Goal: Complete Application Form: Complete application form

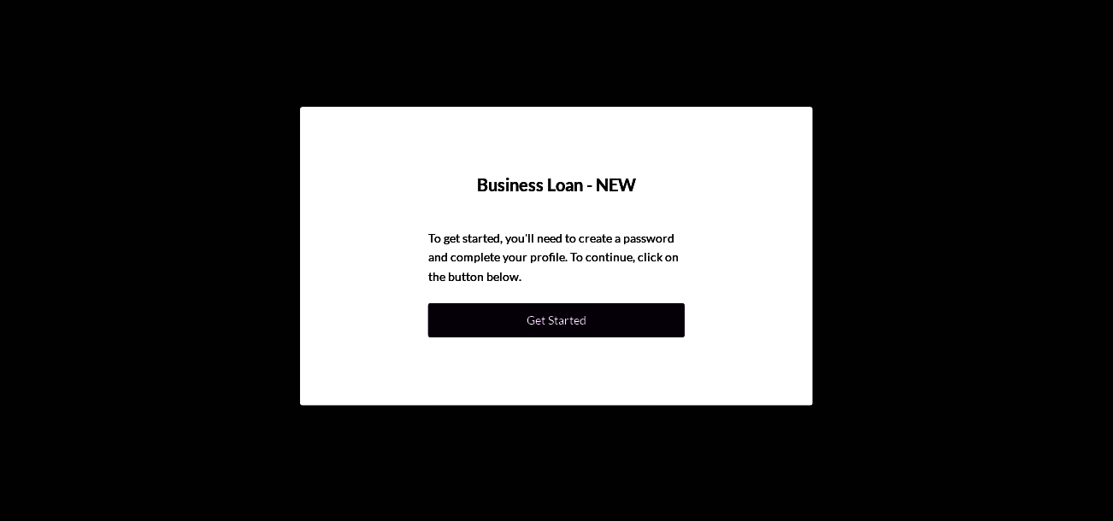
click at [656, 311] on button "Get Started" at bounding box center [556, 320] width 256 height 34
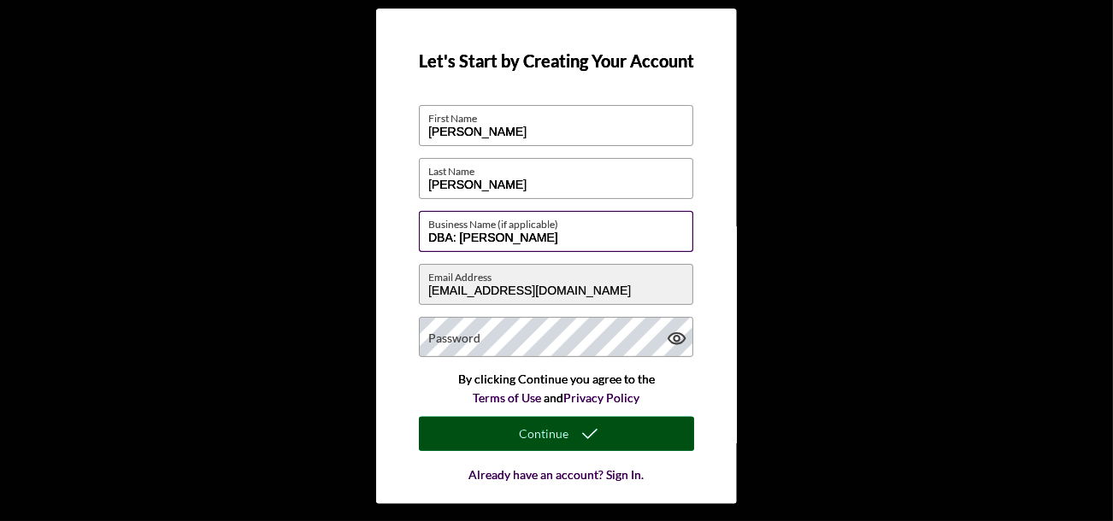
click at [606, 245] on input "DBA: Lynne Norris" at bounding box center [556, 231] width 274 height 41
type input "[PERSON_NAME] Automotive, LLC"
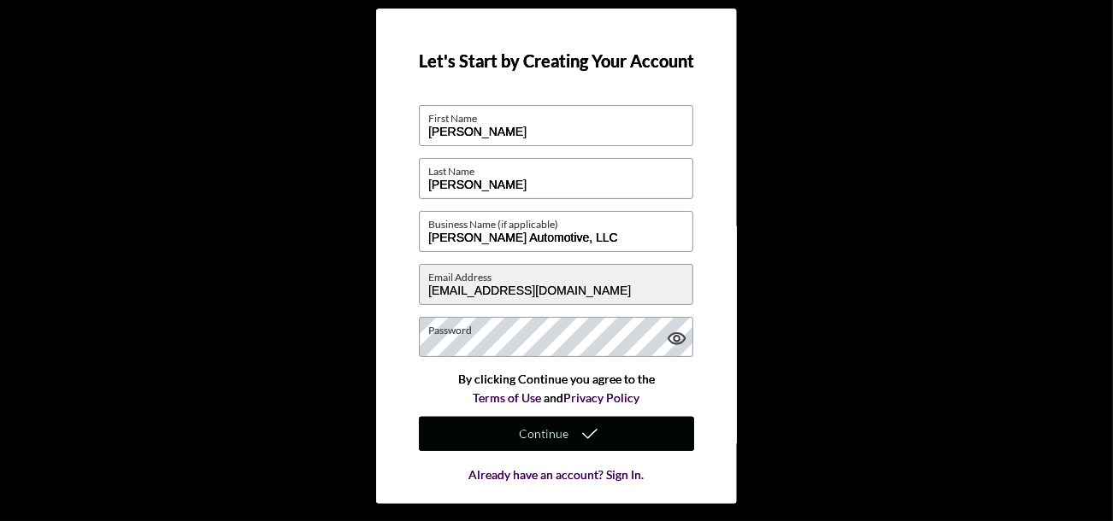
click at [557, 432] on div "Continue" at bounding box center [544, 434] width 50 height 34
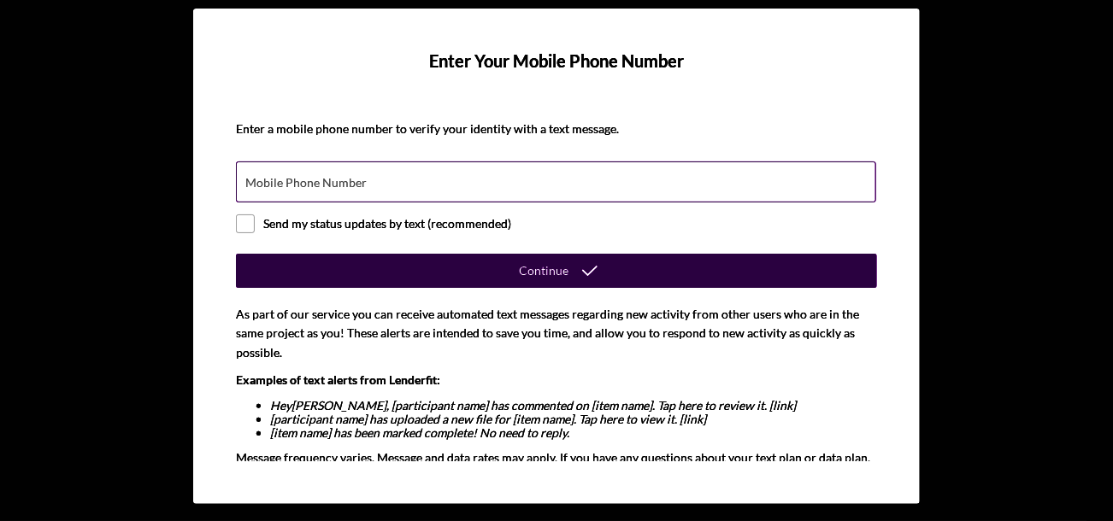
click at [657, 177] on div "Mobile Phone Number" at bounding box center [556, 183] width 641 height 43
type input "[PHONE_NUMBER]"
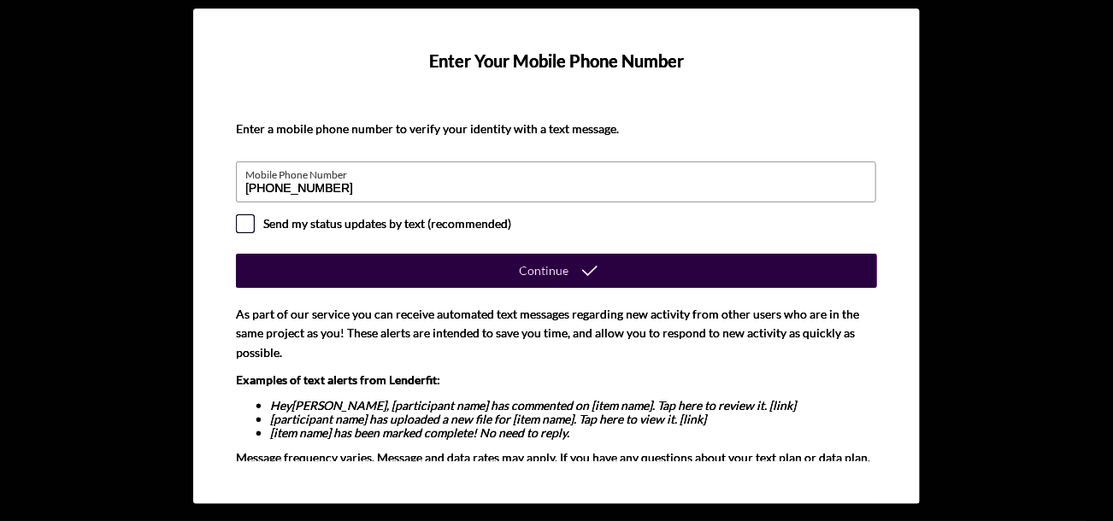
click at [237, 216] on input "checkbox" at bounding box center [245, 223] width 17 height 17
checkbox input "true"
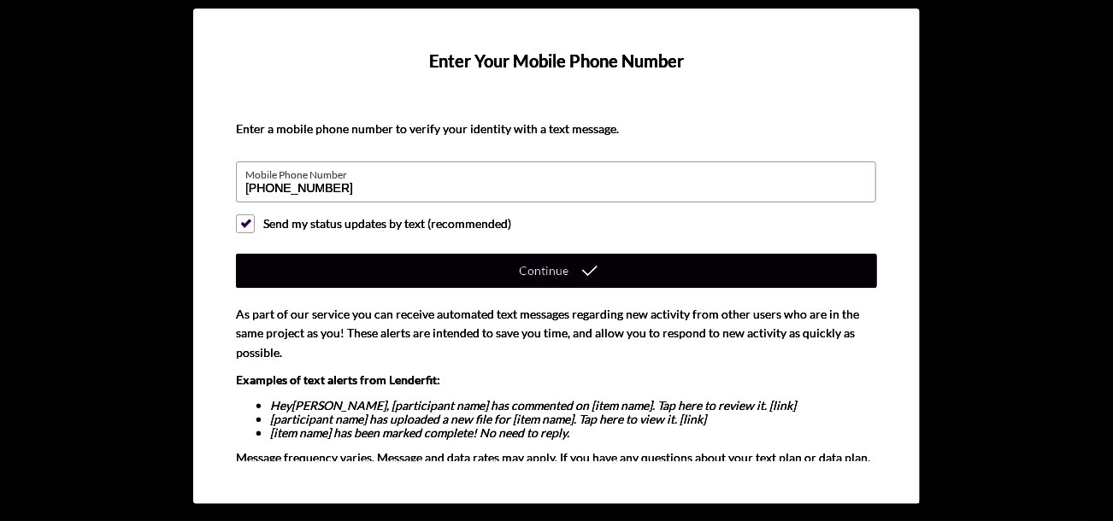
click at [519, 268] on div "Continue" at bounding box center [544, 271] width 50 height 34
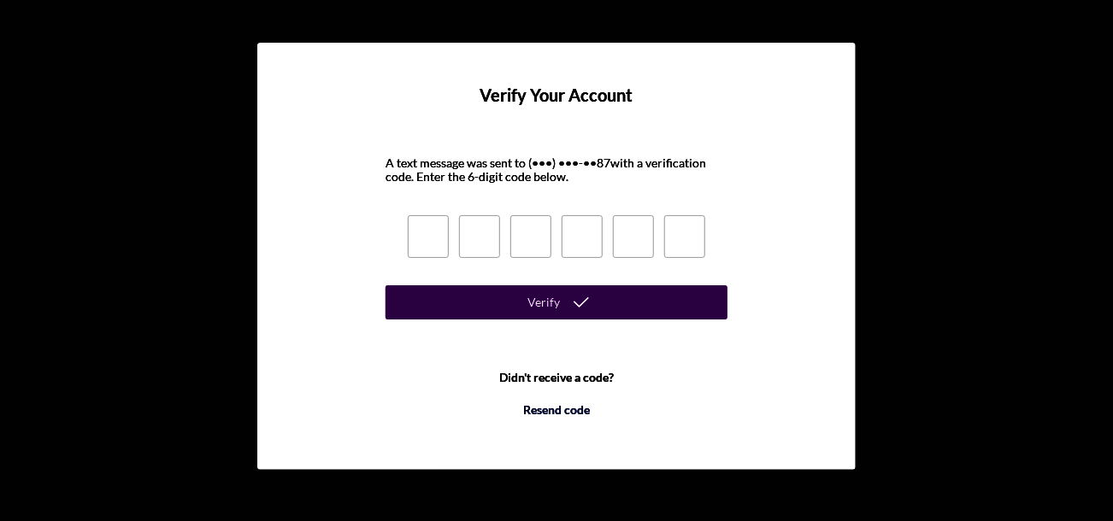
click at [424, 223] on input at bounding box center [428, 236] width 41 height 43
type input "5"
type input "9"
type input "3"
type input "1"
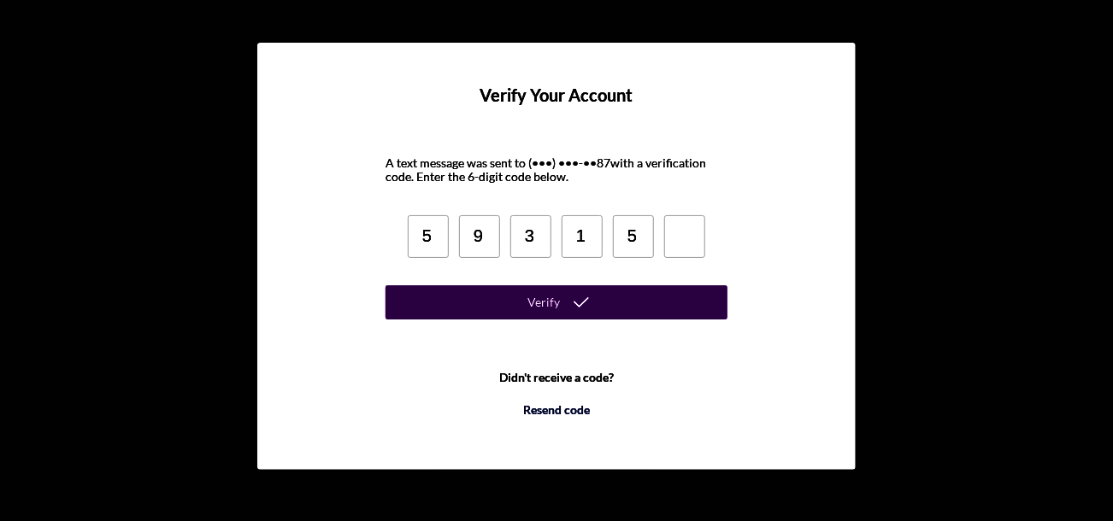
type input "5"
type input "1"
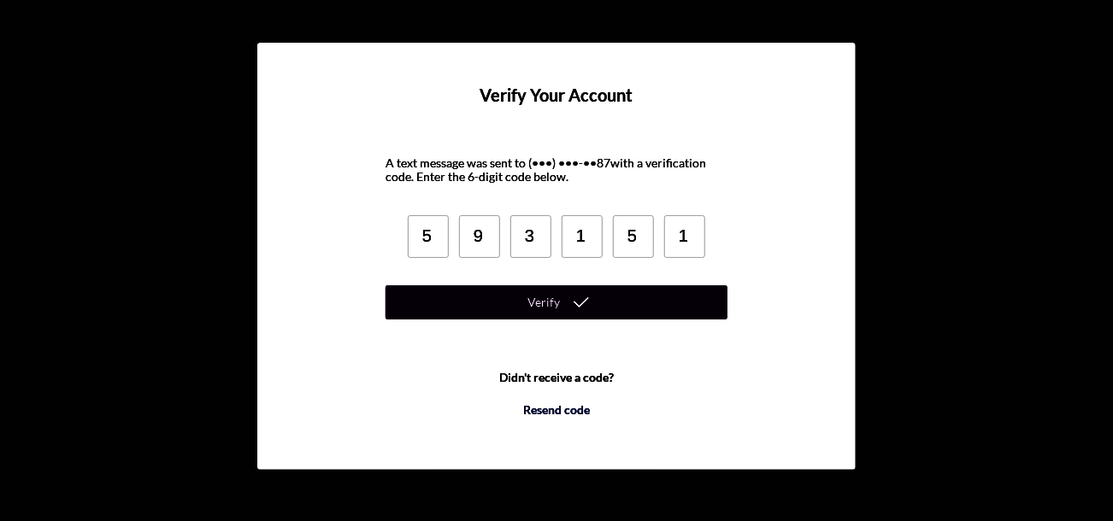
click at [592, 298] on icon "submit" at bounding box center [581, 302] width 43 height 43
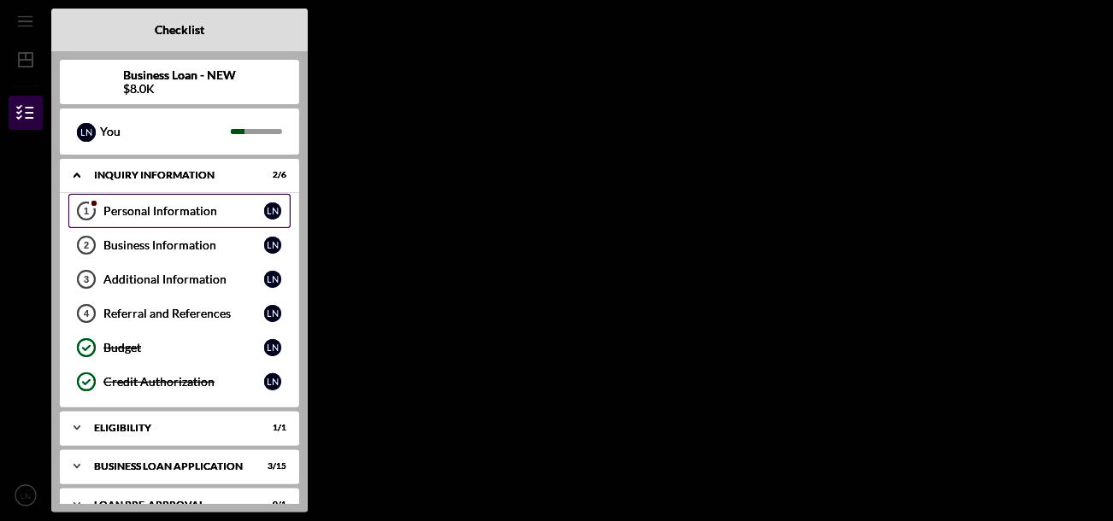
click at [111, 214] on div "Personal Information" at bounding box center [183, 211] width 161 height 14
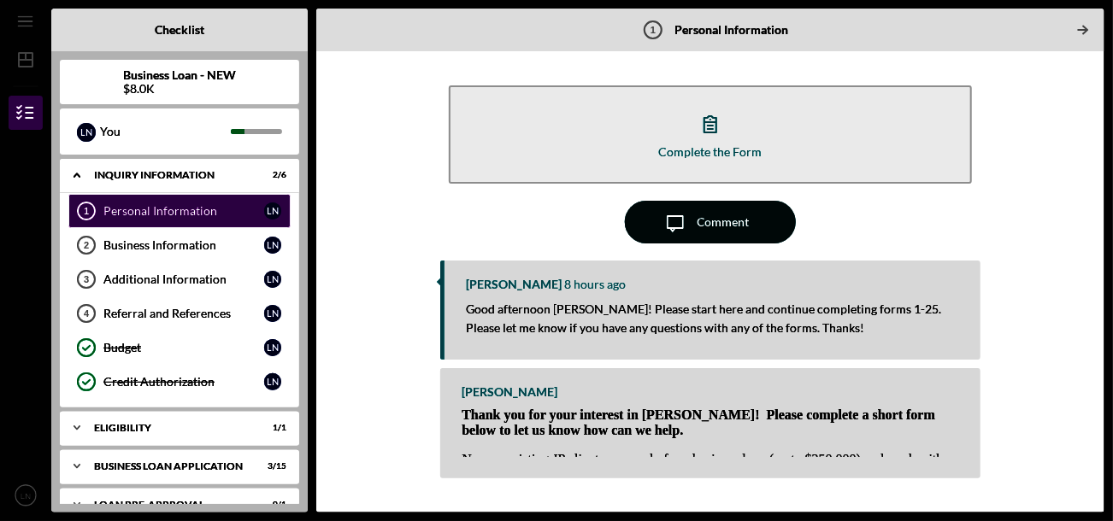
click at [715, 215] on div "Comment" at bounding box center [723, 222] width 52 height 43
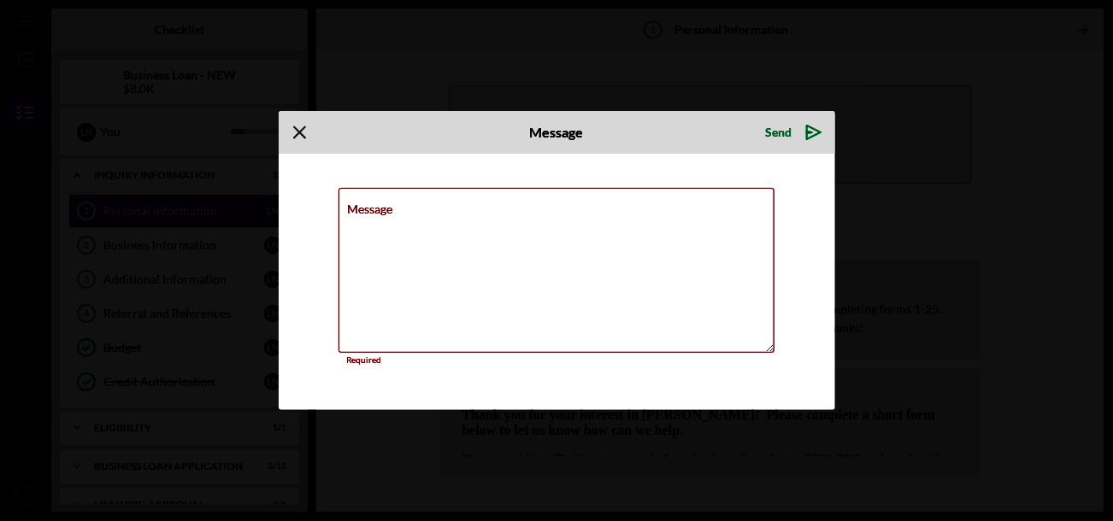
click at [310, 131] on icon "Icon/Menu Close" at bounding box center [300, 132] width 43 height 43
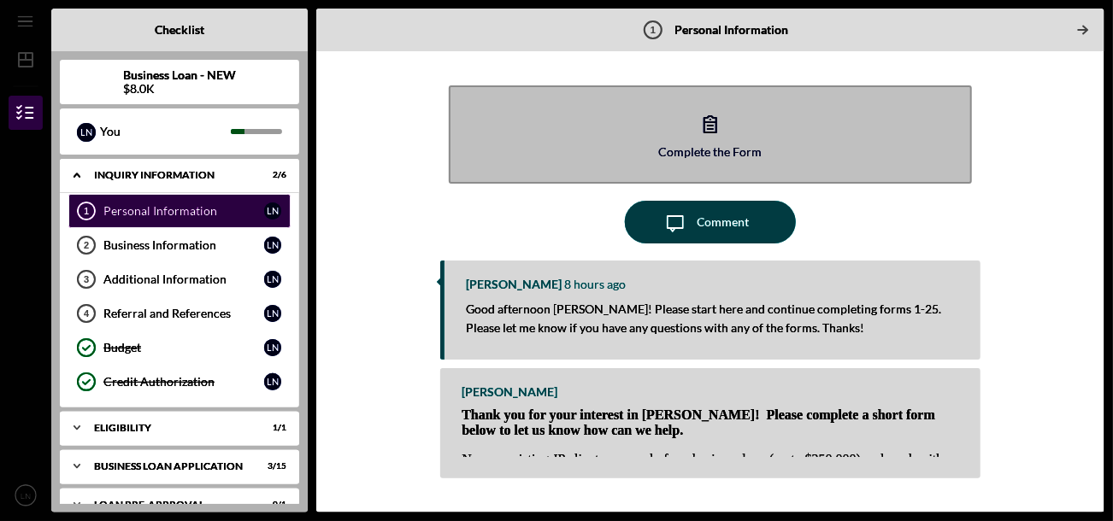
click at [687, 140] on button "Complete the Form Form" at bounding box center [710, 134] width 522 height 98
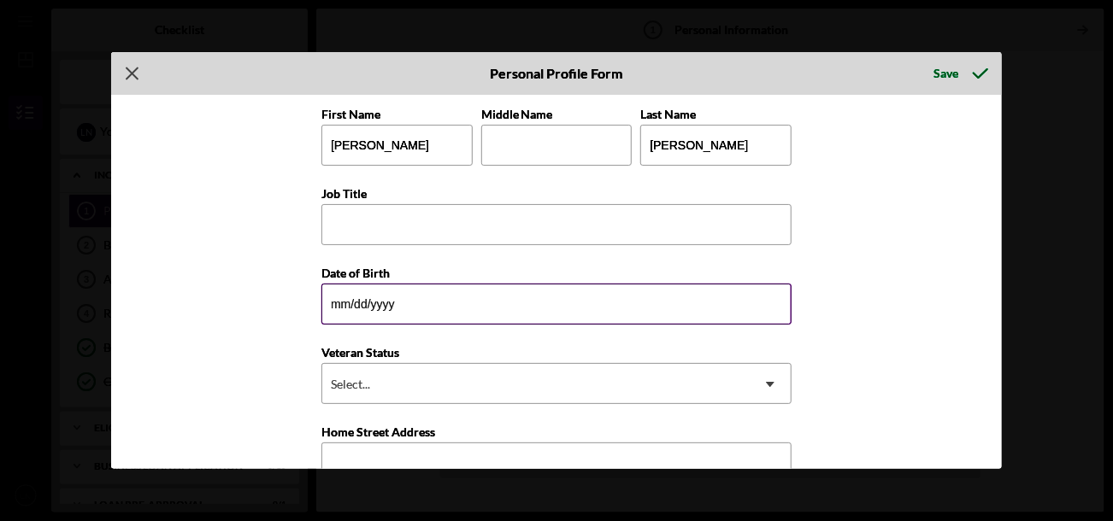
click at [707, 304] on input "Date of Birth" at bounding box center [556, 304] width 470 height 41
type input "[DATE]"
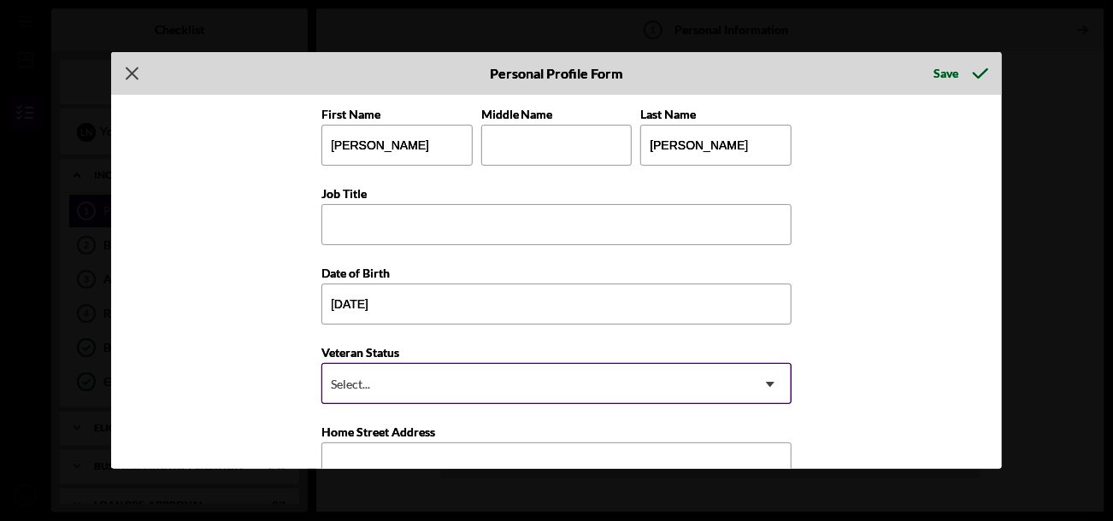
click at [444, 380] on div "Select..." at bounding box center [535, 384] width 427 height 39
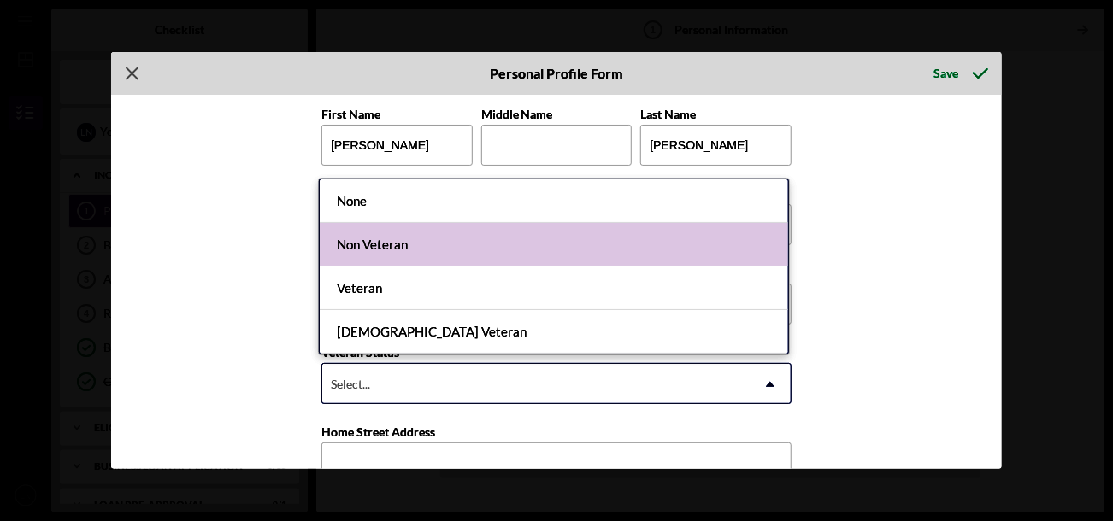
click at [413, 252] on div "Non Veteran" at bounding box center [554, 245] width 468 height 44
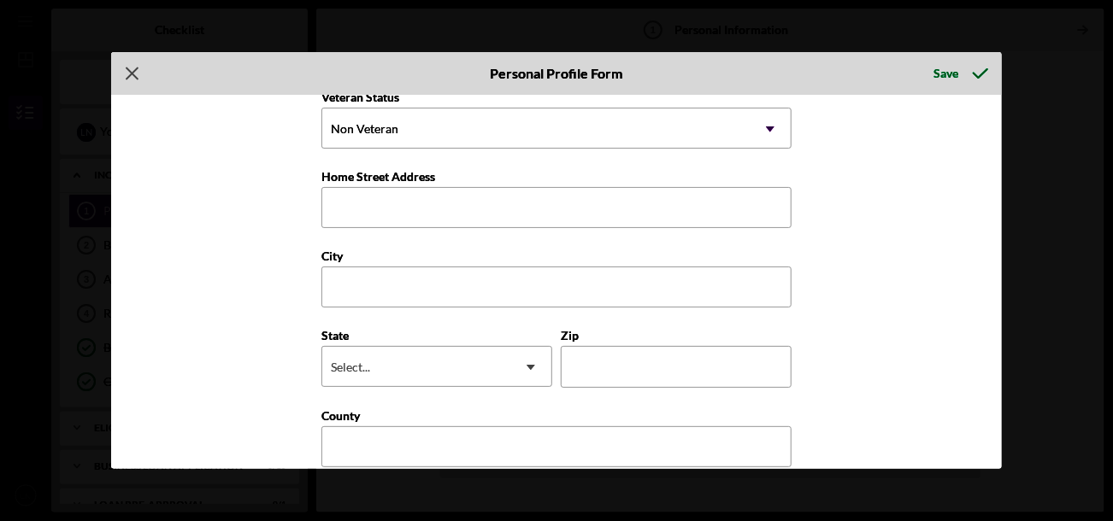
scroll to position [275, 0]
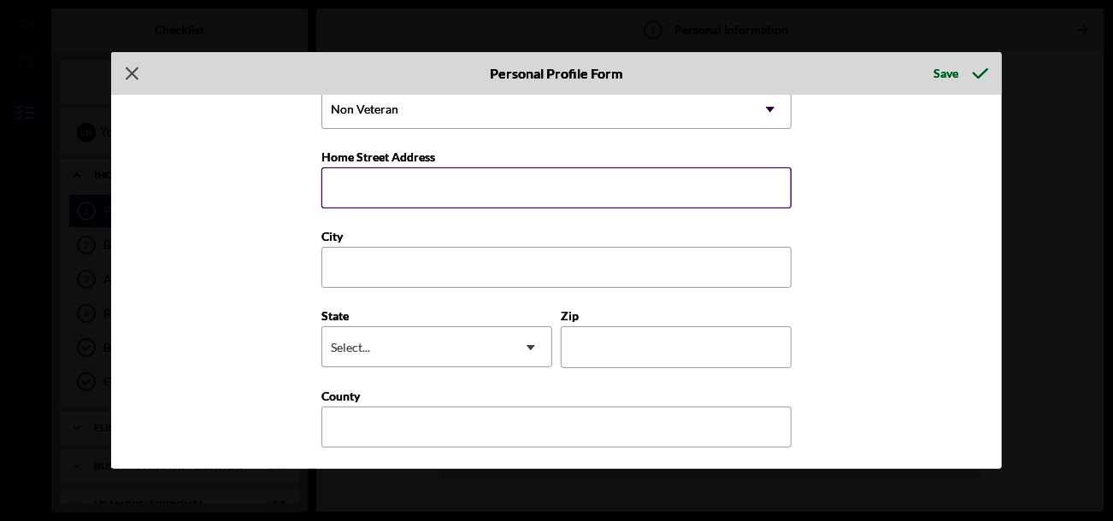
click at [531, 177] on input "Home Street Address" at bounding box center [556, 188] width 470 height 41
click at [370, 180] on input "Home Street Address" at bounding box center [556, 188] width 470 height 41
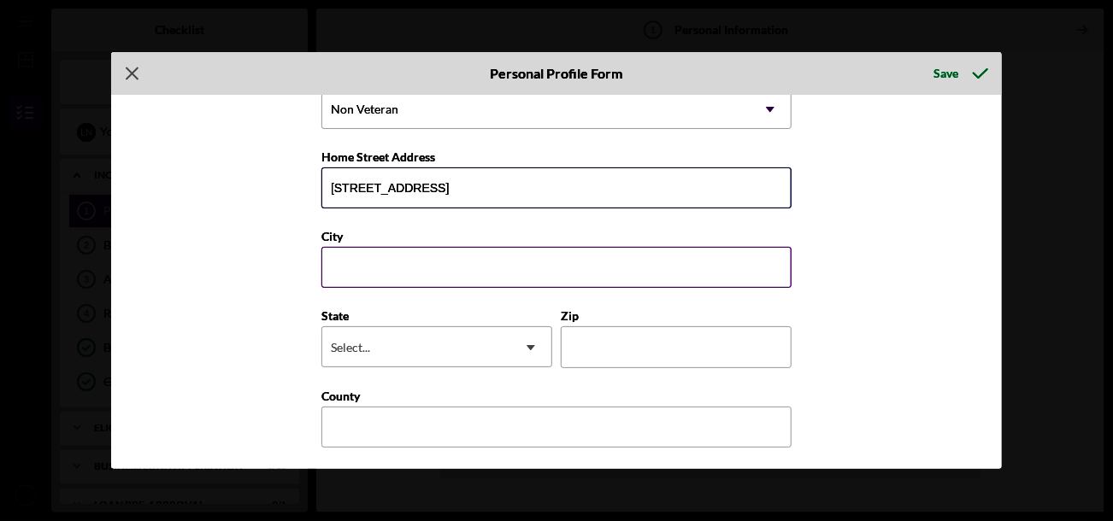
type input "[STREET_ADDRESS]"
click at [353, 266] on input "City" at bounding box center [556, 267] width 470 height 41
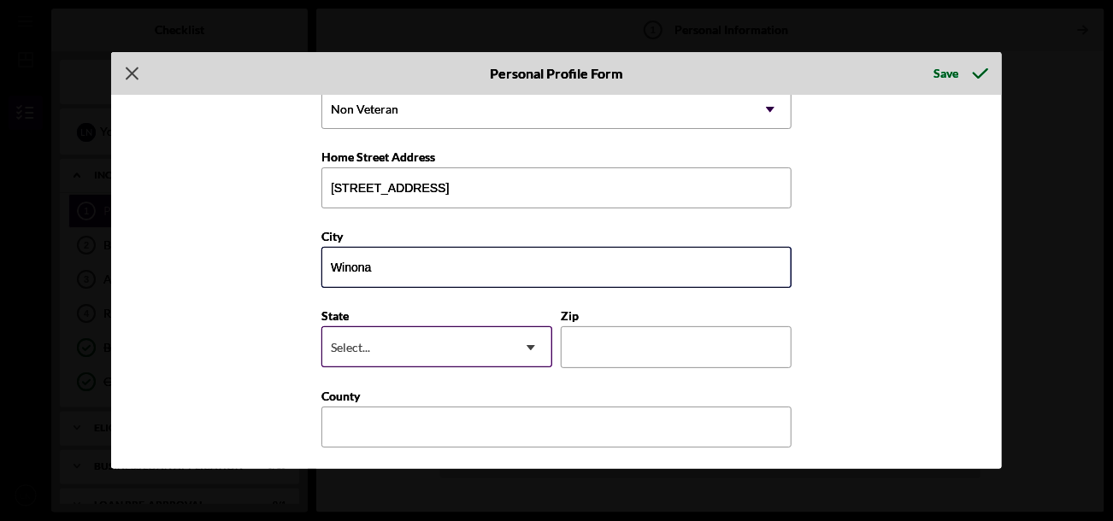
type input "Winona"
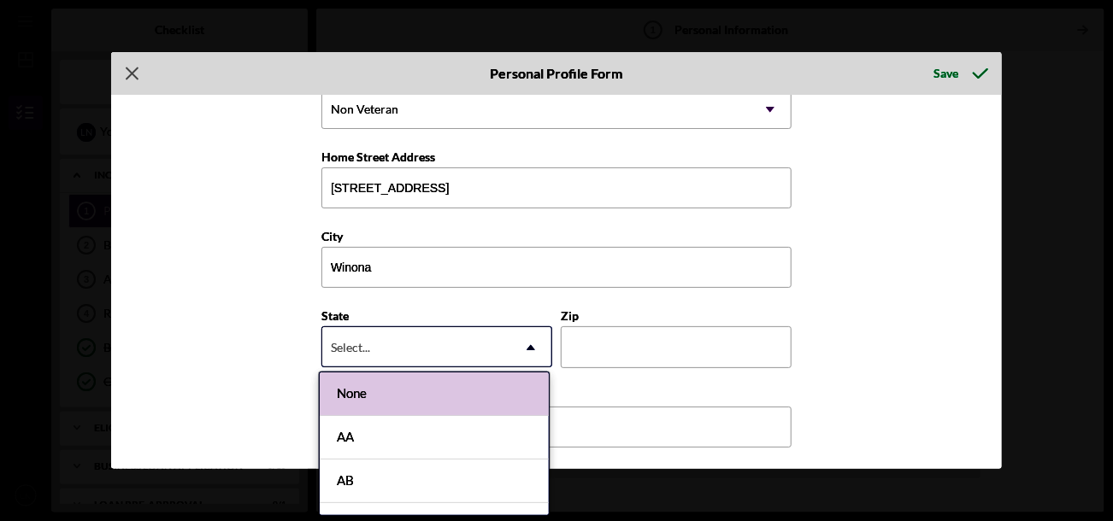
click at [344, 328] on div "Select..." at bounding box center [416, 347] width 188 height 39
type input "m"
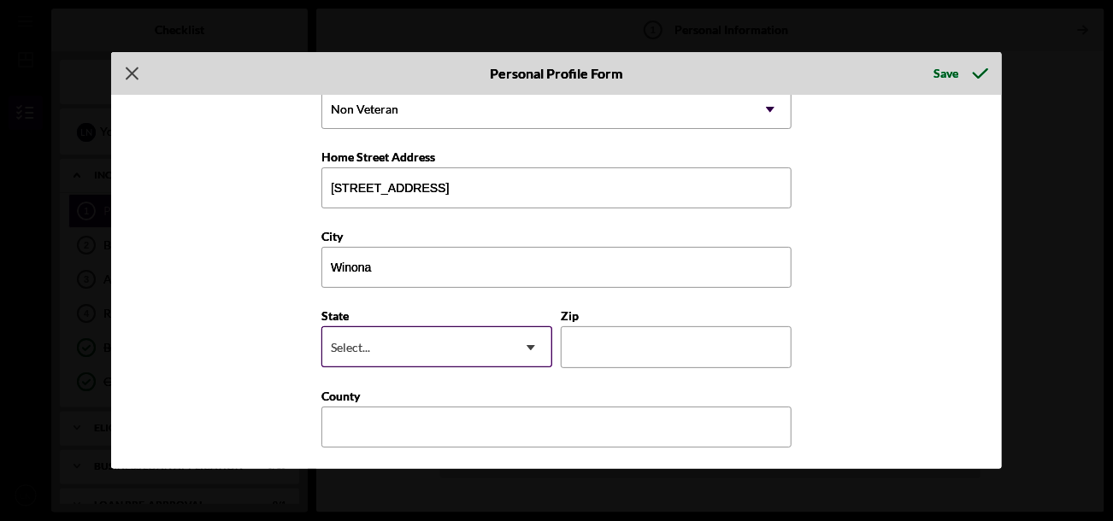
click at [531, 344] on icon "Icon/Dropdown Arrow" at bounding box center [530, 347] width 41 height 41
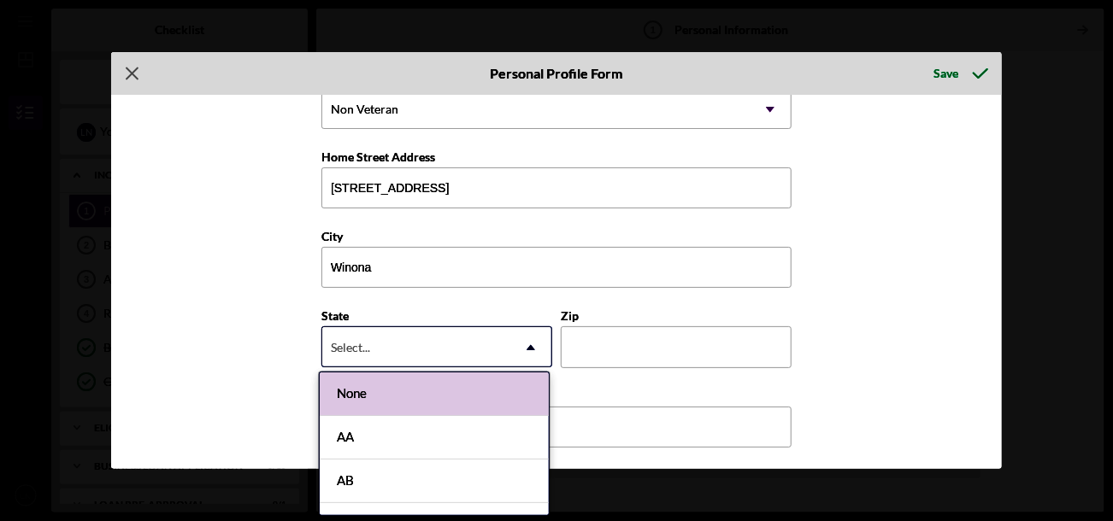
click at [471, 344] on div "Select..." at bounding box center [416, 347] width 188 height 39
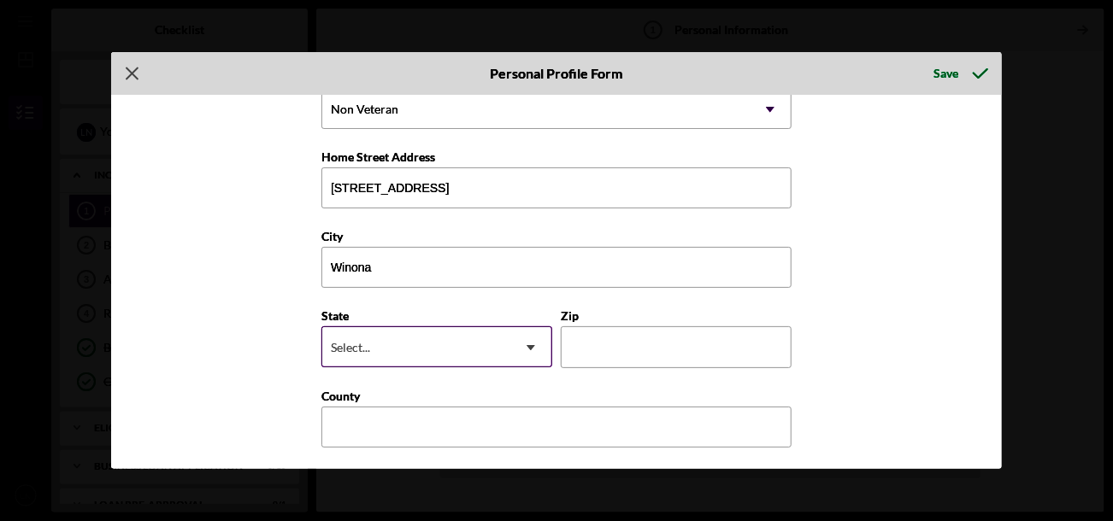
click at [434, 339] on div "Select..." at bounding box center [416, 347] width 188 height 39
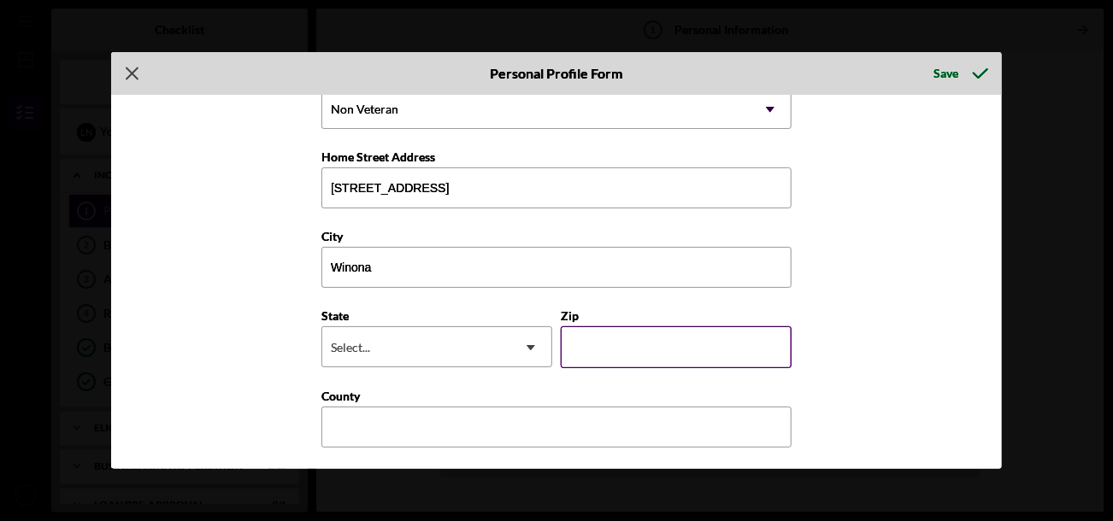
click at [676, 340] on input "Zip" at bounding box center [676, 346] width 231 height 41
type input "65588"
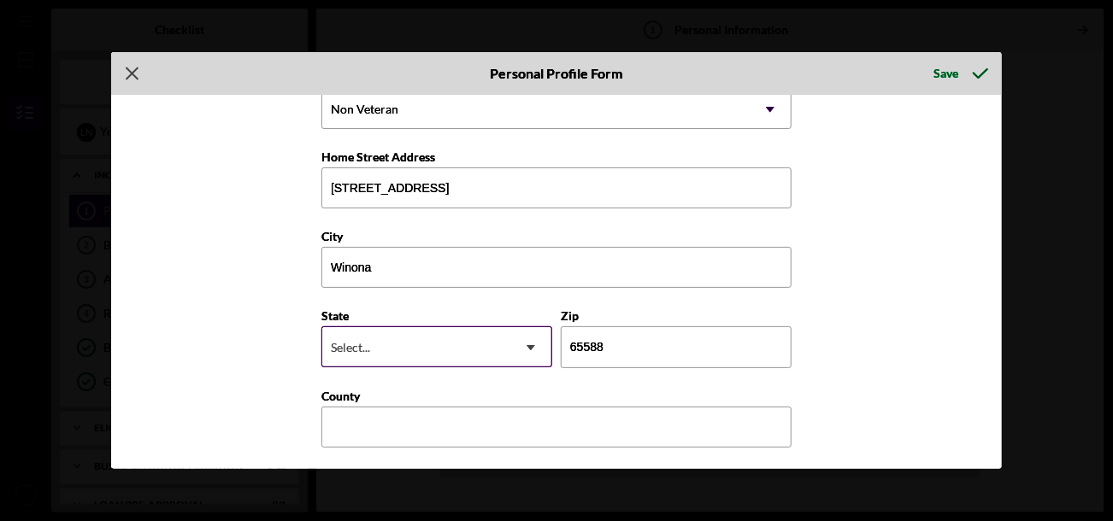
click at [414, 344] on div "Select..." at bounding box center [416, 347] width 188 height 39
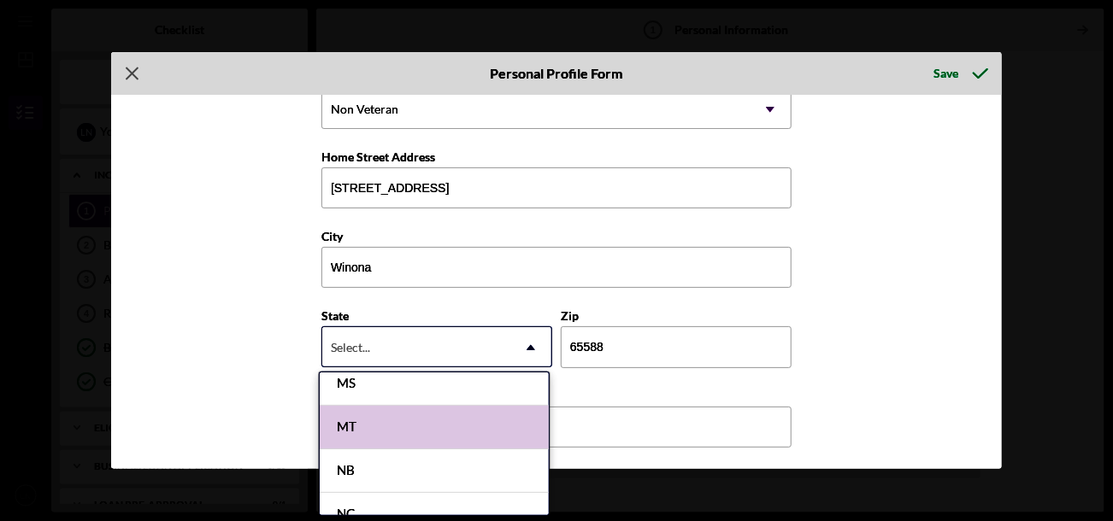
scroll to position [1452, 0]
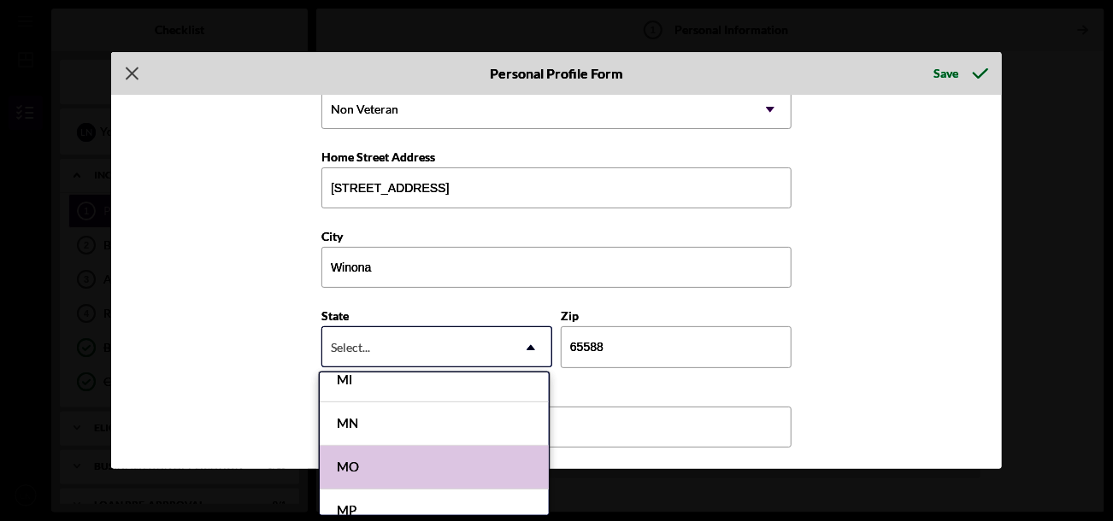
click at [441, 468] on div "MO" at bounding box center [434, 468] width 229 height 44
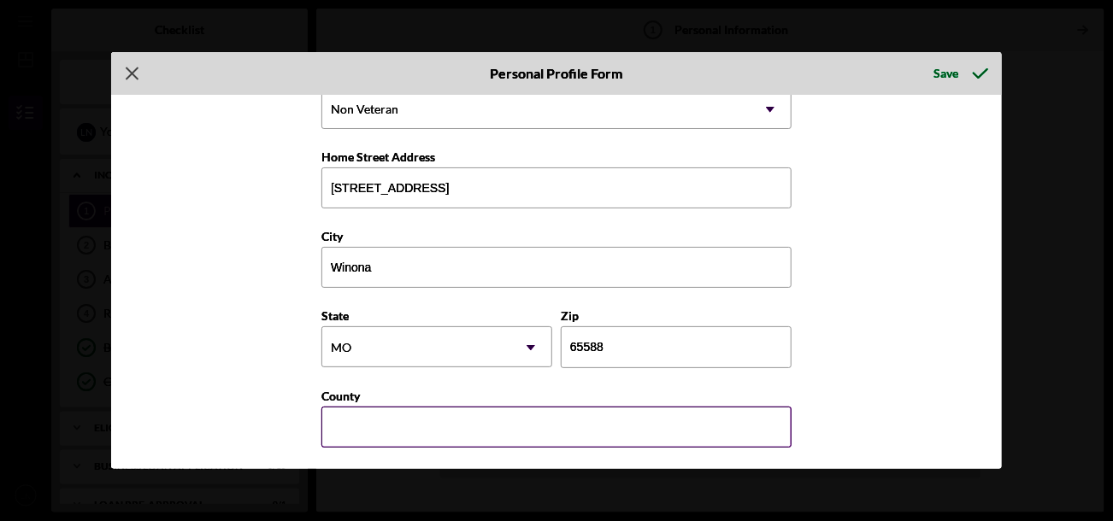
click at [463, 422] on input "County" at bounding box center [556, 427] width 470 height 41
type input "[PERSON_NAME]"
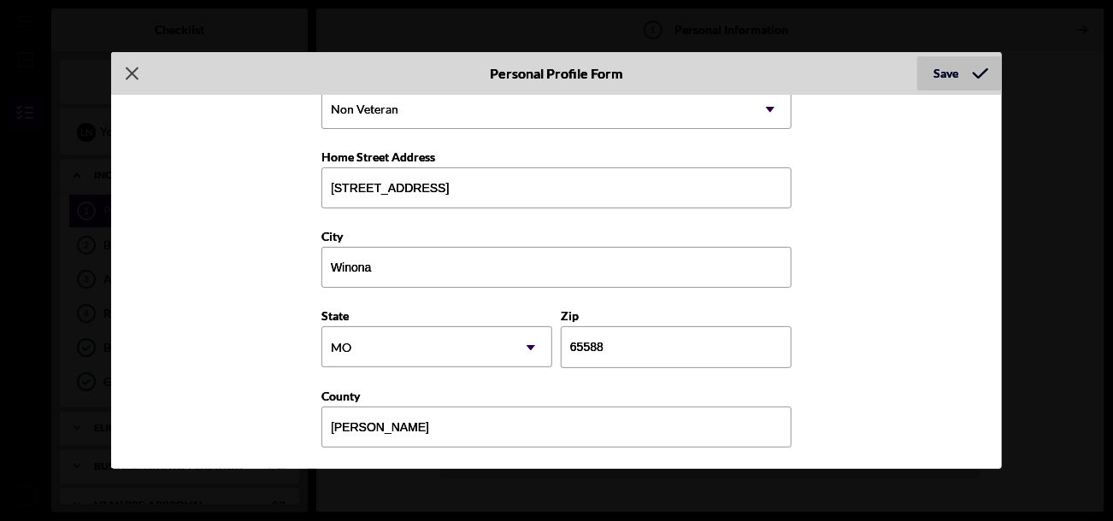
click at [939, 65] on div "Save" at bounding box center [946, 73] width 25 height 34
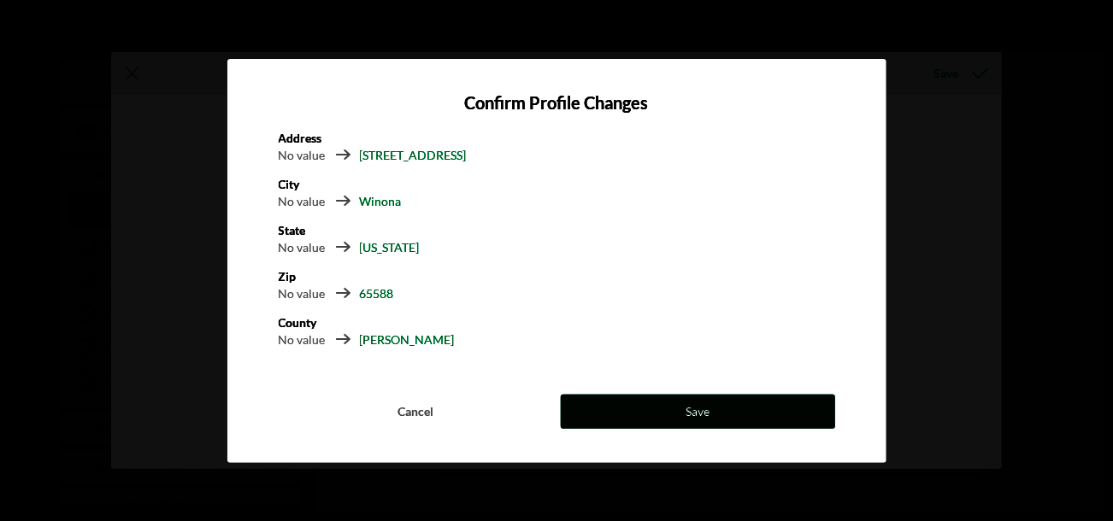
click at [628, 398] on button "Save" at bounding box center [698, 412] width 274 height 34
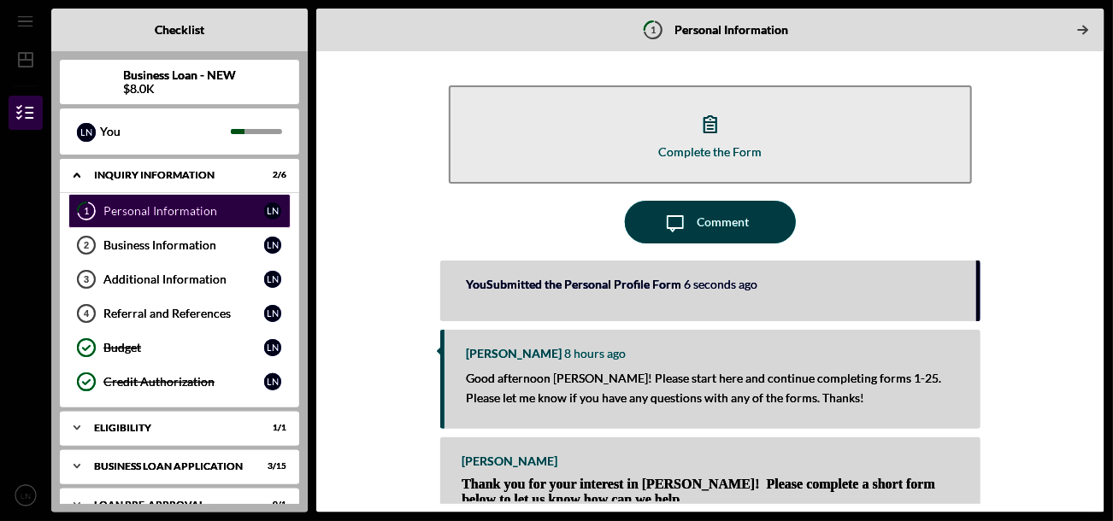
scroll to position [18, 0]
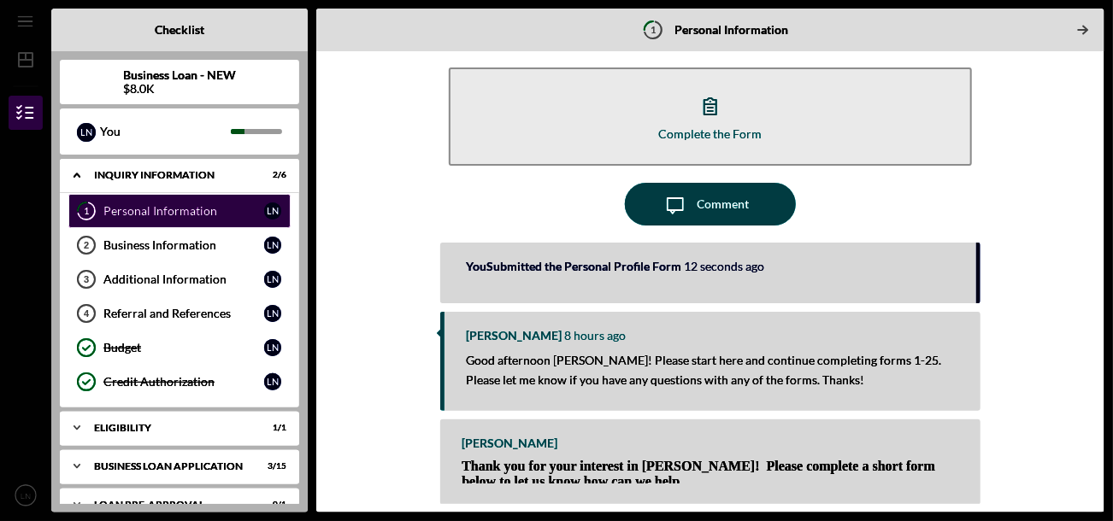
click at [752, 466] on span "Thank you for your interest in [PERSON_NAME]! Please complete a short form belo…" at bounding box center [698, 474] width 473 height 30
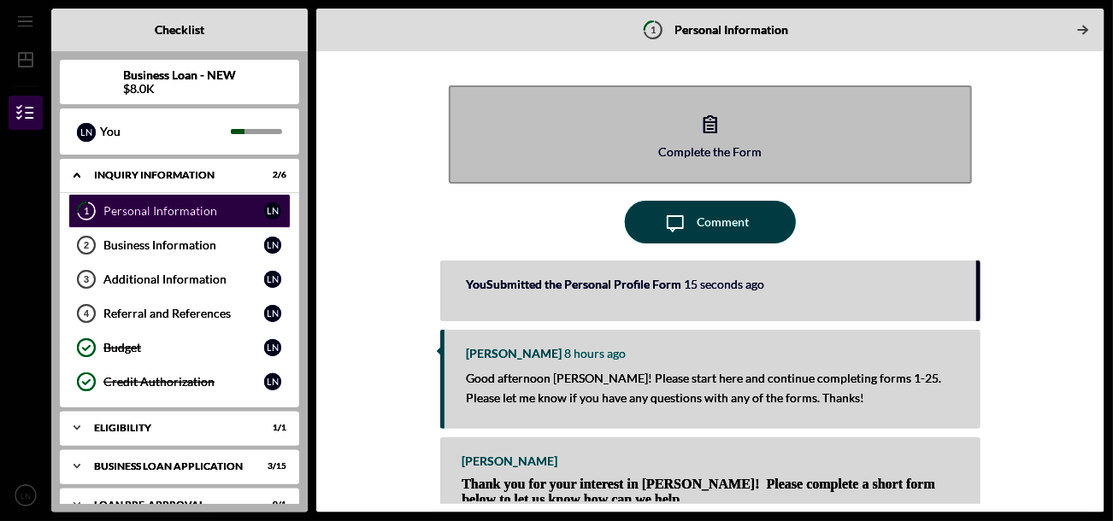
click at [714, 168] on button "Complete the Form Form" at bounding box center [710, 134] width 522 height 98
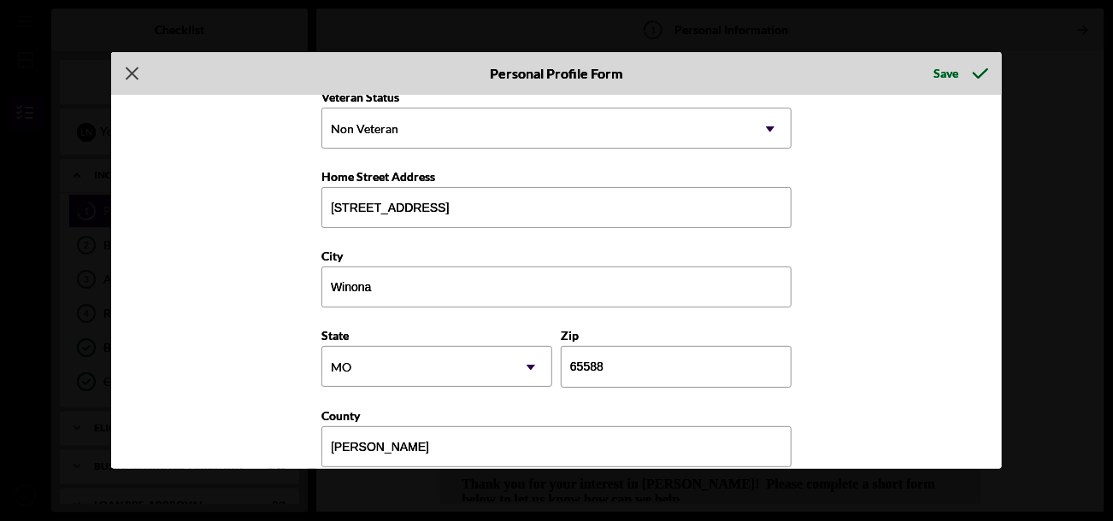
scroll to position [275, 0]
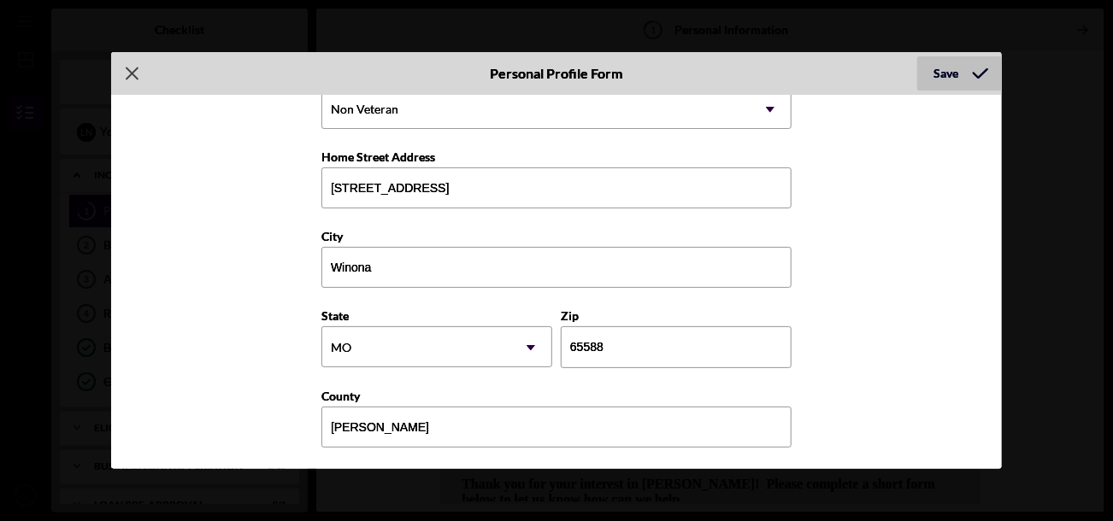
click at [956, 71] on div "Save" at bounding box center [946, 73] width 25 height 34
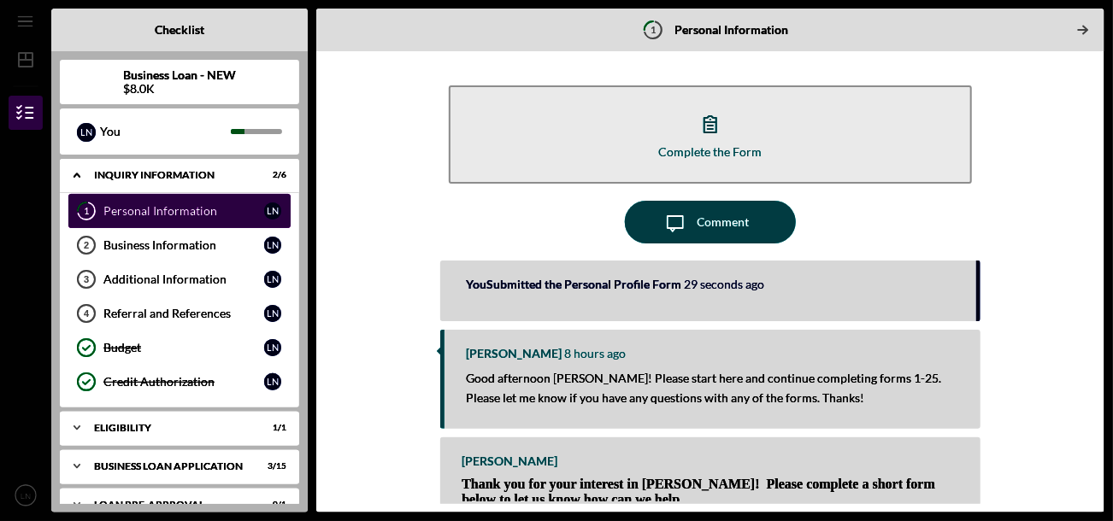
click at [149, 204] on div "Personal Information" at bounding box center [183, 211] width 161 height 14
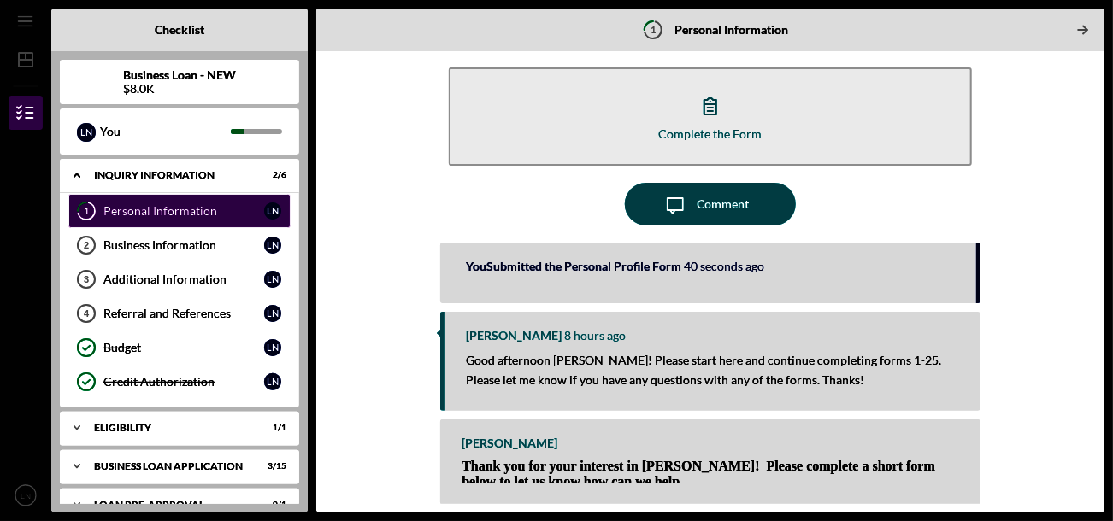
click at [964, 346] on div "Noah Lynn 8 hours ago Good afternoon Lynne! Please start here and continue comp…" at bounding box center [709, 361] width 539 height 99
click at [871, 464] on span "Thank you for your interest in [PERSON_NAME]! Please complete a short form belo…" at bounding box center [698, 474] width 473 height 30
click at [147, 234] on link "Business Information 2 Business Information L N" at bounding box center [179, 245] width 222 height 34
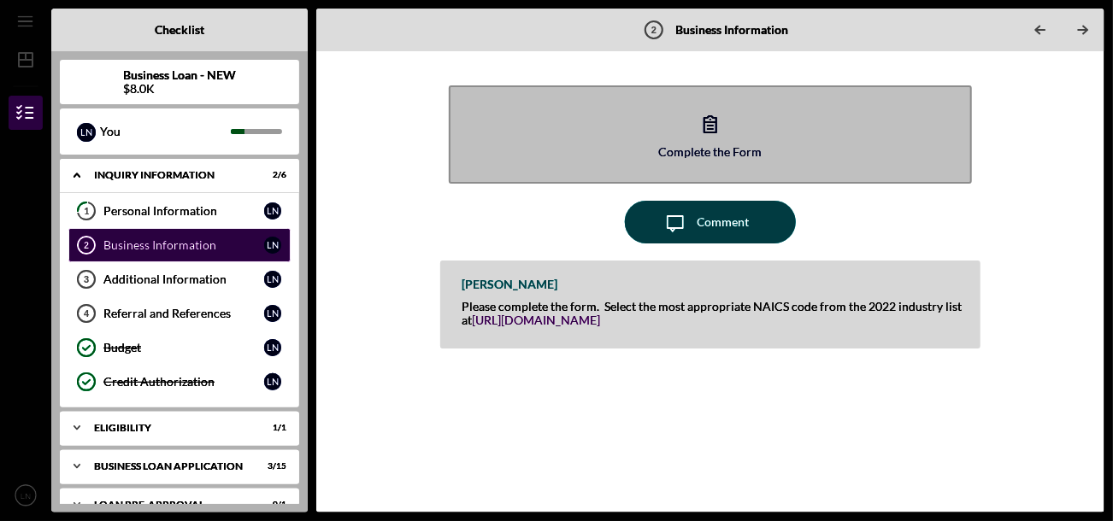
click at [720, 155] on div "Complete the Form" at bounding box center [709, 151] width 103 height 13
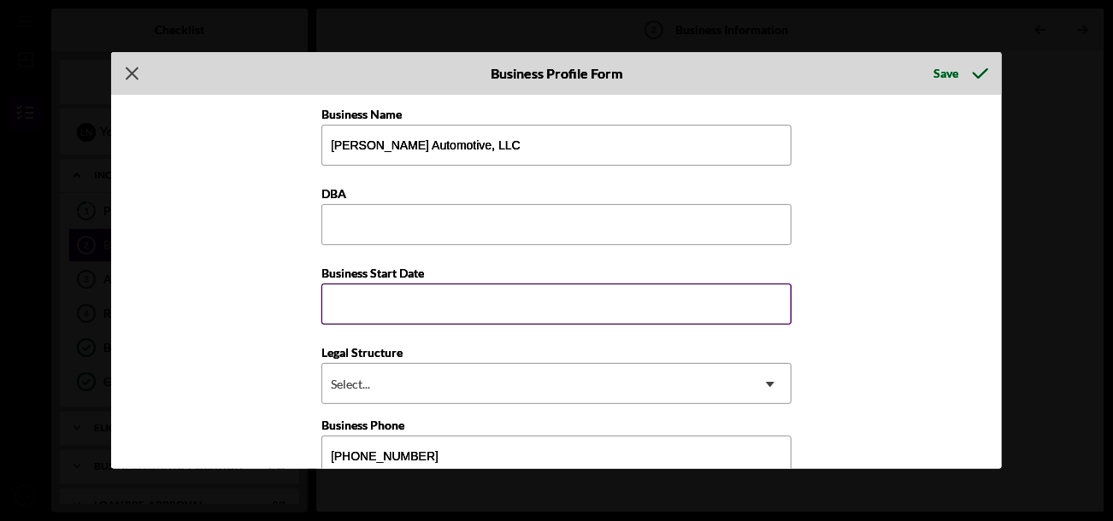
scroll to position [85, 0]
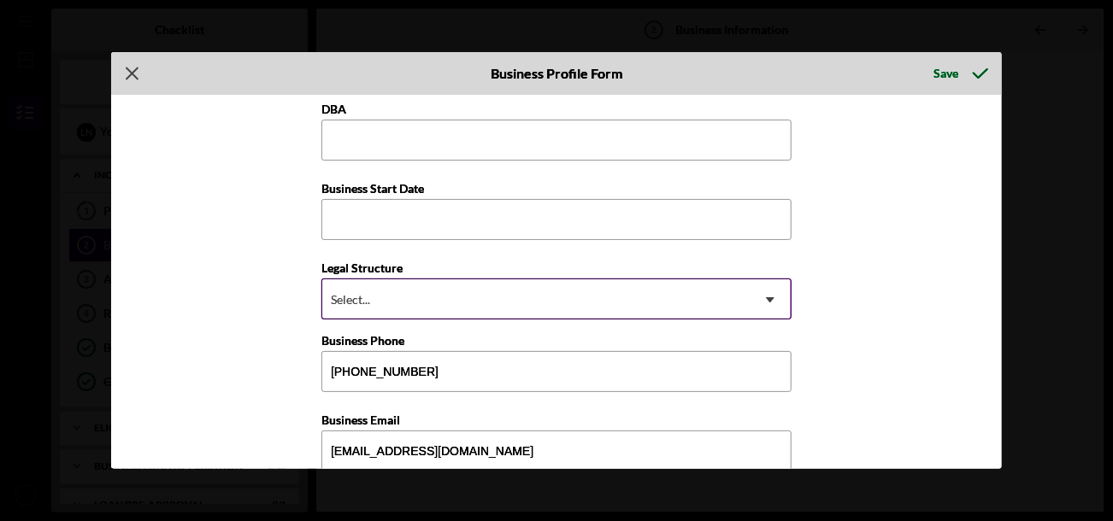
click at [666, 303] on div "Select..." at bounding box center [535, 299] width 427 height 39
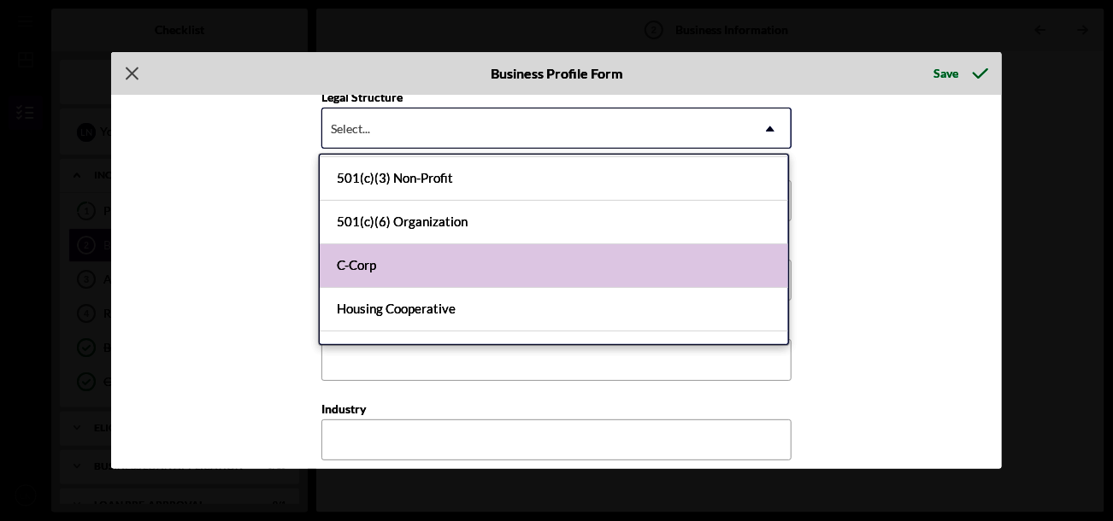
scroll to position [171, 0]
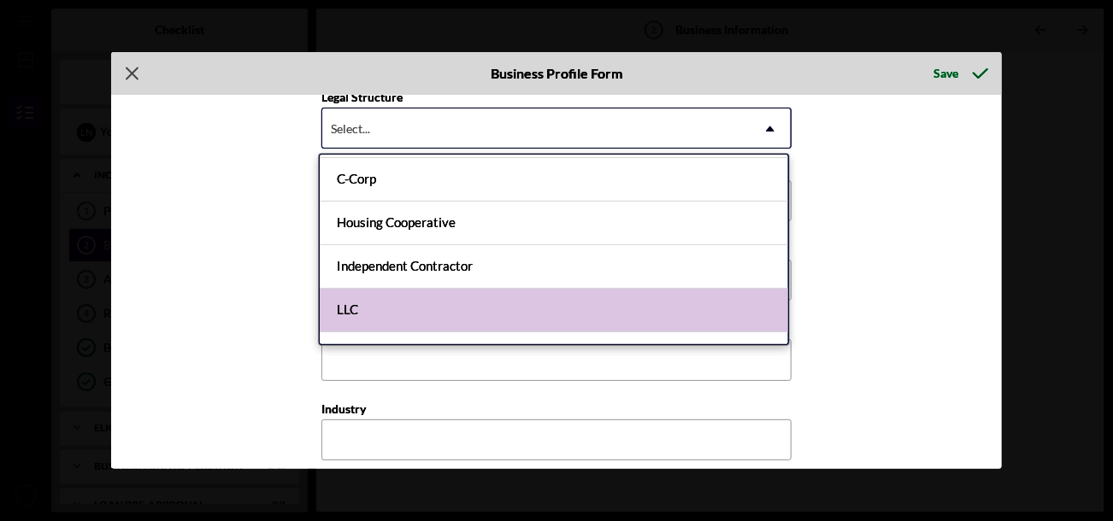
click at [565, 315] on div "LLC" at bounding box center [554, 311] width 468 height 44
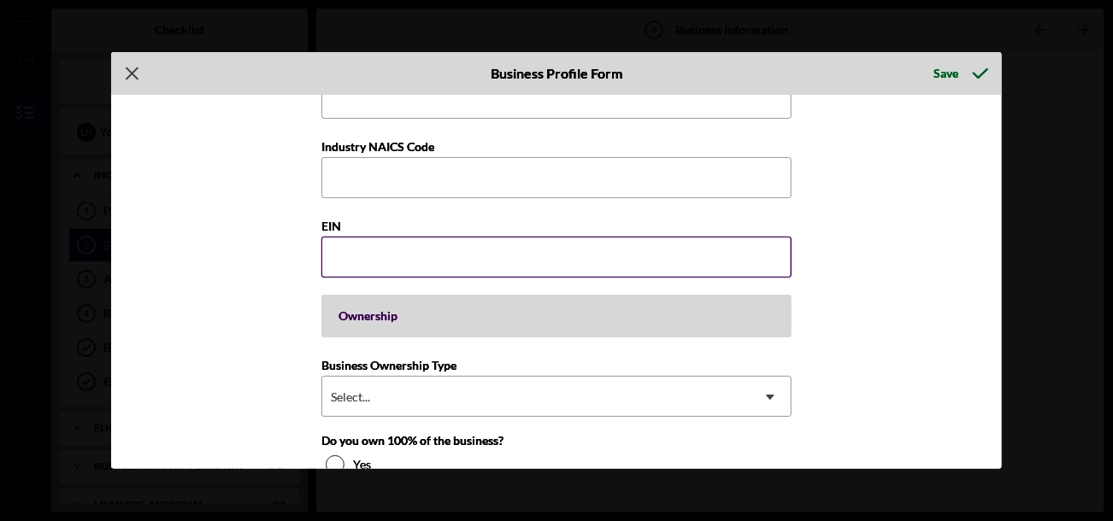
scroll to position [684, 0]
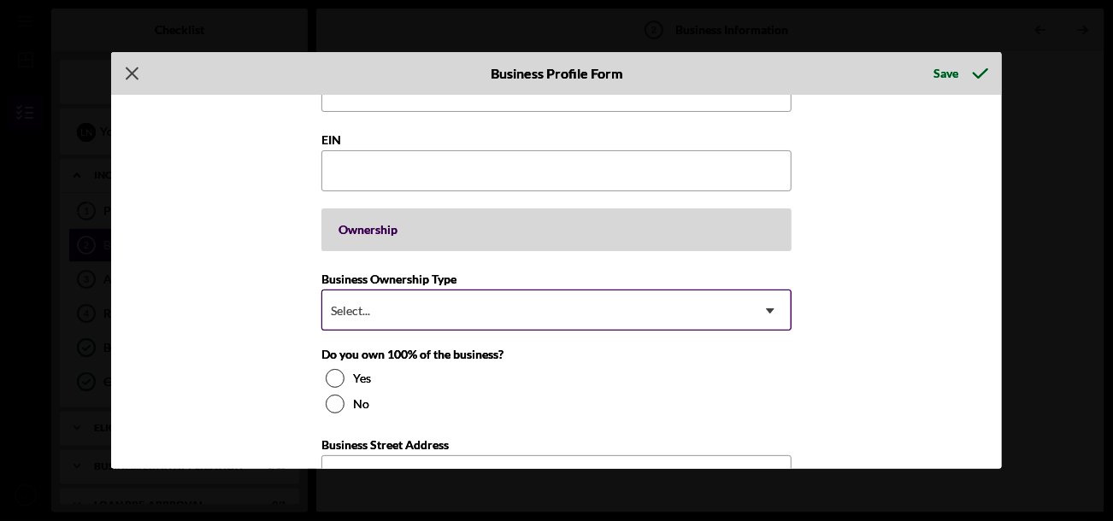
click at [559, 304] on div "Select..." at bounding box center [535, 310] width 427 height 39
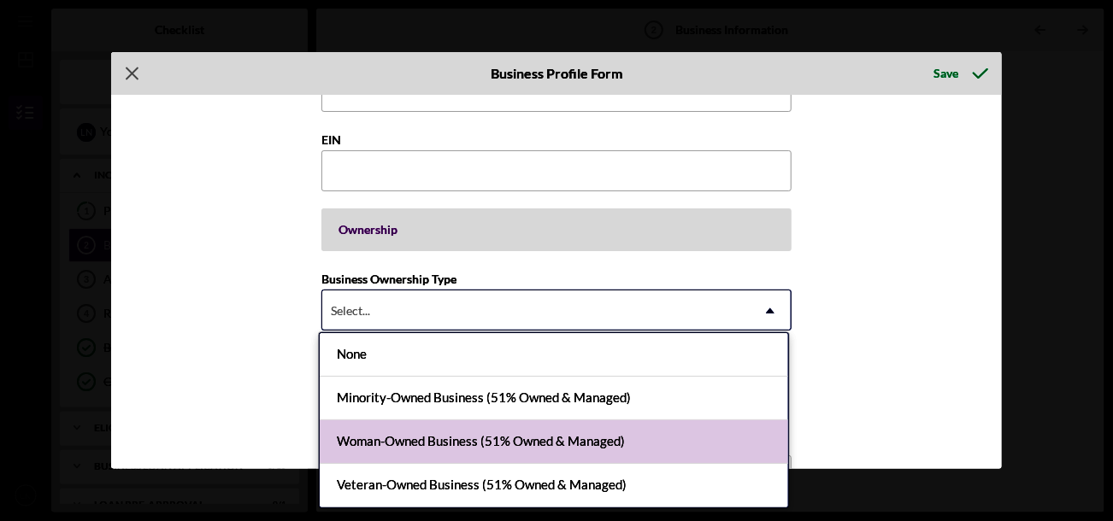
click at [663, 429] on div "Woman-Owned Business (51% Owned & Managed)" at bounding box center [554, 443] width 468 height 44
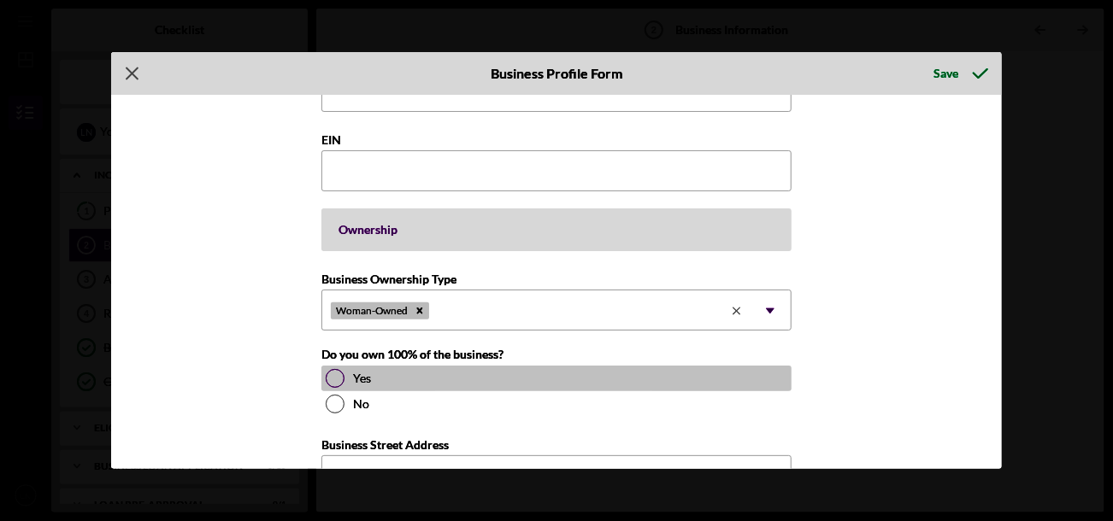
click at [332, 373] on div at bounding box center [335, 378] width 19 height 19
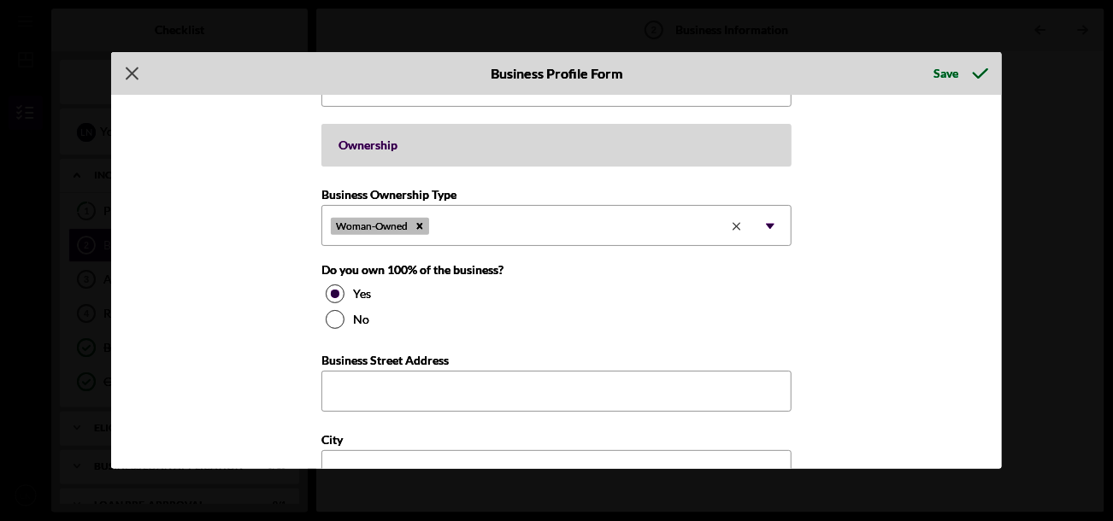
scroll to position [855, 0]
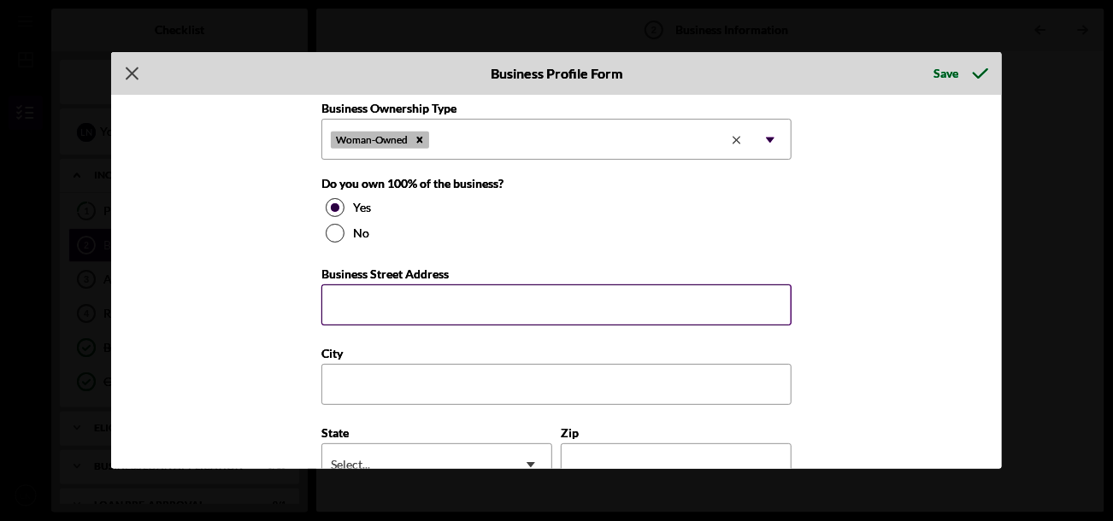
click at [415, 287] on input "Business Street Address" at bounding box center [556, 305] width 470 height 41
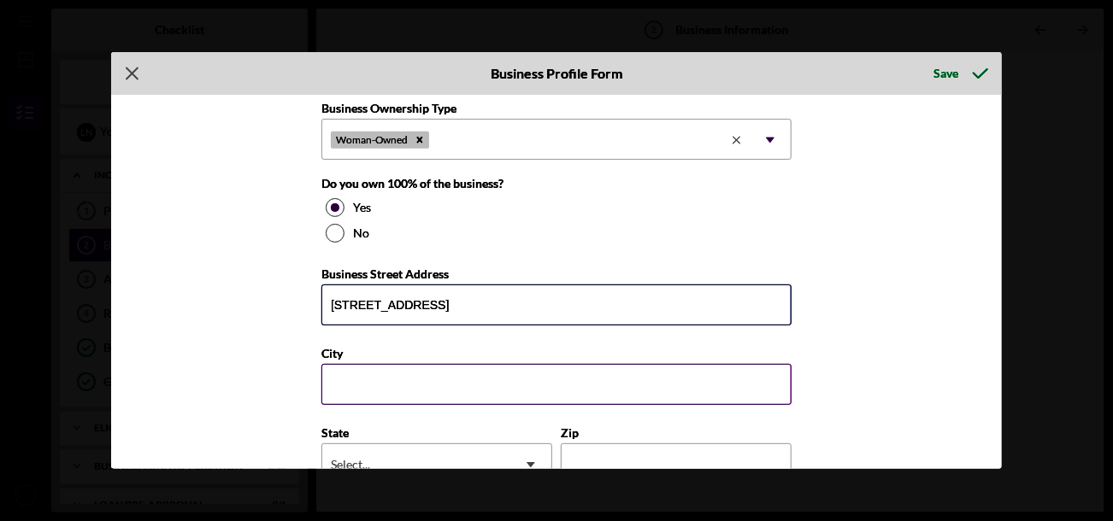
type input "[STREET_ADDRESS]"
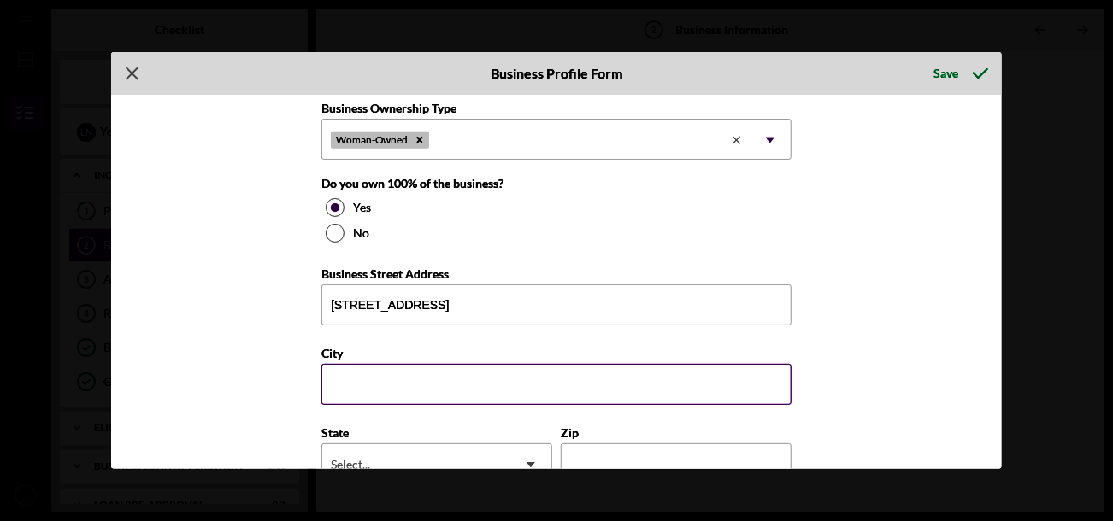
click at [344, 373] on input "City" at bounding box center [556, 384] width 470 height 41
type input "Winona"
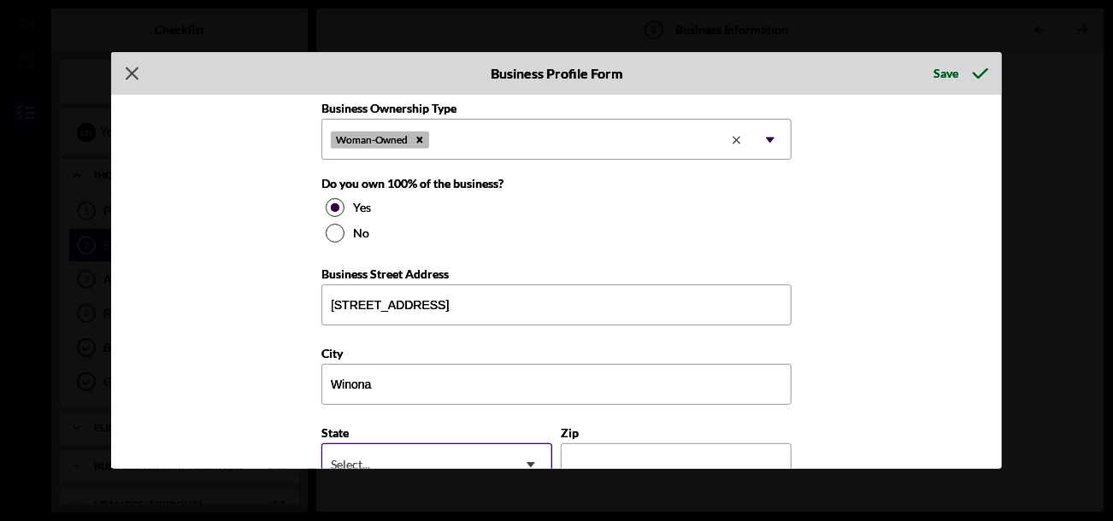
click at [382, 445] on div "Select..." at bounding box center [416, 464] width 188 height 39
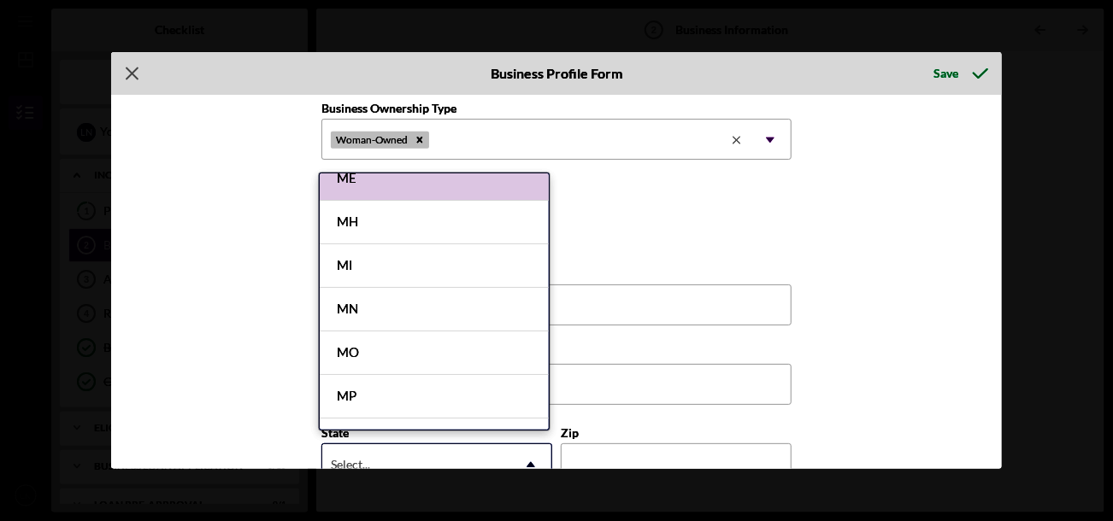
scroll to position [1452, 0]
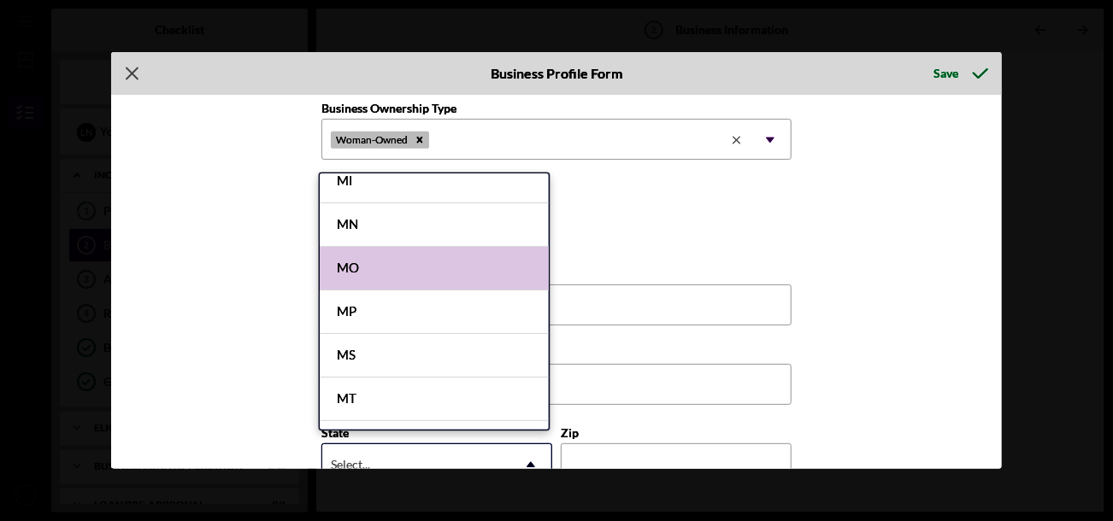
click at [415, 262] on div "MO" at bounding box center [434, 269] width 229 height 44
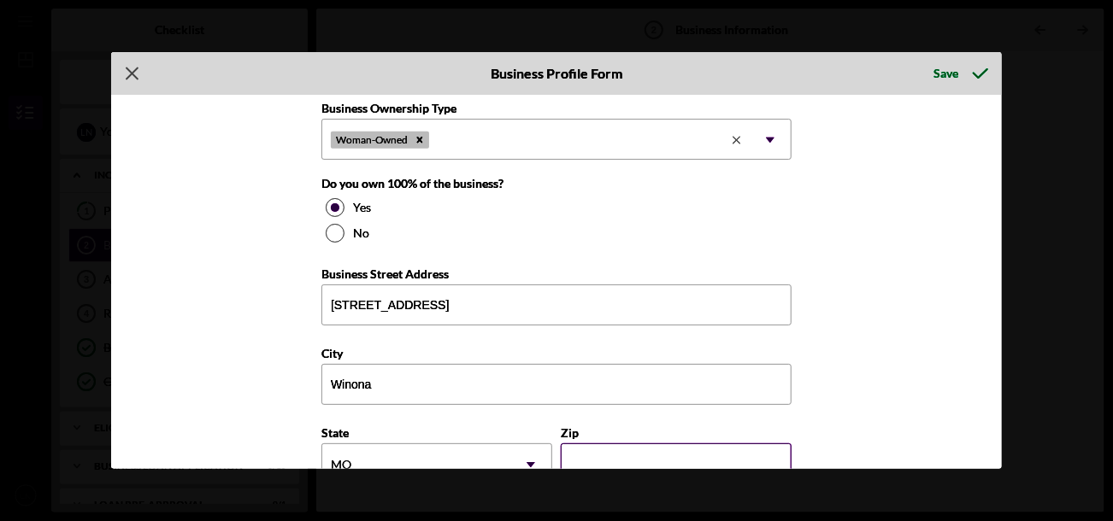
click at [674, 445] on input "Zip" at bounding box center [676, 464] width 231 height 41
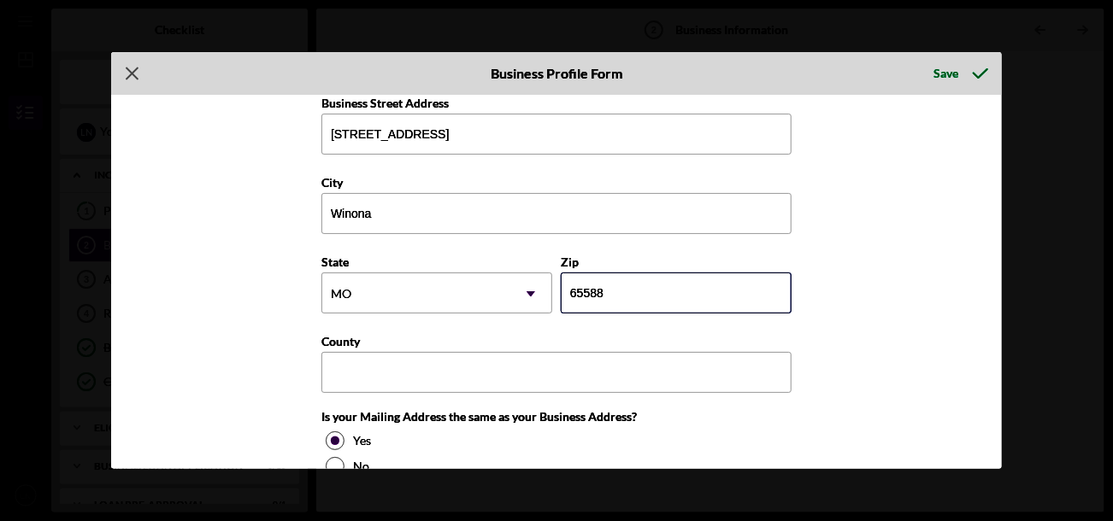
scroll to position [1110, 0]
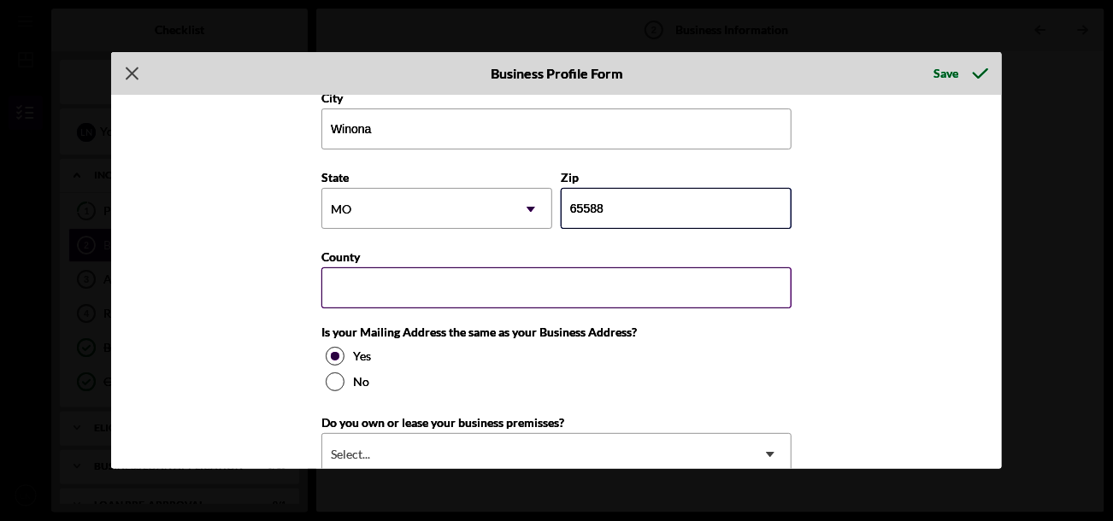
type input "65588"
click at [471, 268] on input "County" at bounding box center [556, 288] width 470 height 41
type input "[PERSON_NAME]"
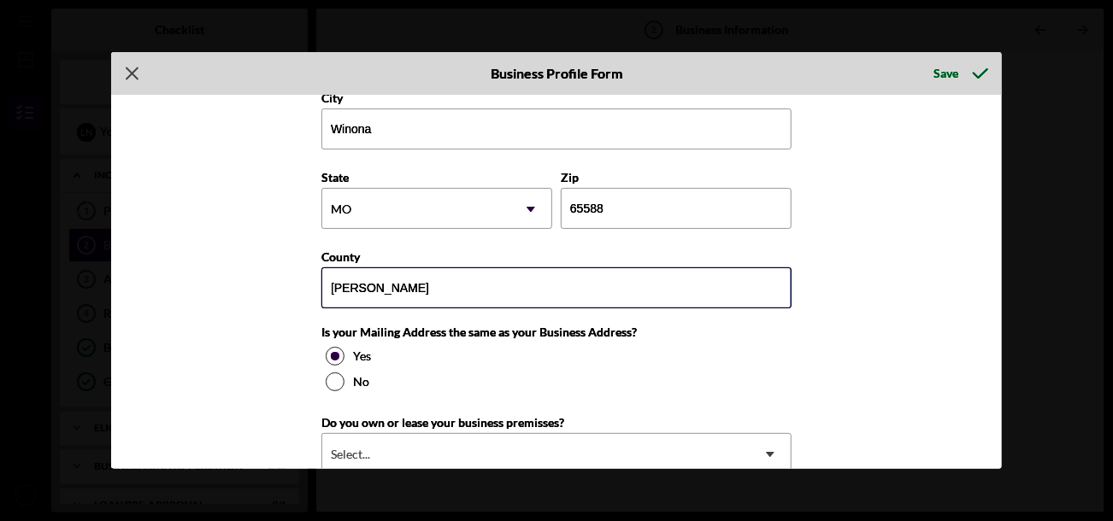
scroll to position [1197, 0]
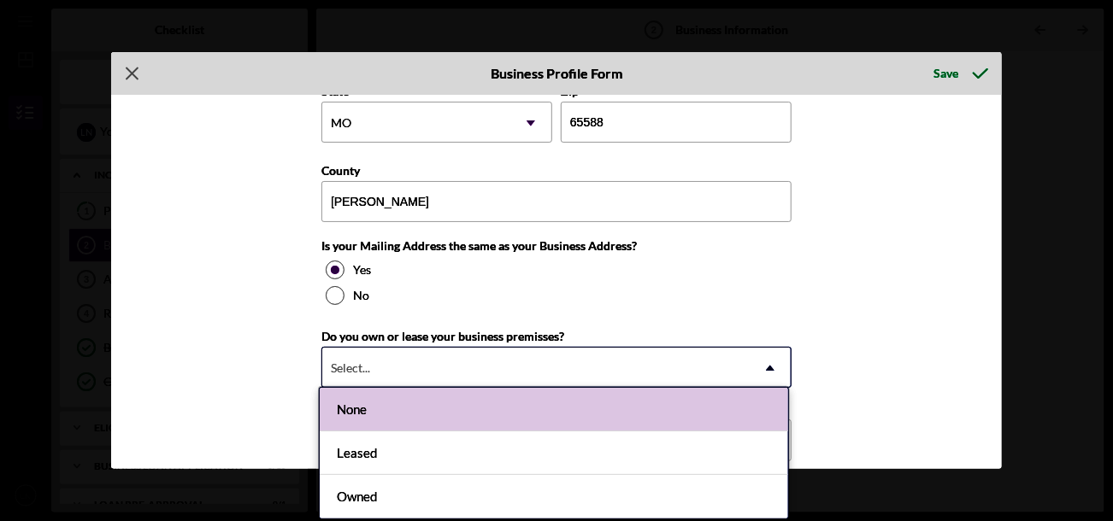
click at [465, 349] on div "Select..." at bounding box center [535, 368] width 427 height 39
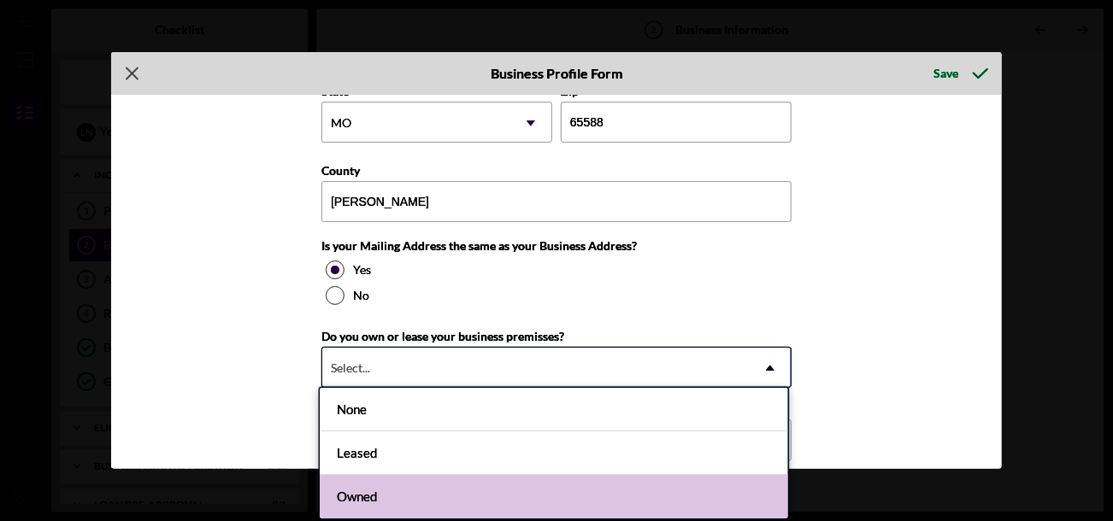
click at [421, 496] on div "Owned" at bounding box center [554, 497] width 468 height 44
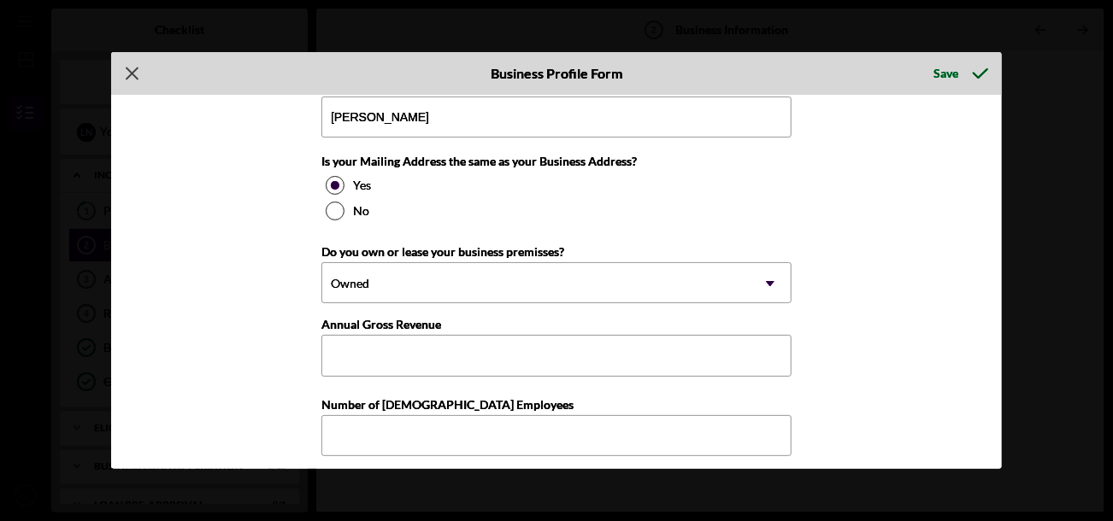
scroll to position [1363, 0]
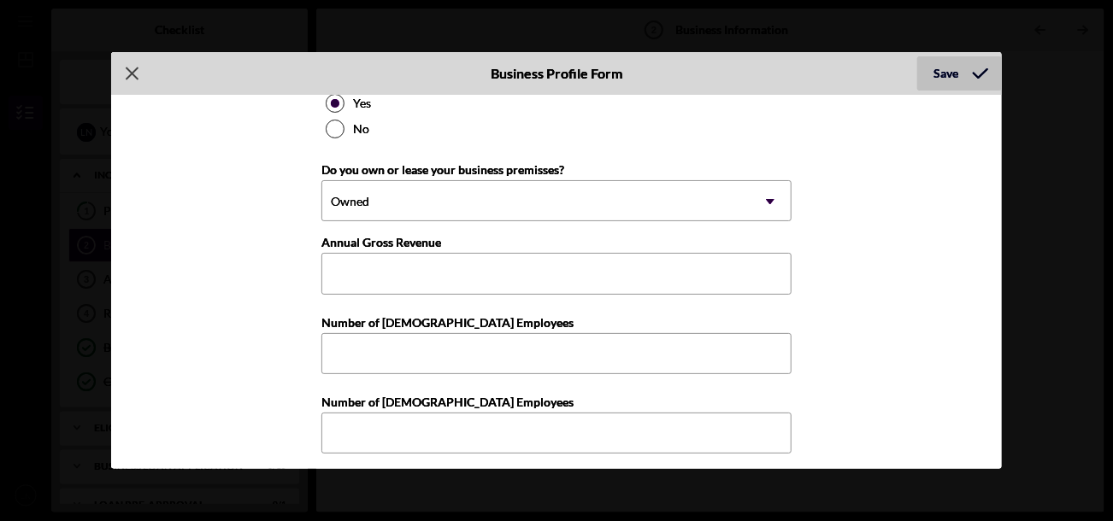
click at [951, 75] on div "Save" at bounding box center [946, 73] width 25 height 34
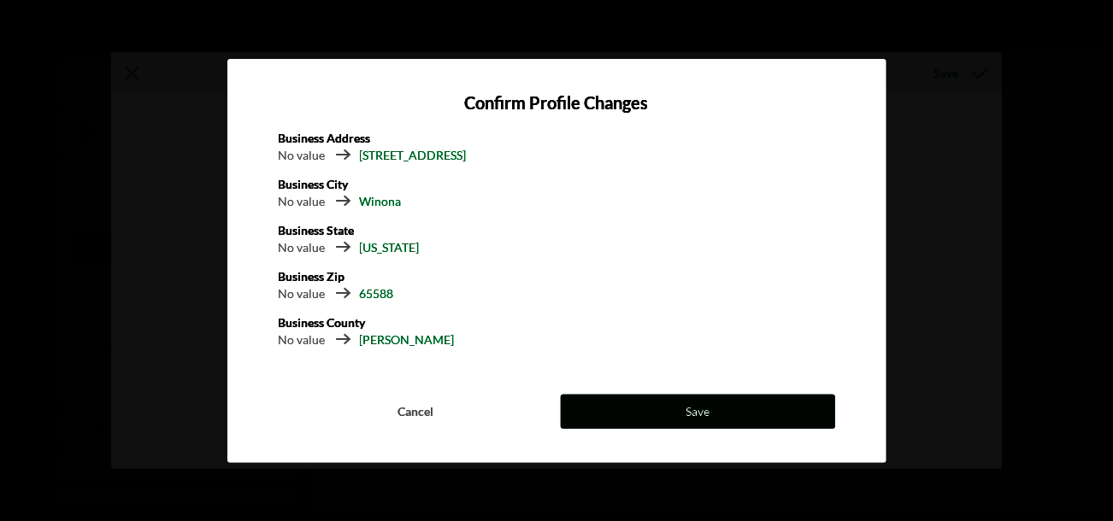
click at [671, 415] on button "Save" at bounding box center [698, 412] width 274 height 34
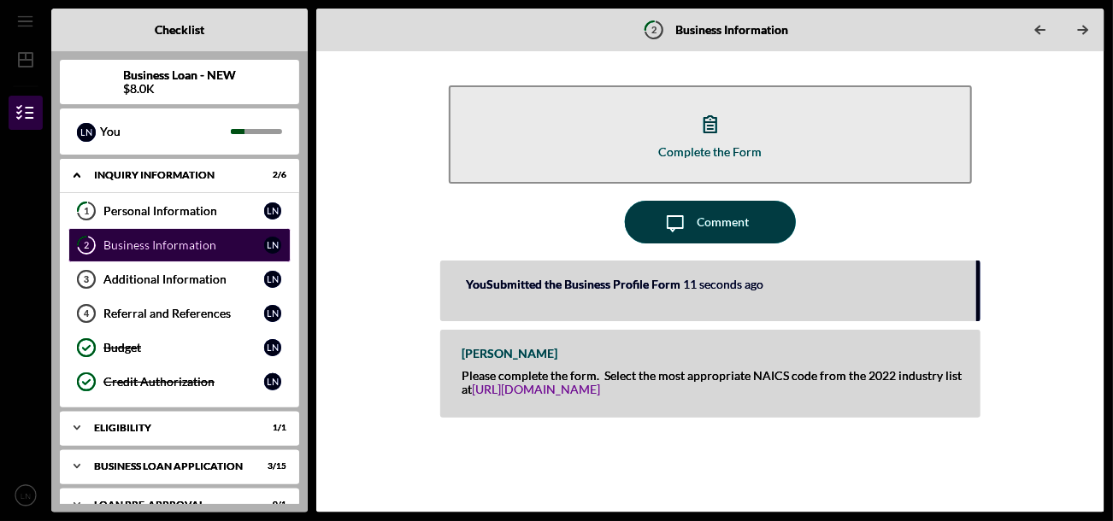
click at [568, 391] on link "[URL][DOMAIN_NAME]" at bounding box center [536, 389] width 128 height 15
click at [761, 370] on div "Please complete the form. Select the most appropriate NAICS code from the 2022 …" at bounding box center [712, 382] width 501 height 27
drag, startPoint x: 761, startPoint y: 370, endPoint x: 791, endPoint y: 374, distance: 31.1
click at [791, 374] on div "Please complete the form. Select the most appropriate NAICS code from the 2022 …" at bounding box center [712, 382] width 501 height 27
copy div "NAICS code"
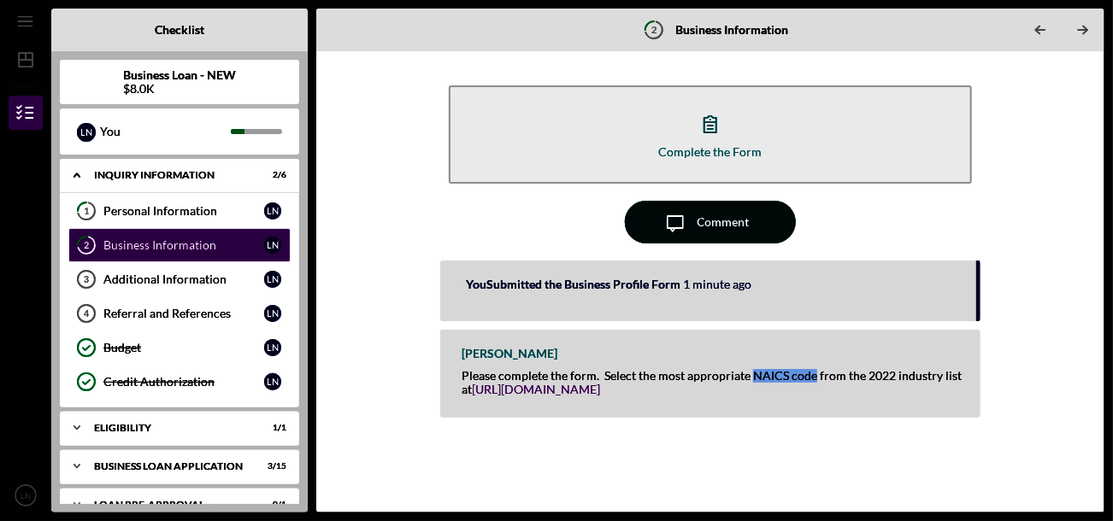
click at [705, 220] on div "Comment" at bounding box center [723, 222] width 52 height 43
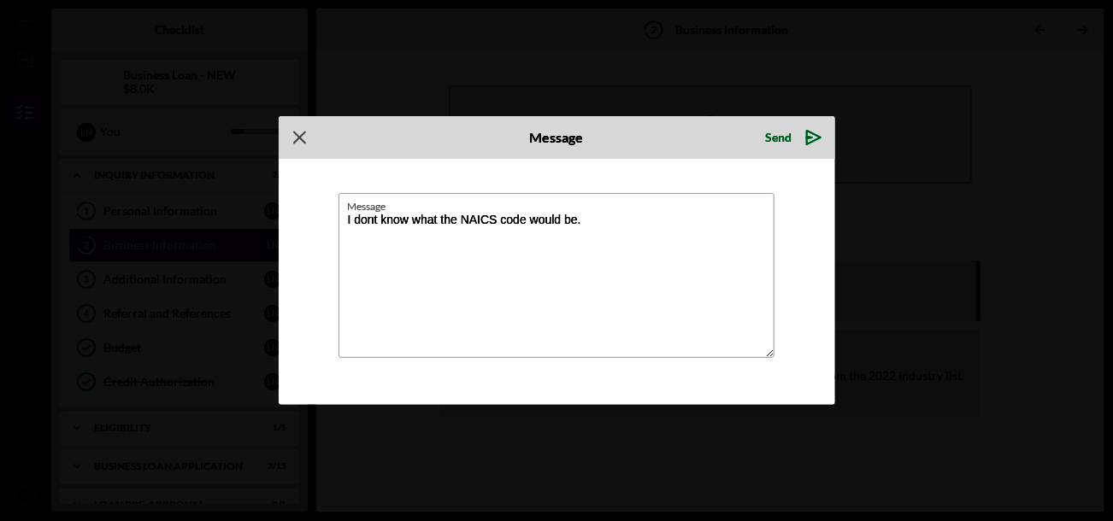
type textarea "I dont know what the NAICS code would be."
drag, startPoint x: 172, startPoint y: 465, endPoint x: 785, endPoint y: 134, distance: 697.1
click at [785, 134] on div "Send" at bounding box center [779, 138] width 26 height 34
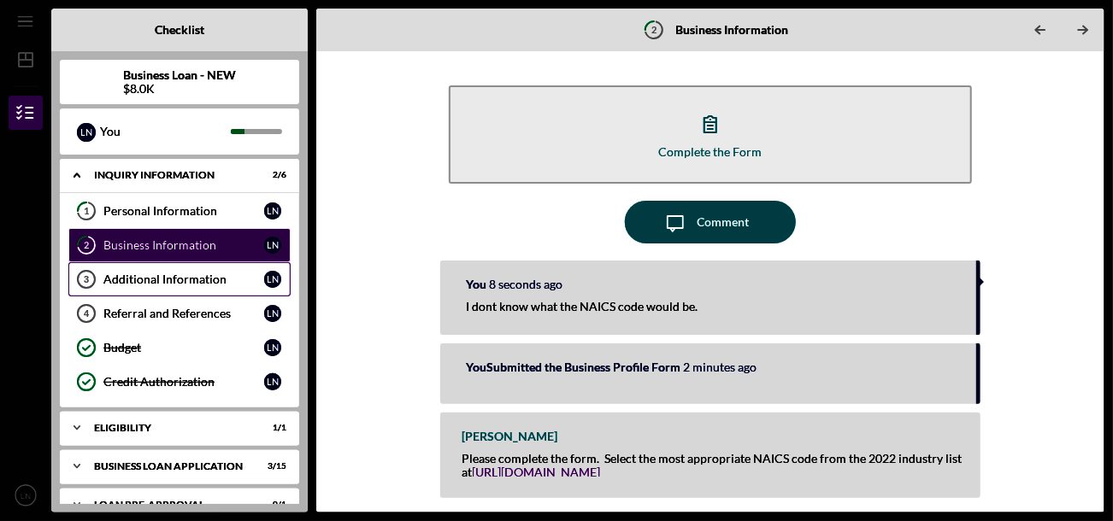
click at [147, 282] on div "Additional Information" at bounding box center [183, 280] width 161 height 14
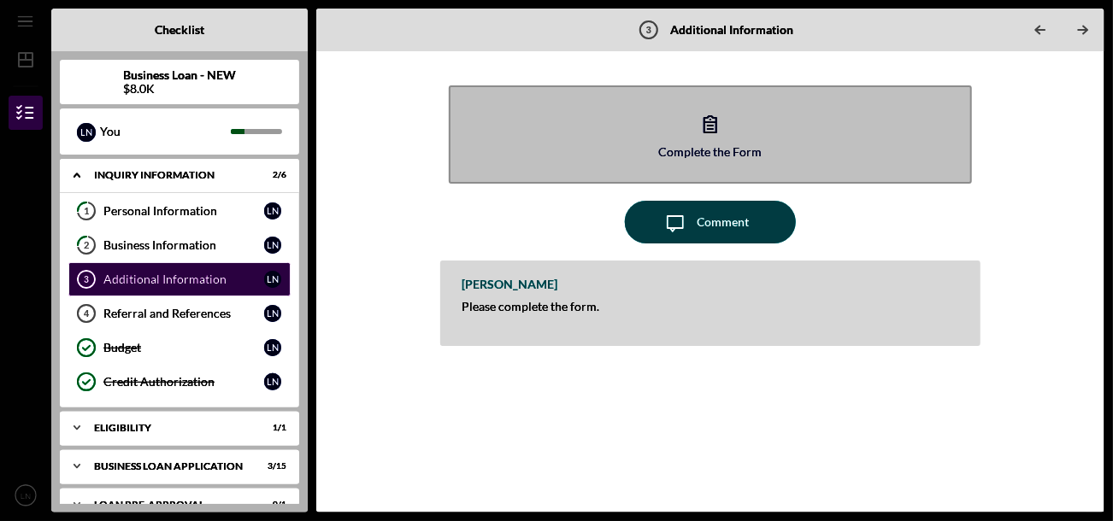
click at [739, 145] on div "Complete the Form" at bounding box center [709, 151] width 103 height 13
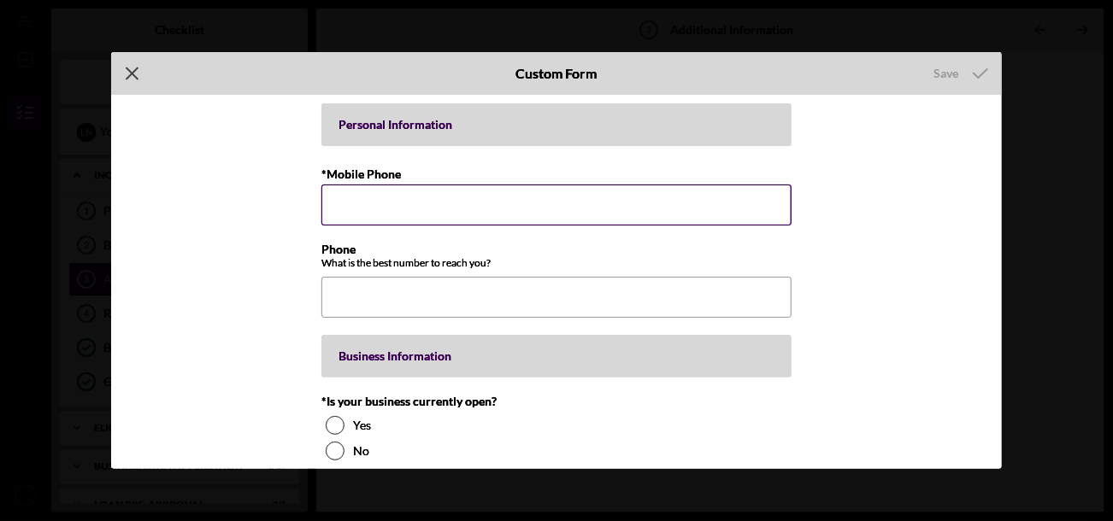
click at [543, 207] on input "*Mobile Phone" at bounding box center [556, 205] width 470 height 41
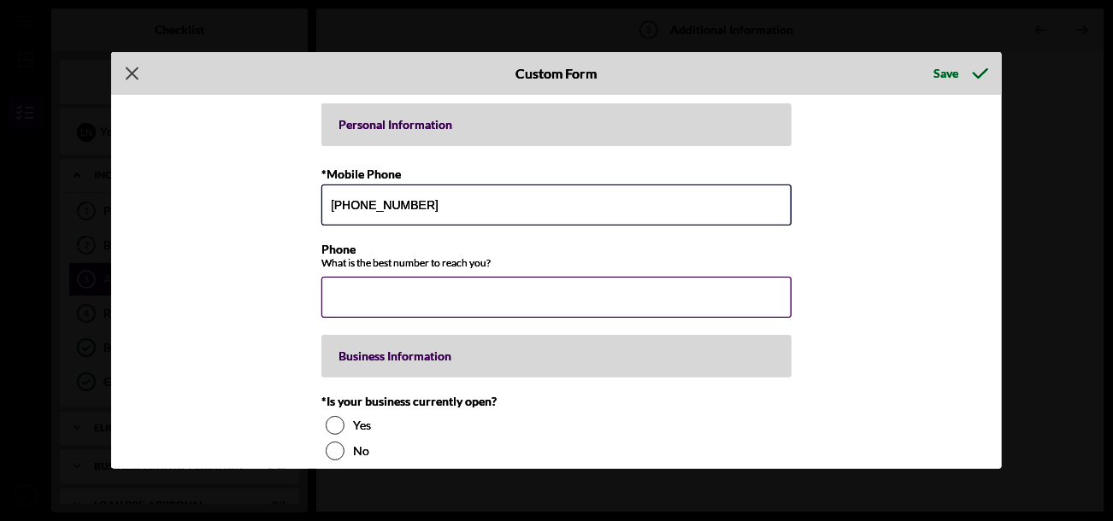
type input "[PHONE_NUMBER]"
click at [426, 292] on input "Phone" at bounding box center [556, 297] width 470 height 41
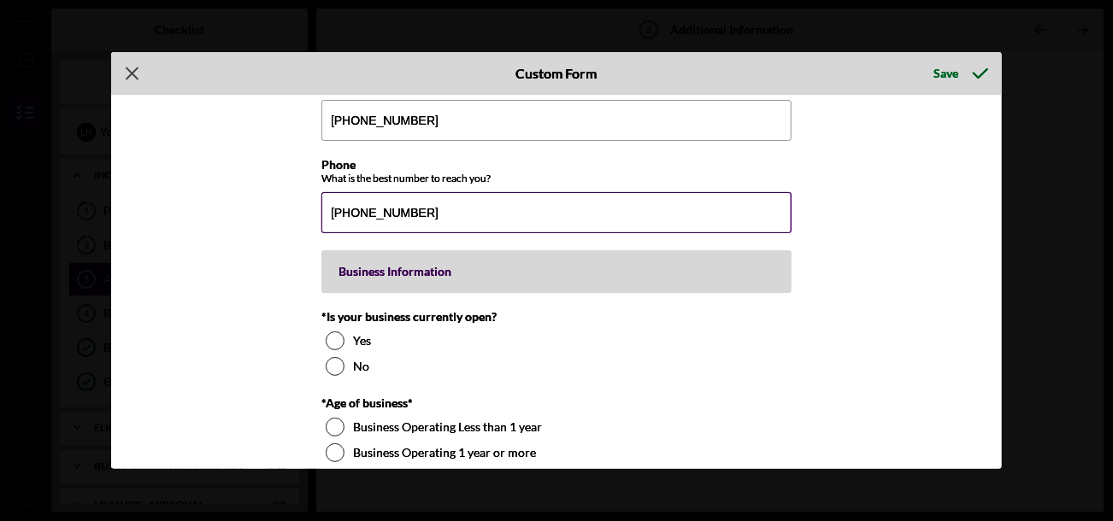
scroll to position [171, 0]
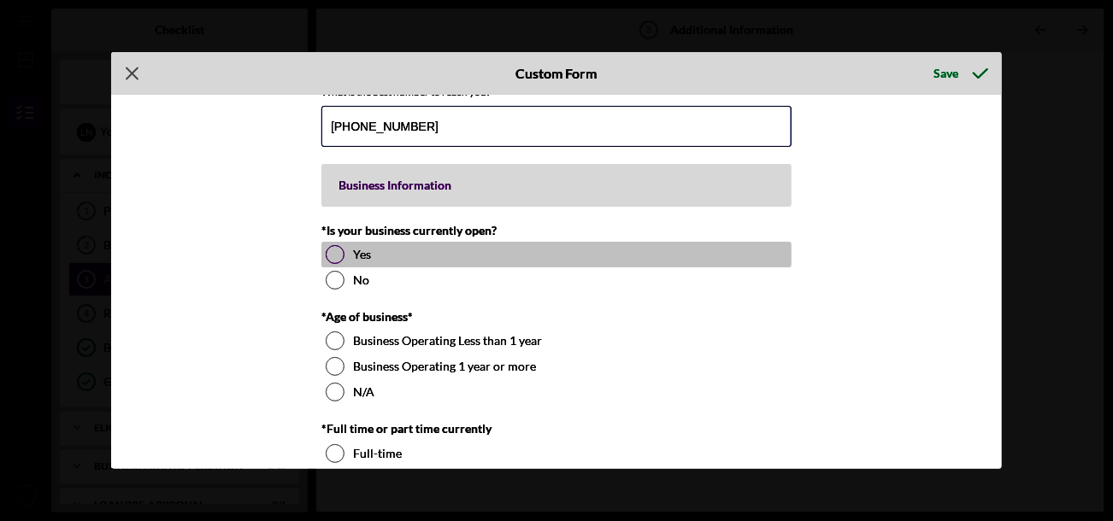
type input "[PHONE_NUMBER]"
click at [321, 253] on div "Yes" at bounding box center [556, 255] width 470 height 26
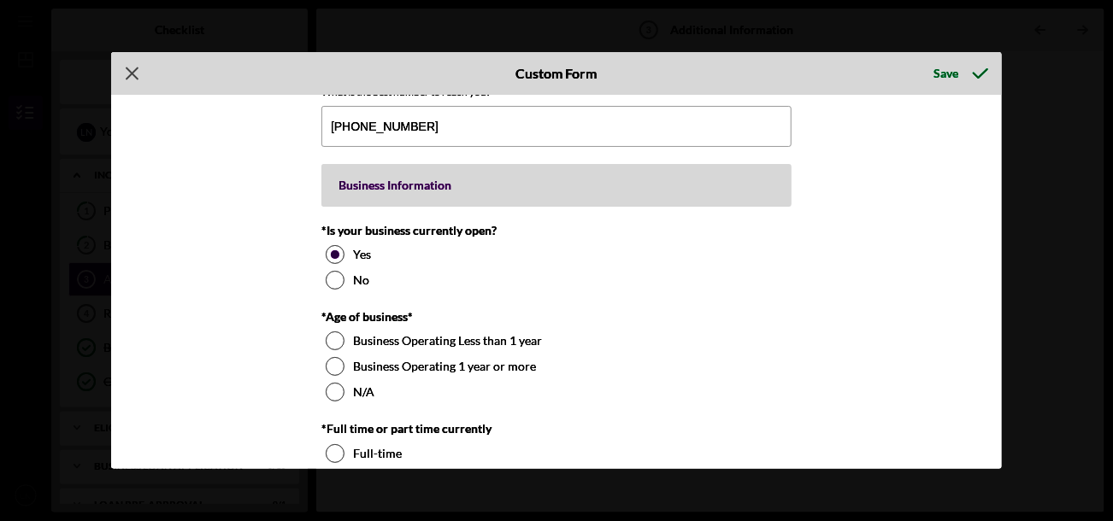
scroll to position [256, 0]
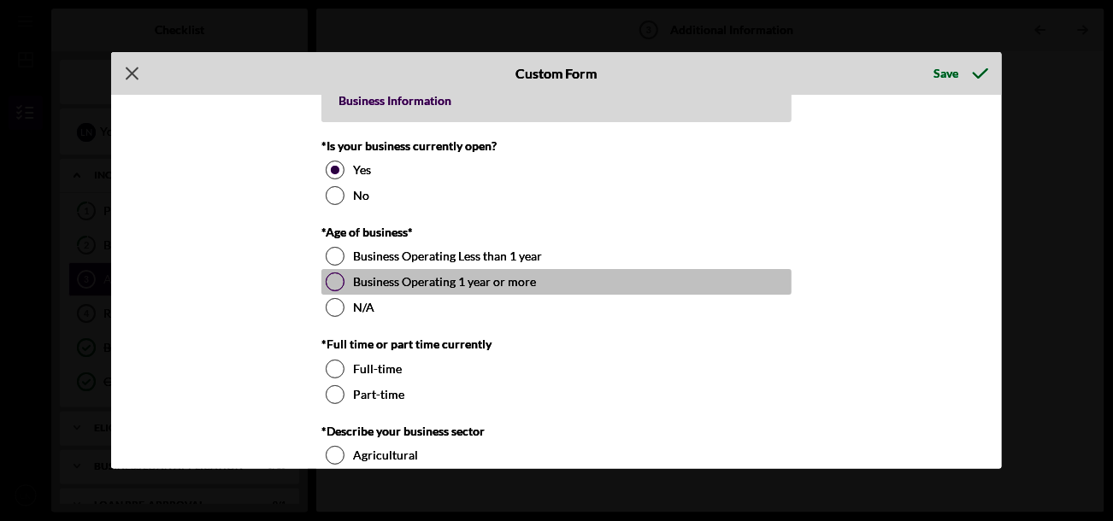
click at [336, 274] on div at bounding box center [335, 282] width 19 height 19
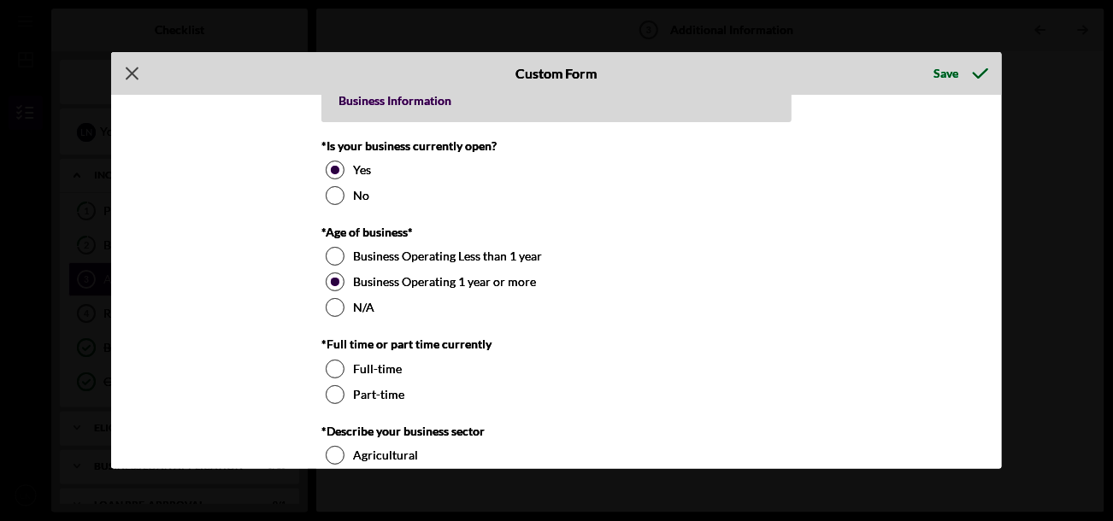
scroll to position [342, 0]
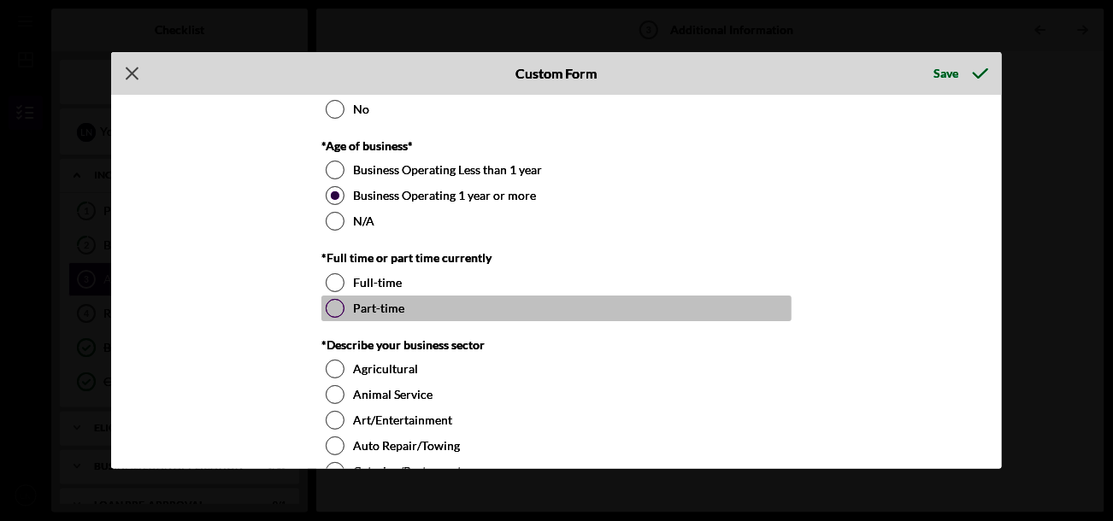
click at [332, 300] on div at bounding box center [335, 308] width 19 height 19
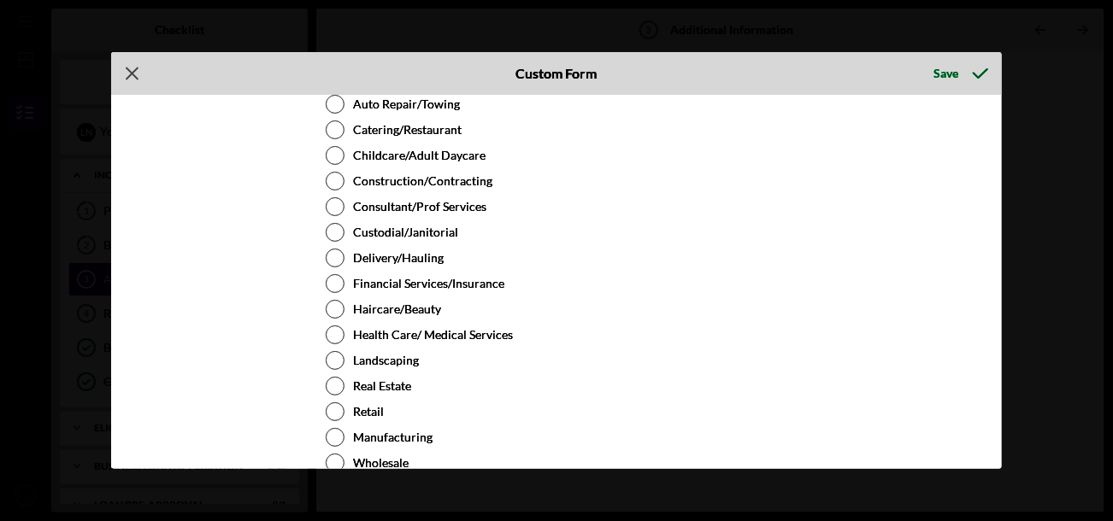
scroll to position [768, 0]
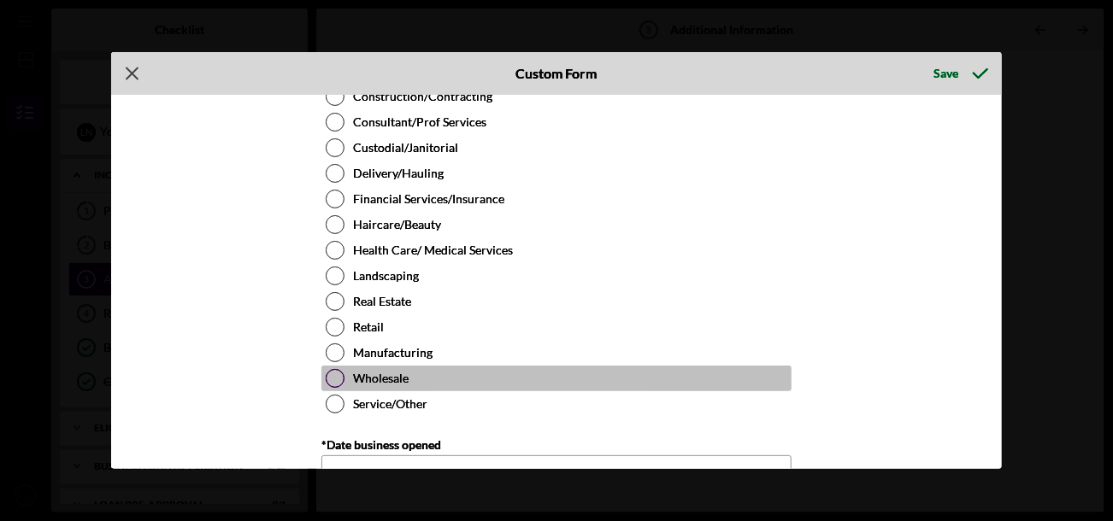
click at [345, 369] on div "Wholesale" at bounding box center [556, 379] width 470 height 26
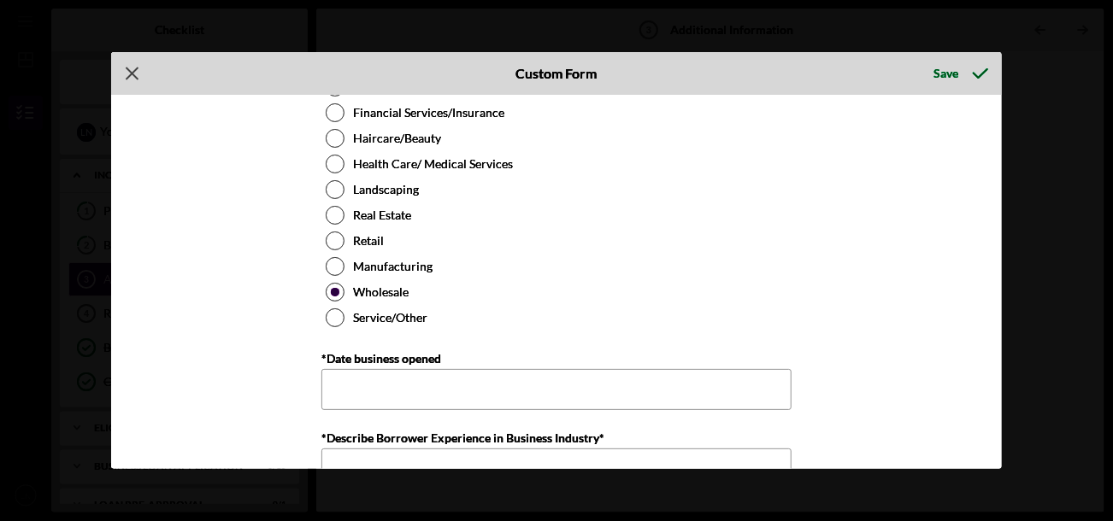
scroll to position [939, 0]
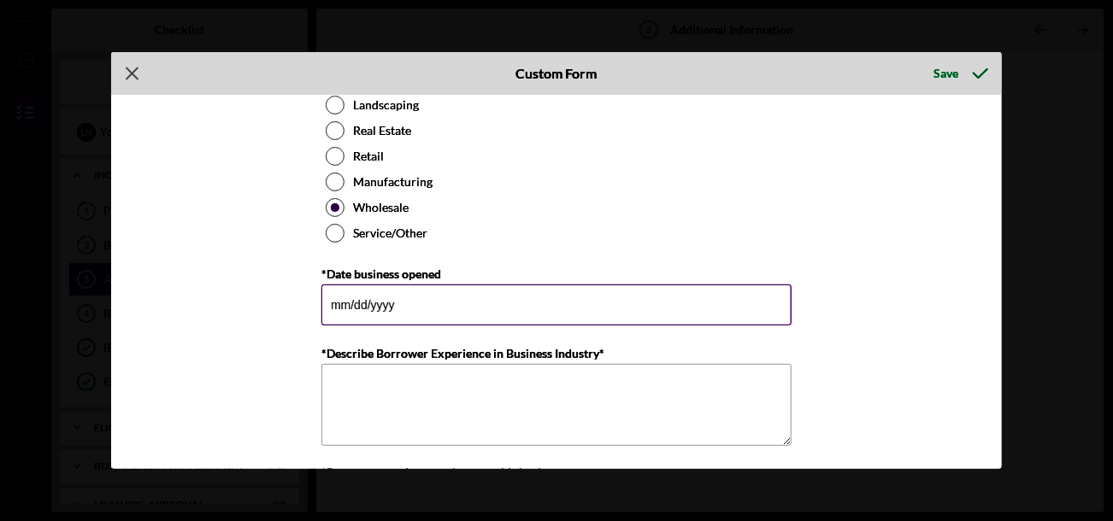
click at [702, 295] on input "*Date business opened" at bounding box center [556, 305] width 470 height 41
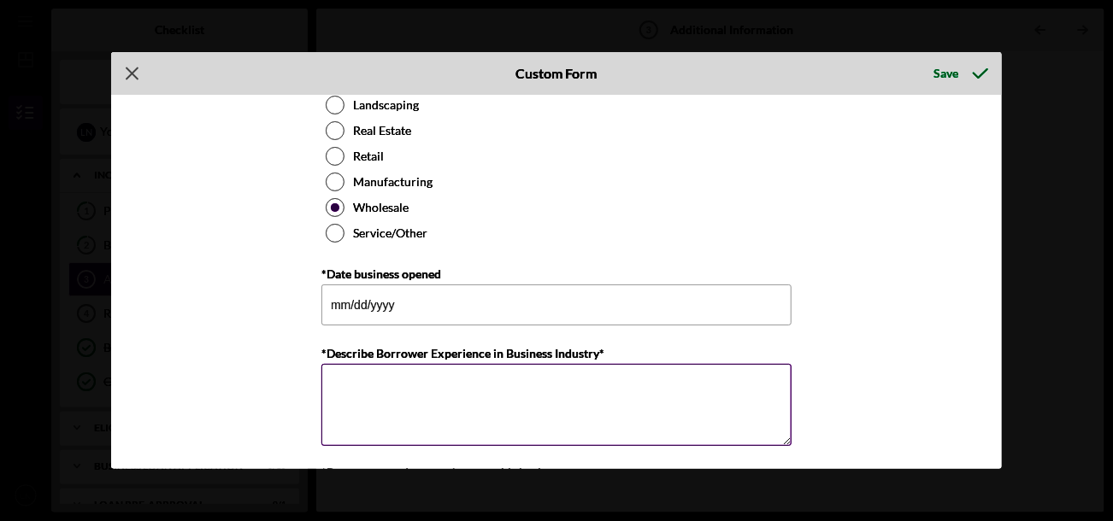
click at [674, 383] on textarea "*Describe Borrower Experience in Business Industry*" at bounding box center [556, 405] width 470 height 82
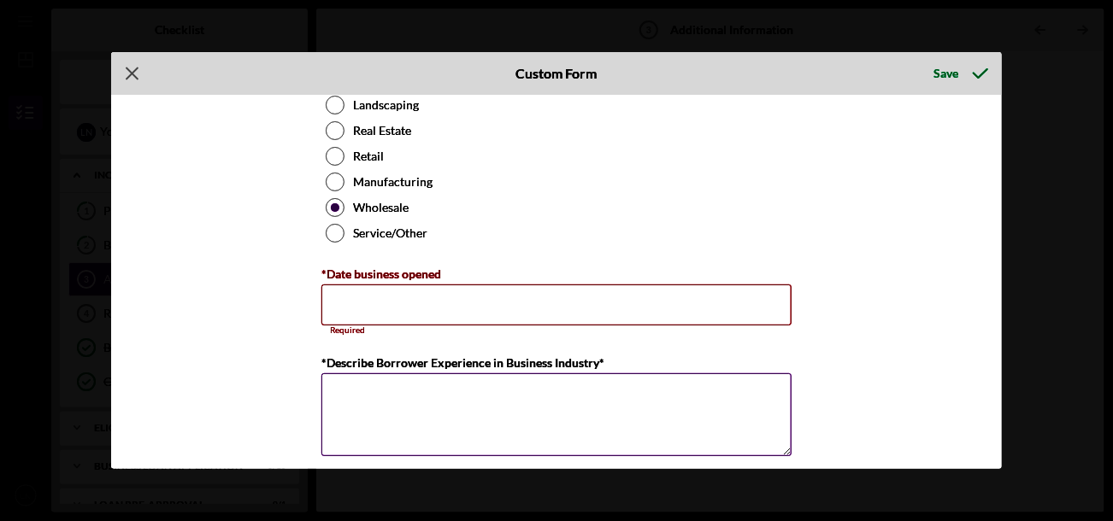
paste textarea "LC001631953"
type textarea "L"
click at [879, 297] on div "Personal Information *Mobile Phone [PHONE_NUMBER] Phone What is the best number…" at bounding box center [556, 282] width 891 height 374
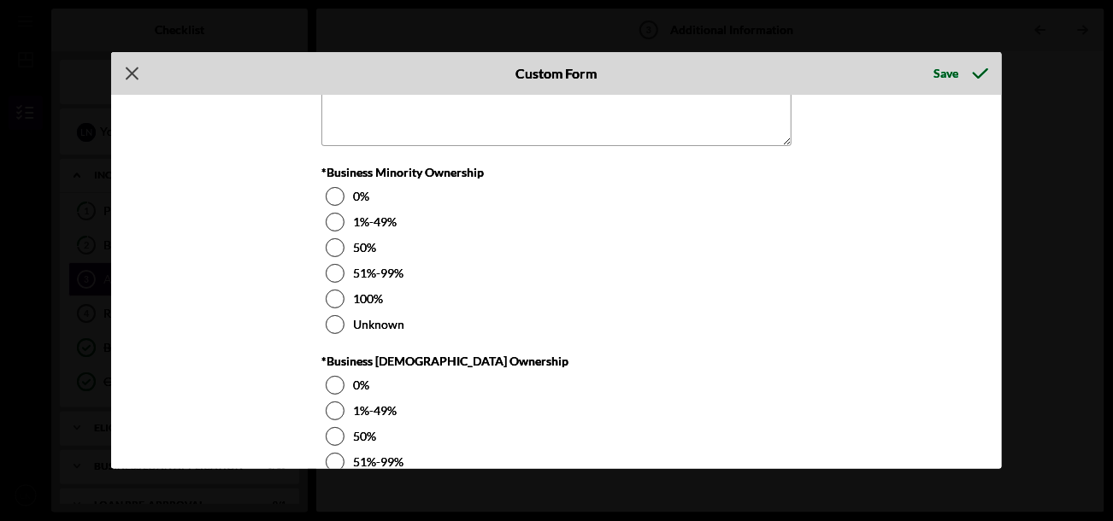
scroll to position [2127, 0]
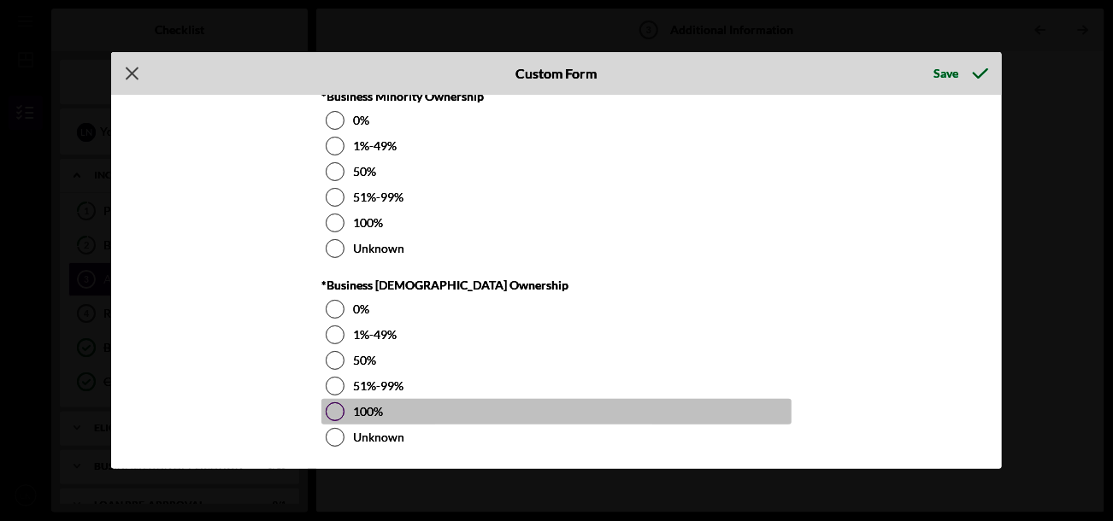
click at [341, 402] on div "100%" at bounding box center [556, 412] width 470 height 26
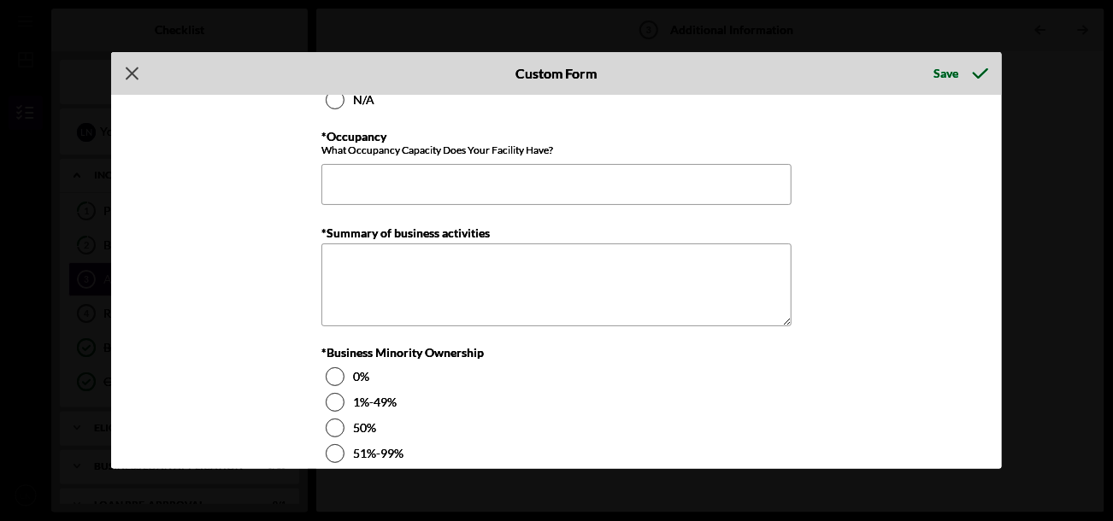
scroll to position [1956, 0]
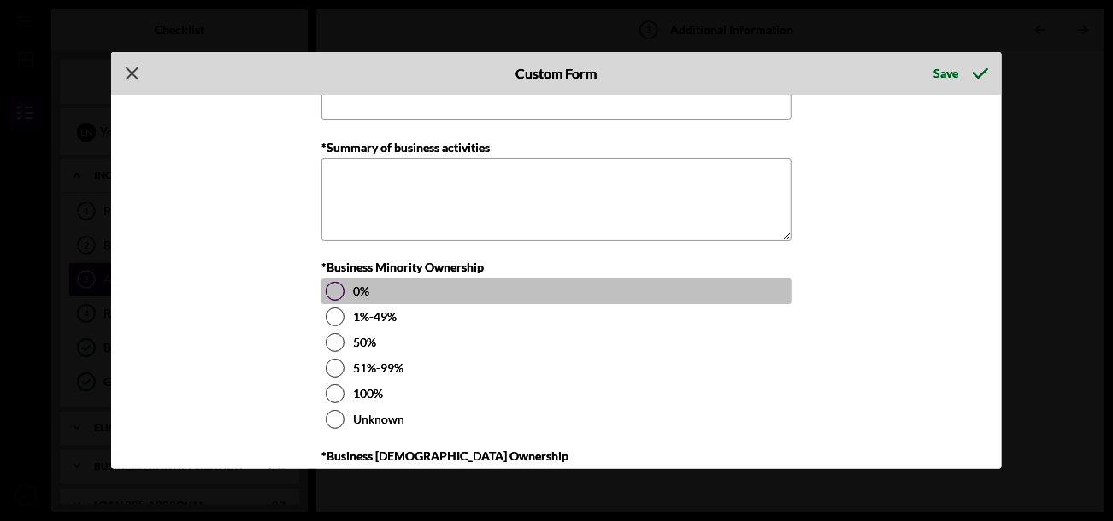
click at [334, 283] on div at bounding box center [335, 291] width 19 height 19
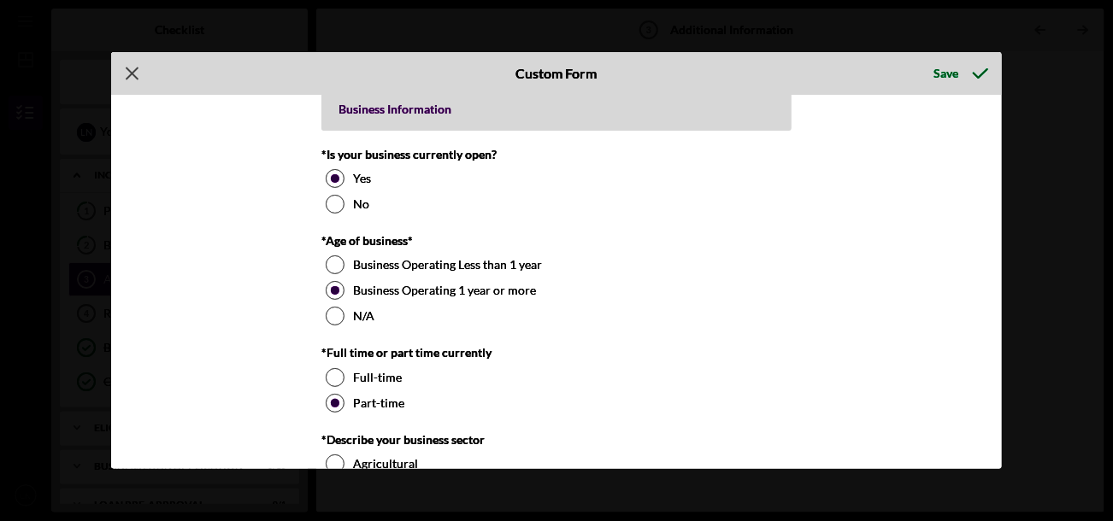
scroll to position [0, 0]
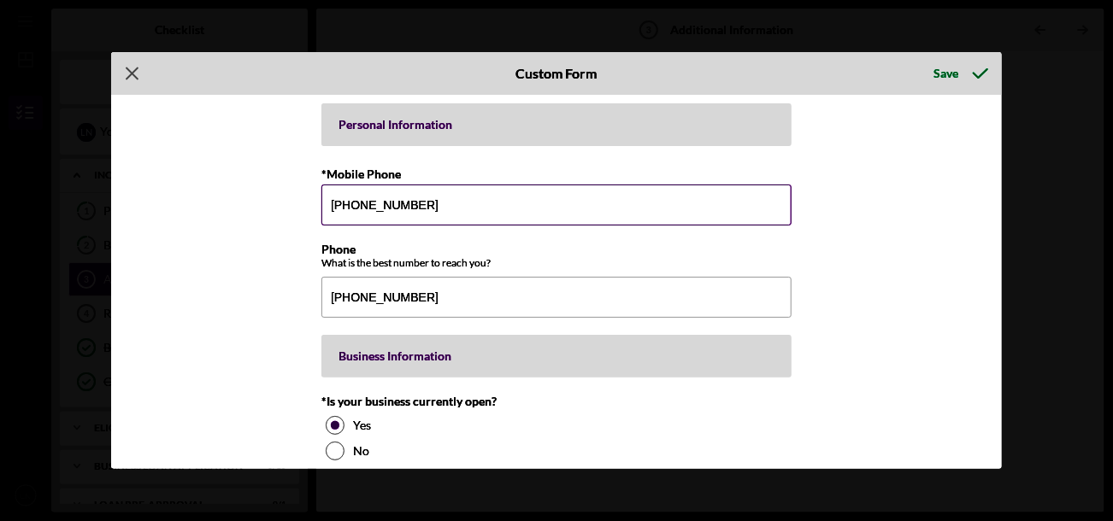
click at [437, 200] on input "[PHONE_NUMBER]" at bounding box center [556, 205] width 470 height 41
type input "[PHONE_NUMBER]"
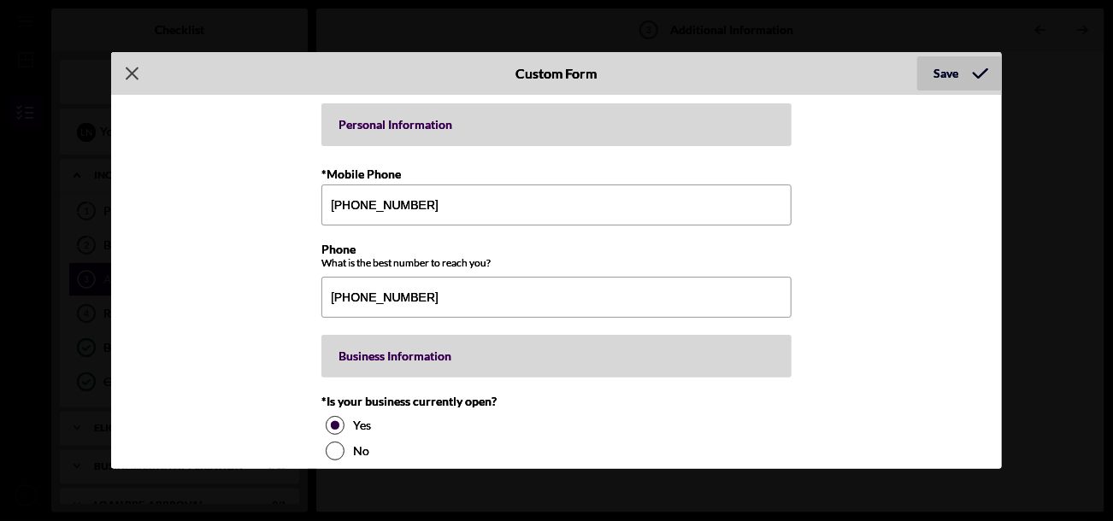
click at [941, 79] on div "Save" at bounding box center [946, 73] width 25 height 34
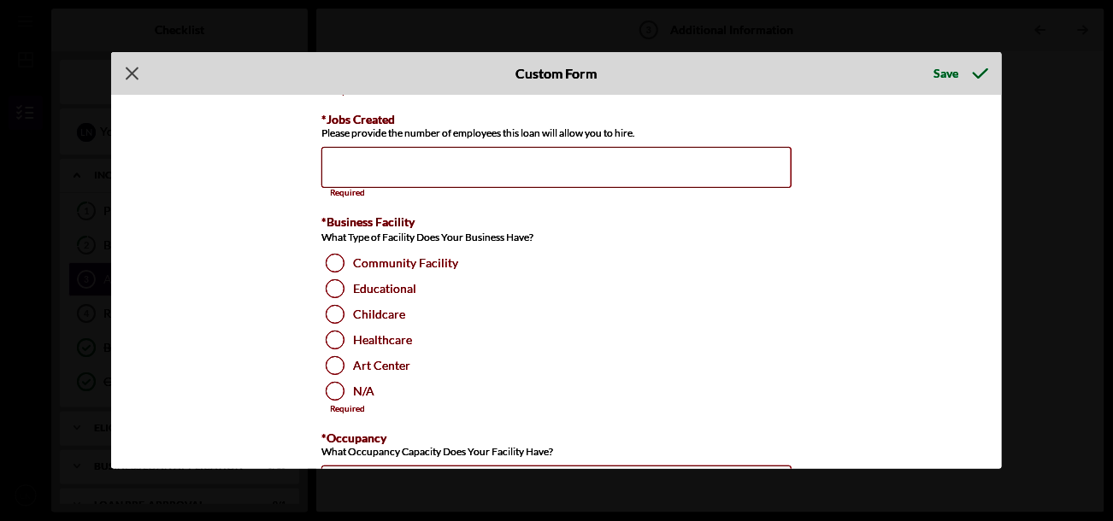
scroll to position [1790, 0]
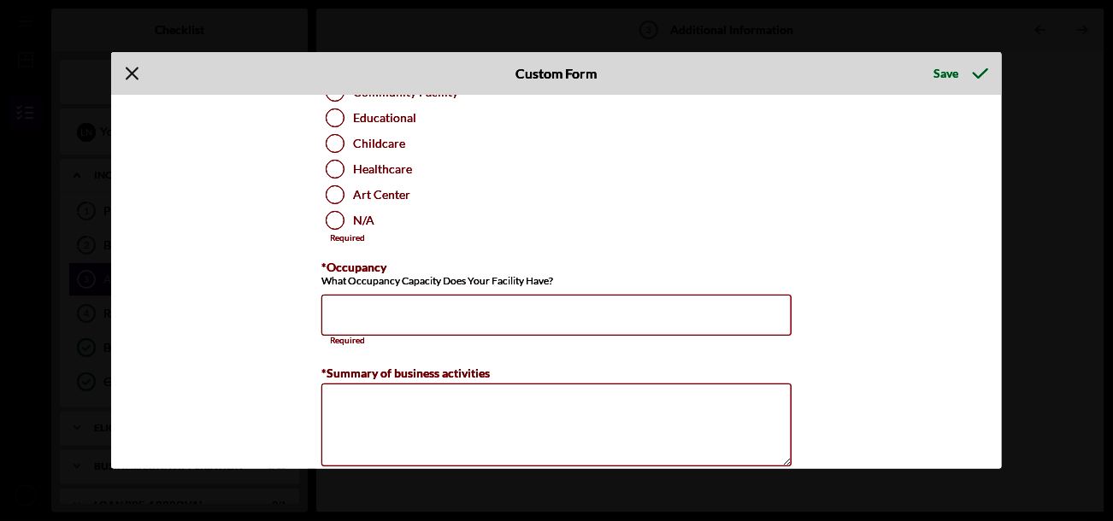
click at [131, 79] on icon "Icon/Menu Close" at bounding box center [132, 73] width 43 height 43
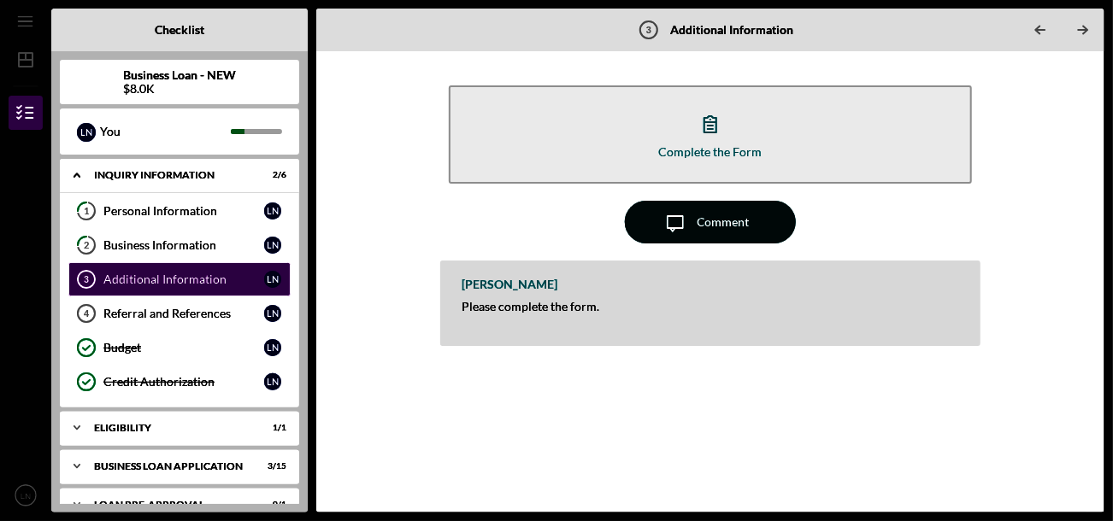
click at [713, 221] on div "Comment" at bounding box center [723, 222] width 52 height 43
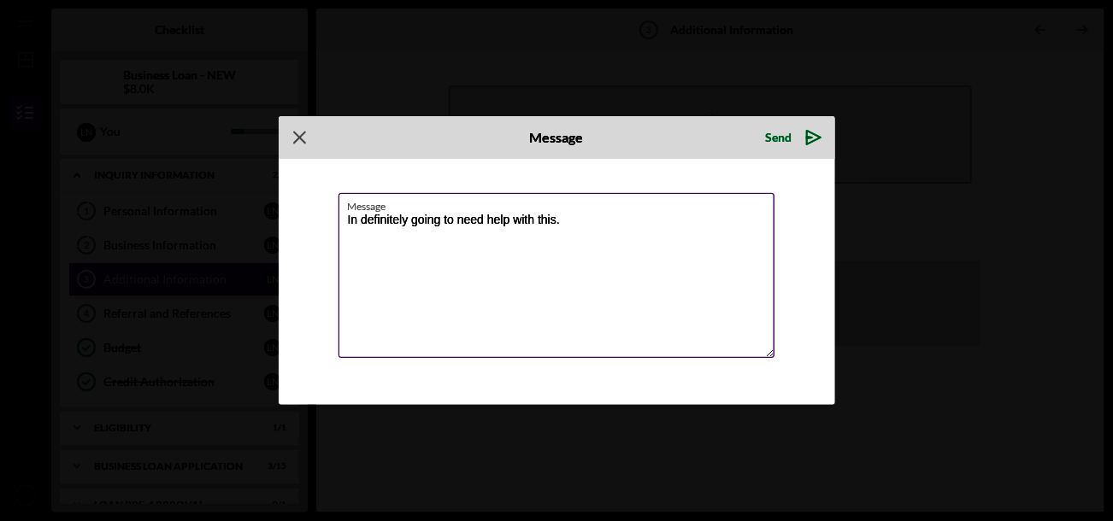
click at [352, 221] on textarea "In definitely going to need help with this." at bounding box center [556, 275] width 436 height 165
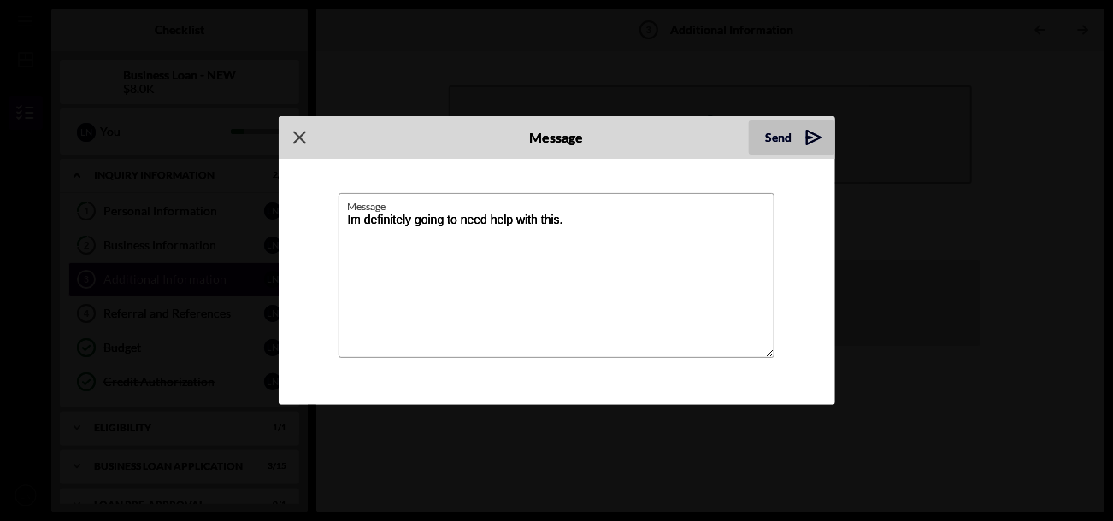
type textarea "Im definitely going to need help with this."
click at [785, 132] on div "Send" at bounding box center [779, 138] width 26 height 34
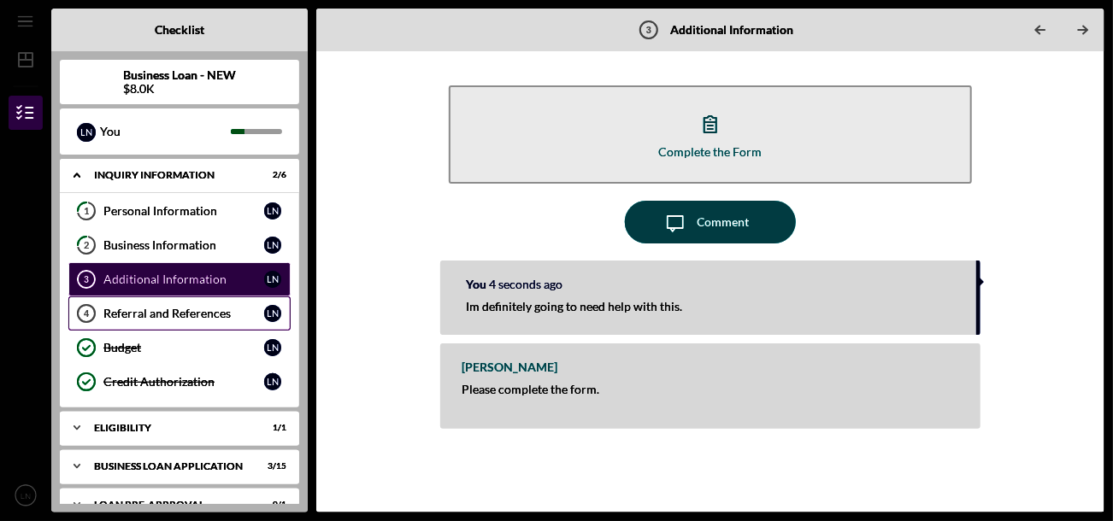
click at [141, 310] on div "Referral and References" at bounding box center [183, 314] width 161 height 14
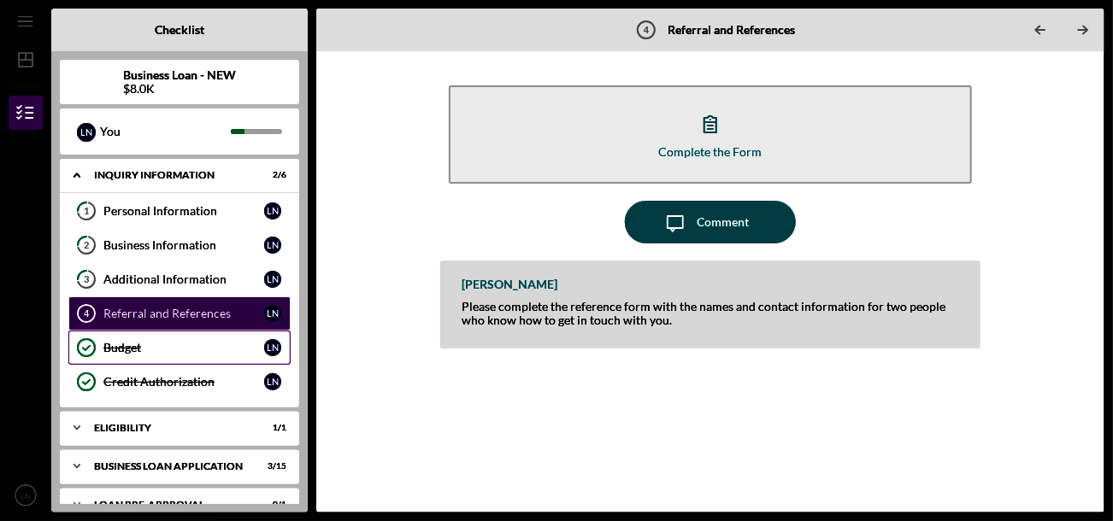
click at [110, 342] on div "Budget" at bounding box center [183, 348] width 161 height 14
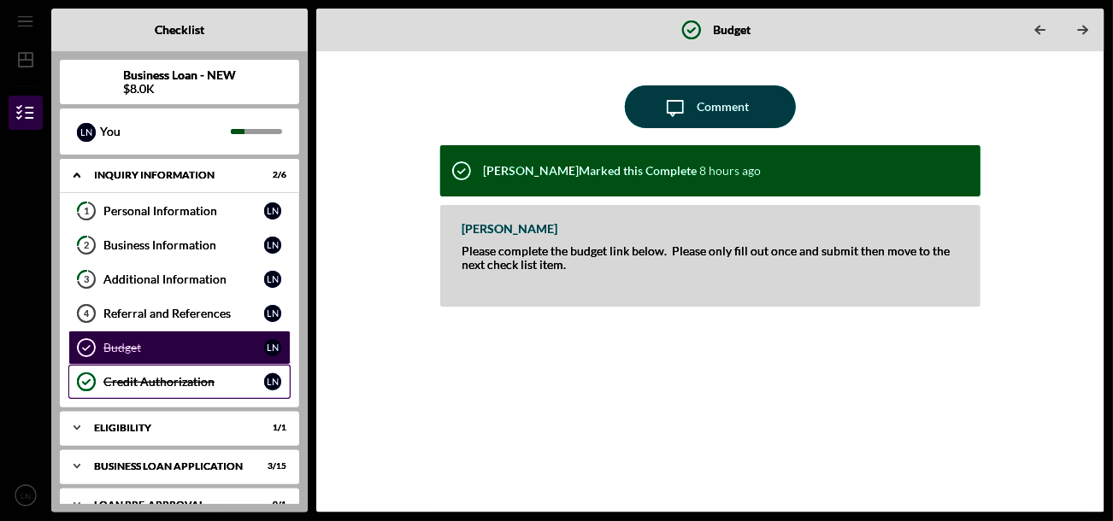
scroll to position [85, 0]
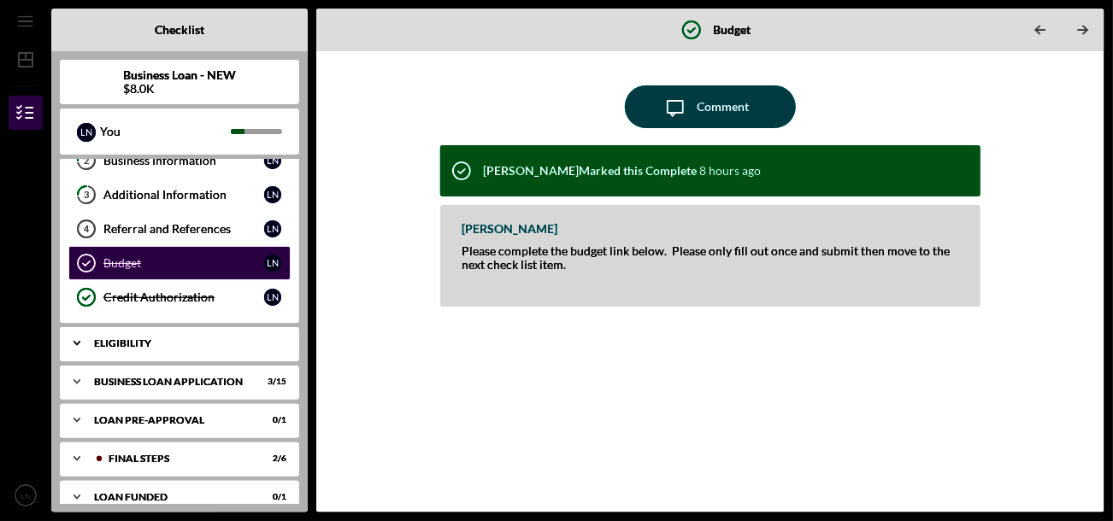
click at [110, 340] on div "ELIGIBILITY" at bounding box center [186, 343] width 184 height 10
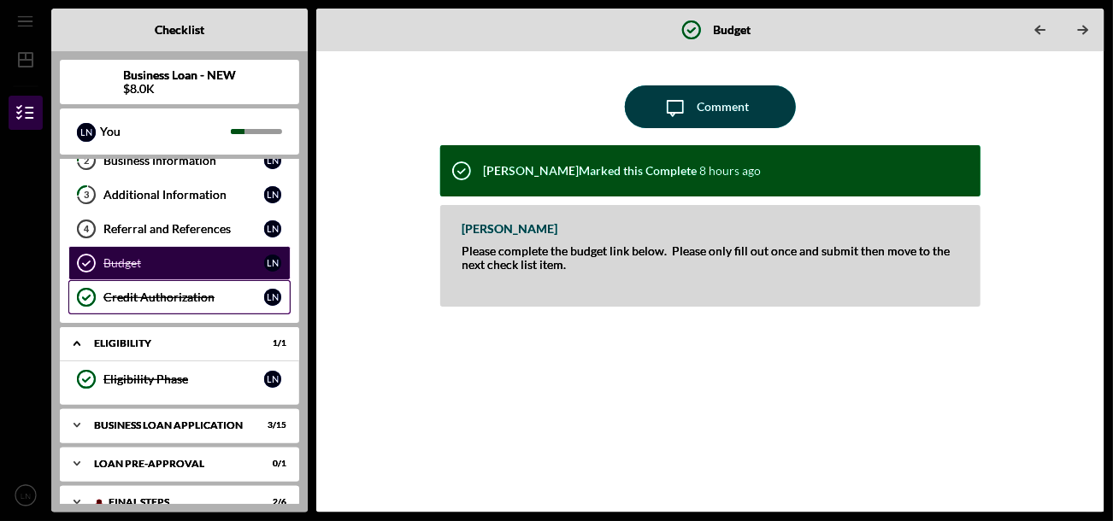
scroll to position [143, 0]
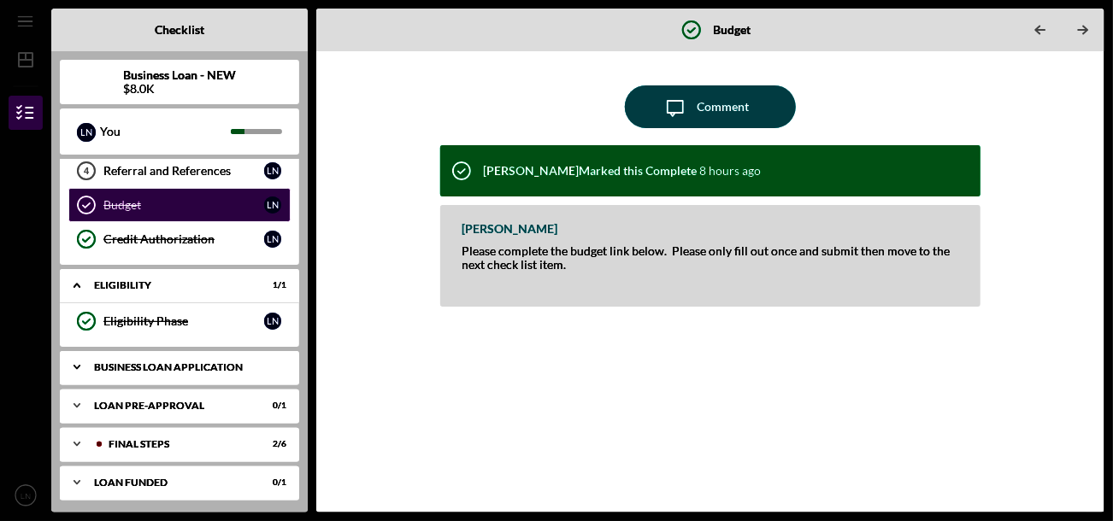
click at [122, 365] on div "BUSINESS LOAN APPLICATION" at bounding box center [186, 367] width 184 height 10
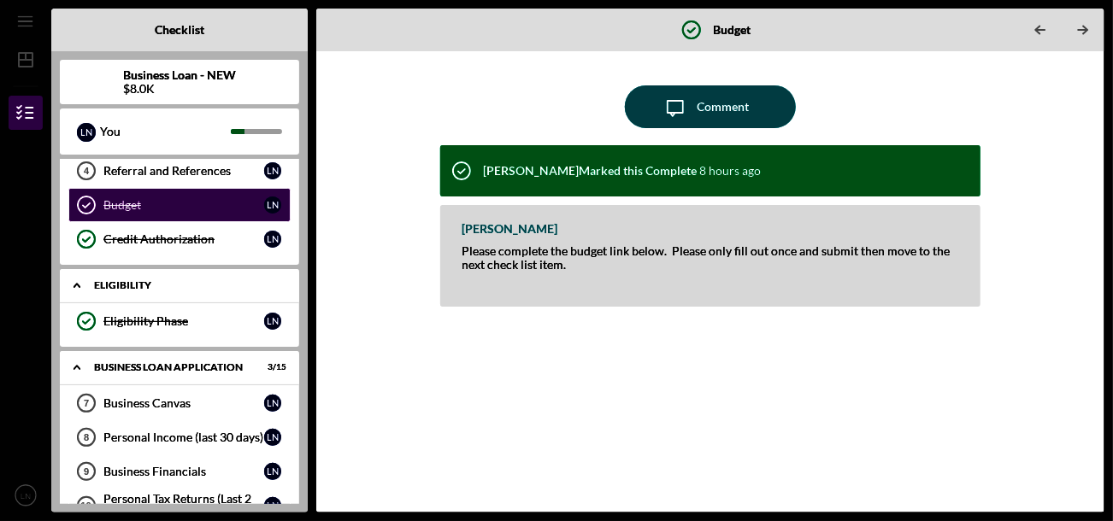
scroll to position [228, 0]
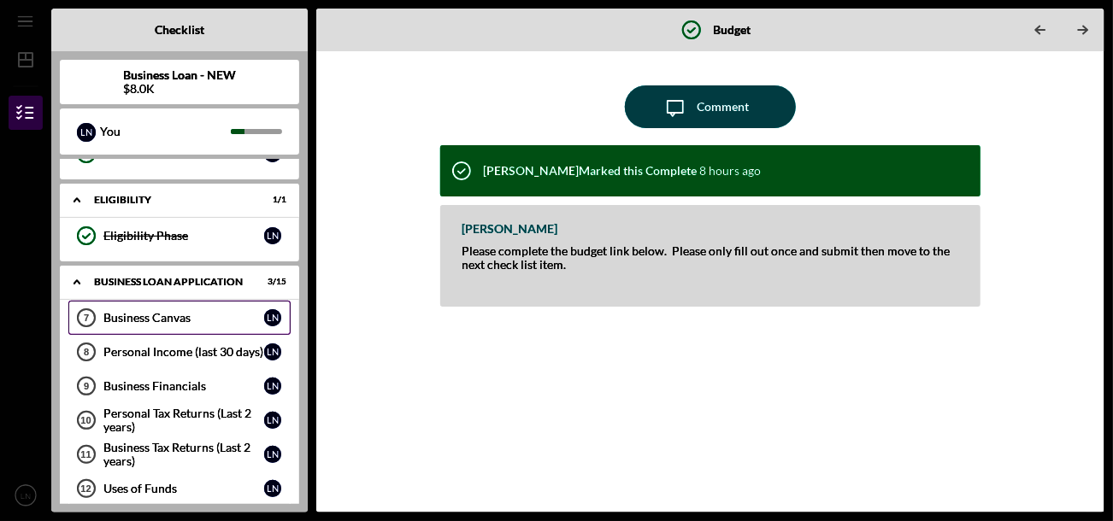
click at [129, 315] on div "Business Canvas" at bounding box center [183, 318] width 161 height 14
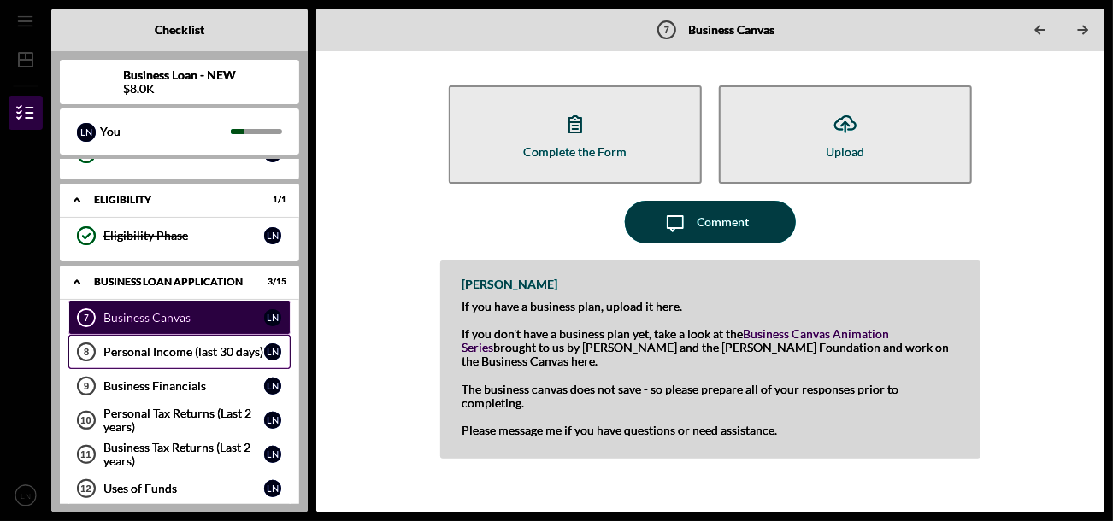
click at [121, 352] on div "Personal Income (last 30 days)" at bounding box center [183, 352] width 161 height 14
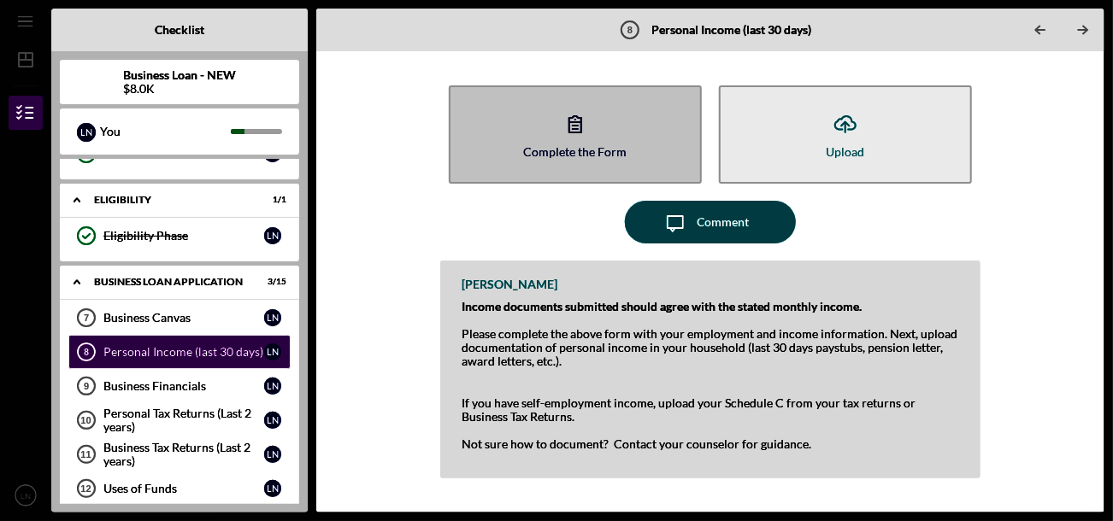
click at [620, 139] on button "Complete the Form Form" at bounding box center [575, 134] width 253 height 98
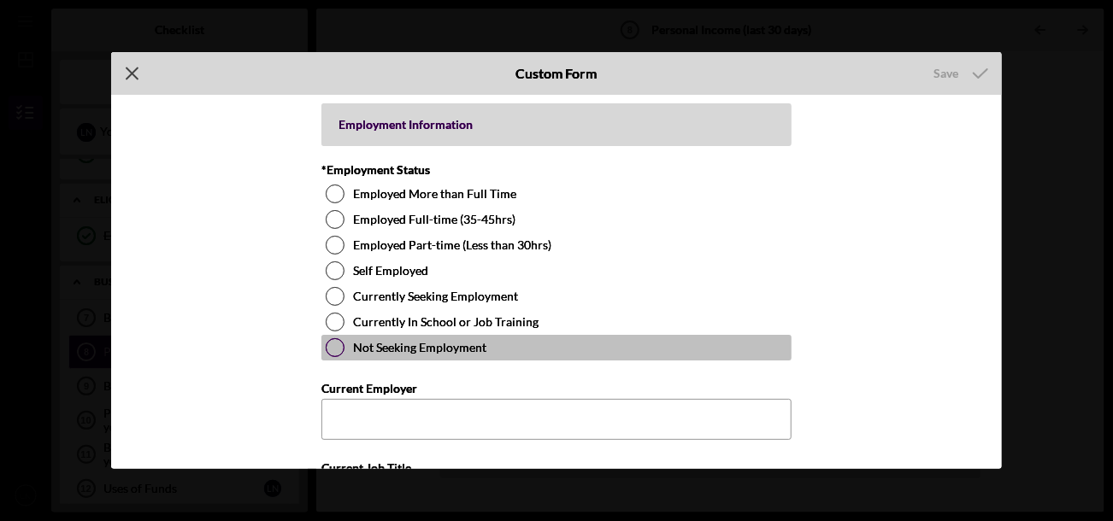
click at [333, 350] on div at bounding box center [335, 347] width 19 height 19
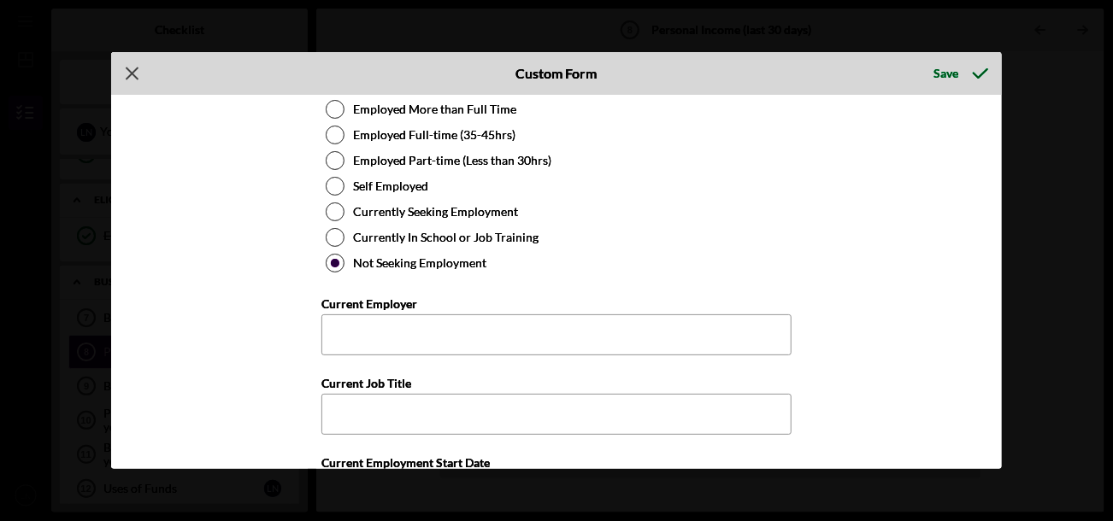
scroll to position [171, 0]
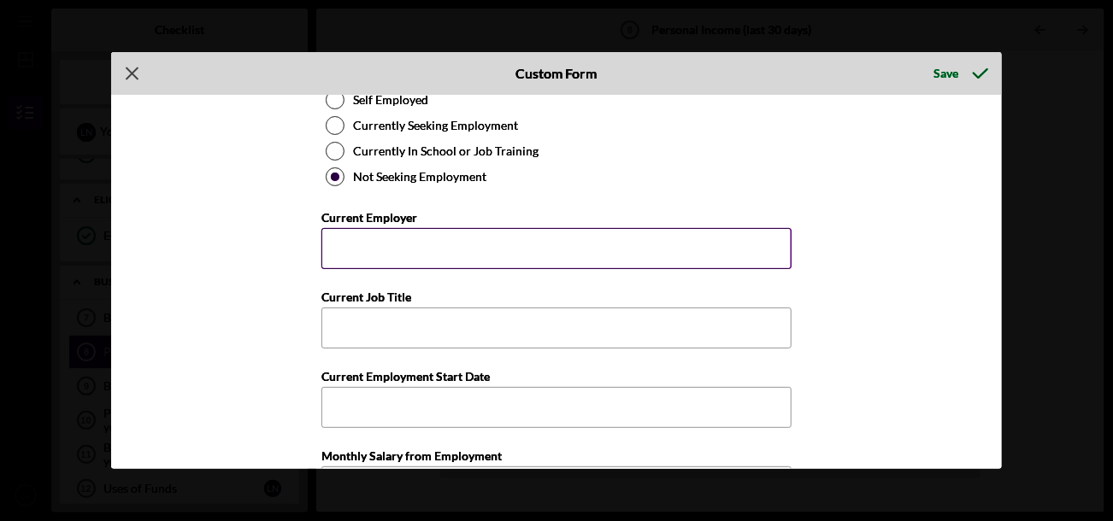
click at [439, 254] on input "Current Employer" at bounding box center [556, 248] width 470 height 41
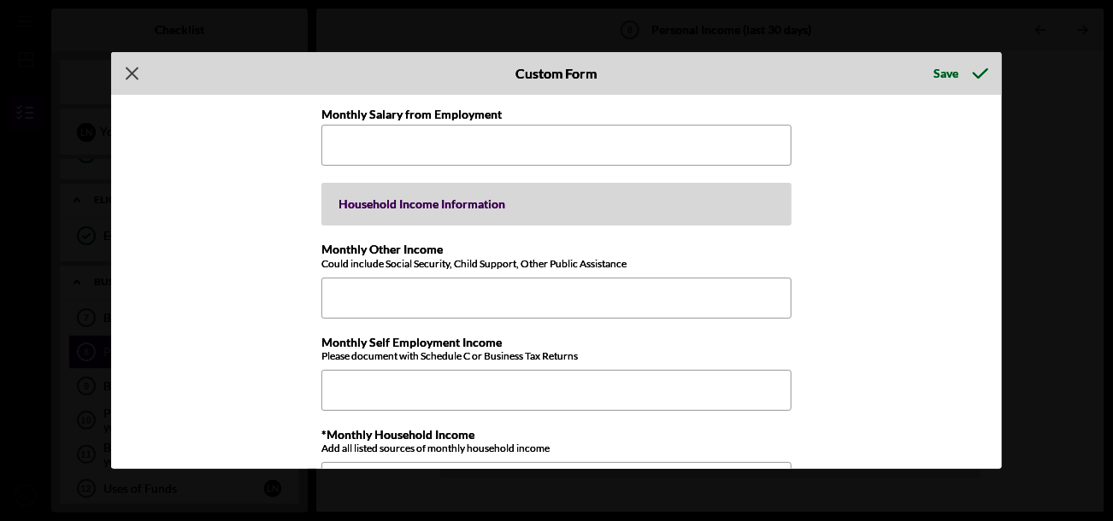
scroll to position [597, 0]
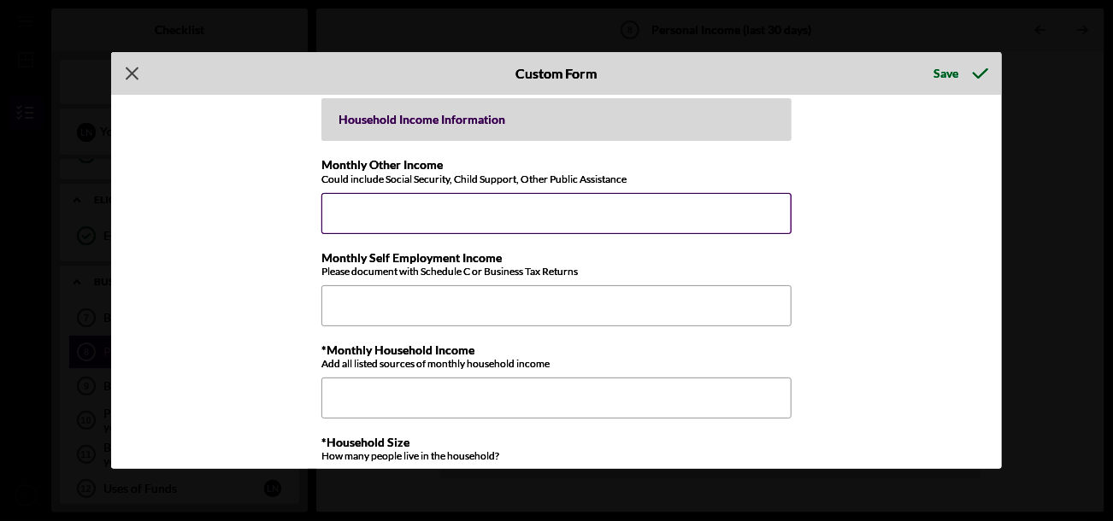
type input "retired"
click at [382, 197] on input "Monthly Other Income" at bounding box center [556, 213] width 470 height 41
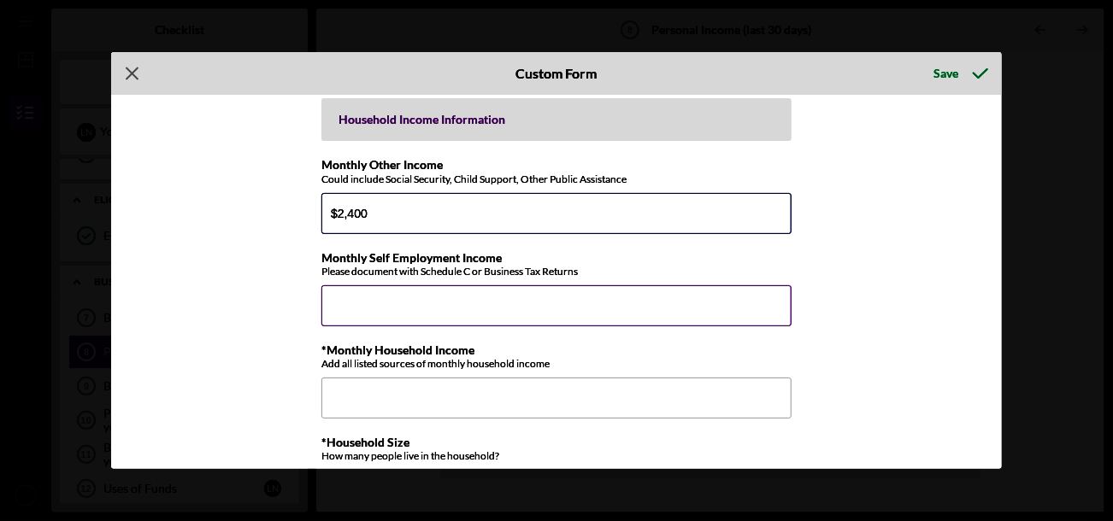
scroll to position [684, 0]
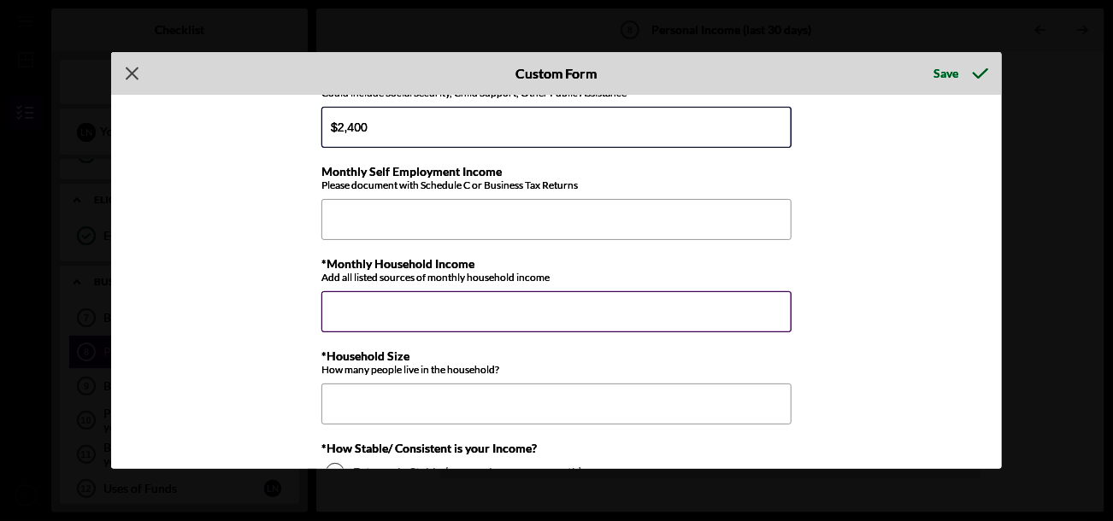
type input "$2,400"
click at [341, 315] on input "*Monthly Household Income" at bounding box center [556, 311] width 470 height 41
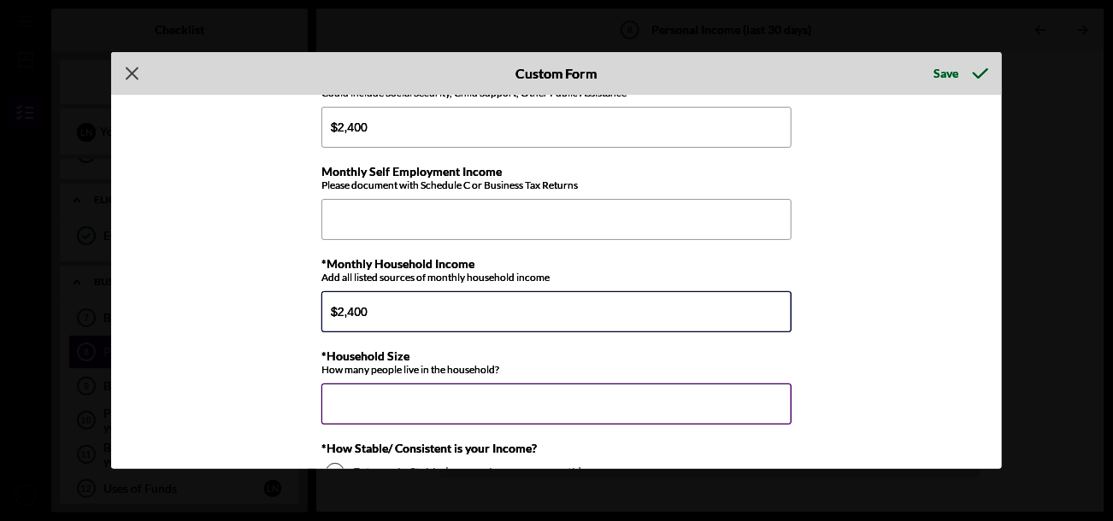
type input "$2,400"
click at [330, 399] on input "*Household Size" at bounding box center [556, 404] width 470 height 41
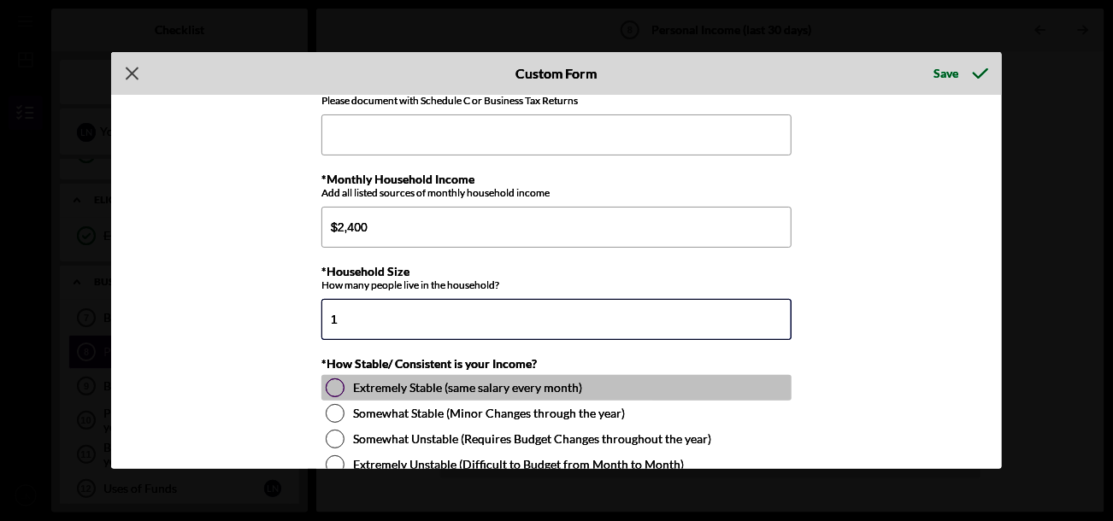
scroll to position [855, 0]
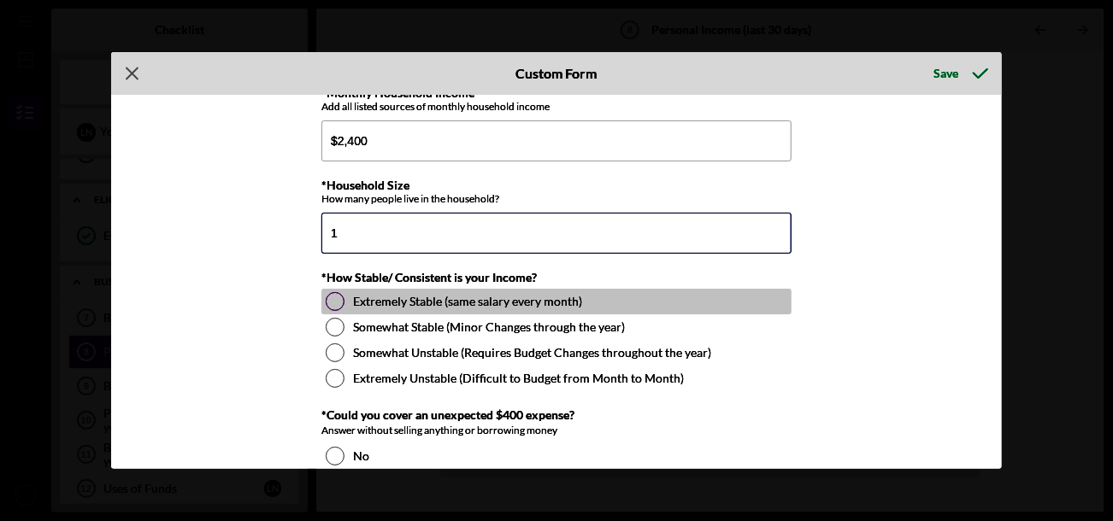
type input "1"
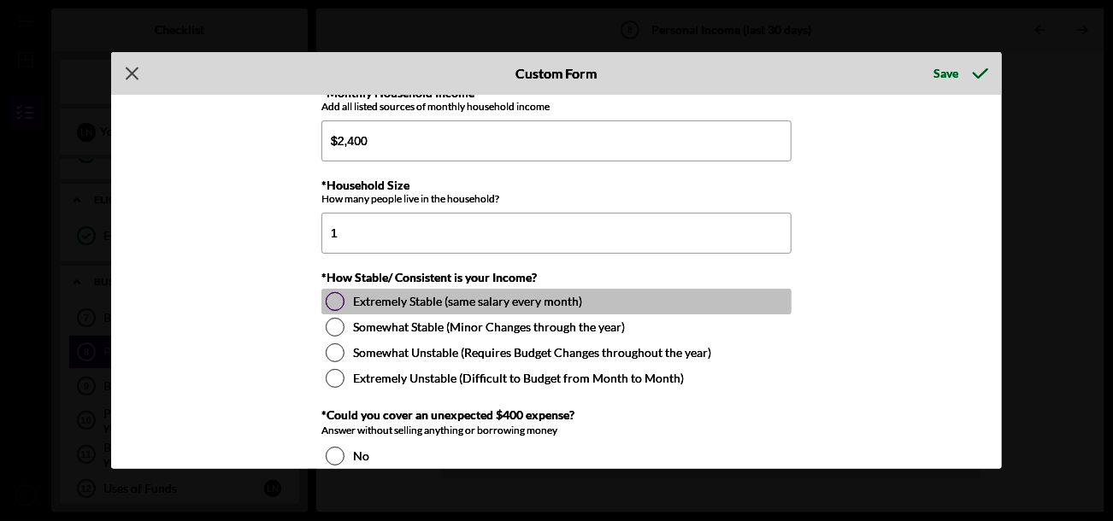
click at [328, 299] on div at bounding box center [335, 301] width 19 height 19
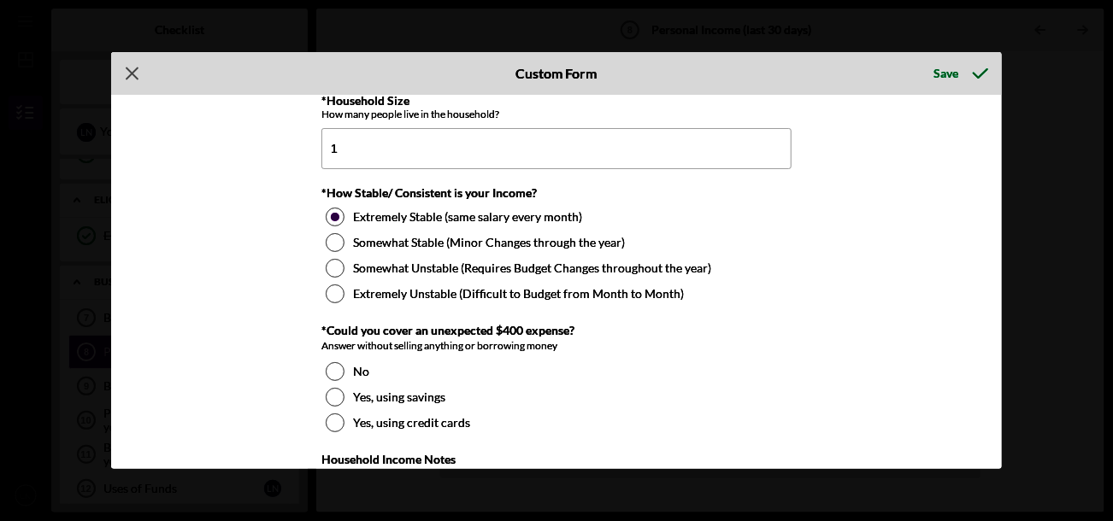
scroll to position [1026, 0]
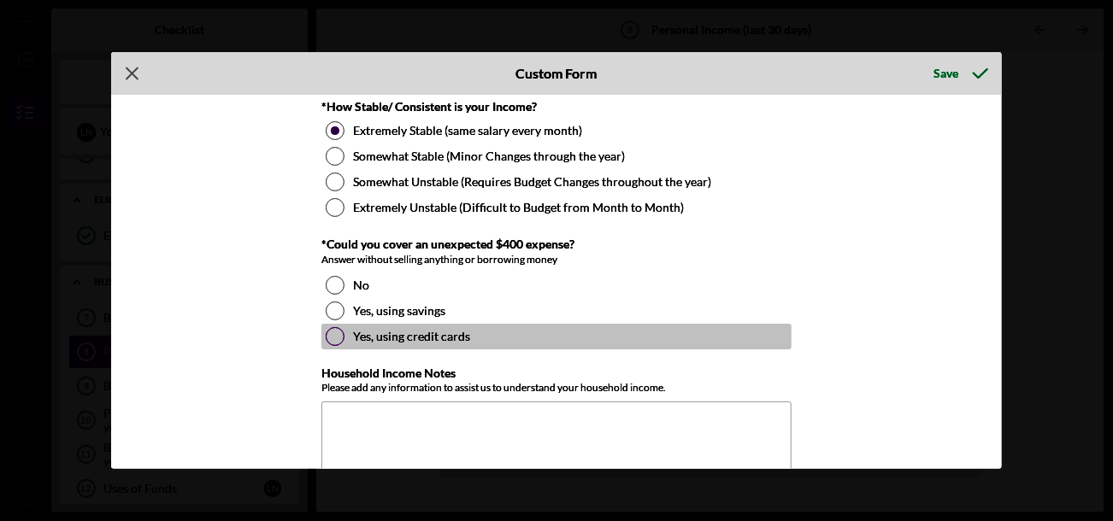
click at [336, 332] on div at bounding box center [335, 336] width 19 height 19
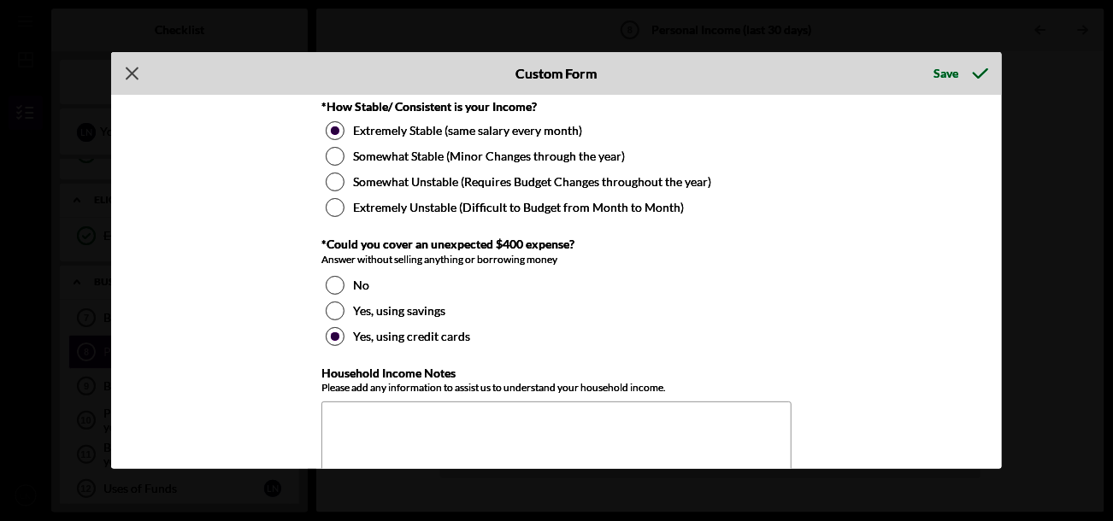
scroll to position [1062, 0]
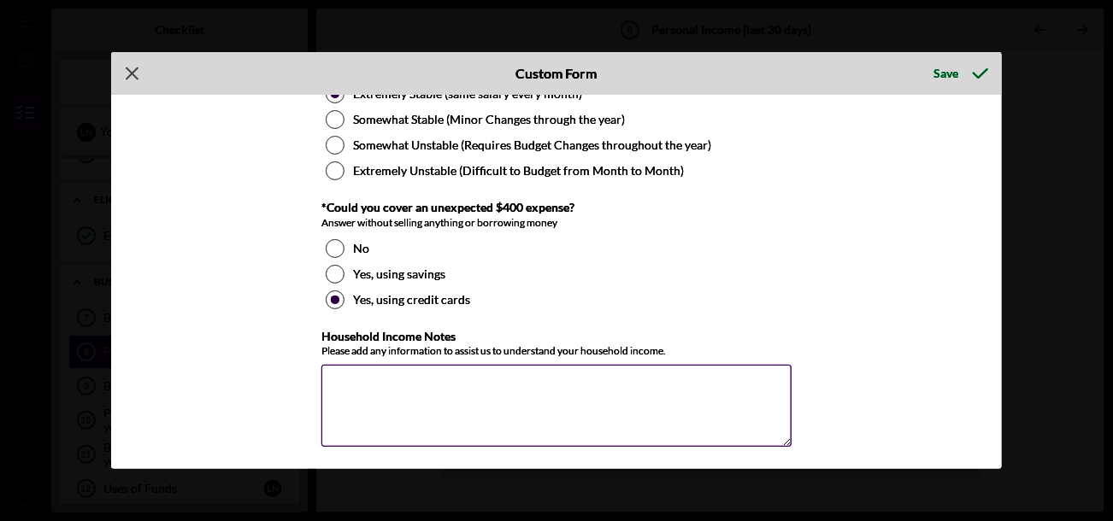
click at [385, 386] on textarea "Household Income Notes" at bounding box center [556, 406] width 470 height 82
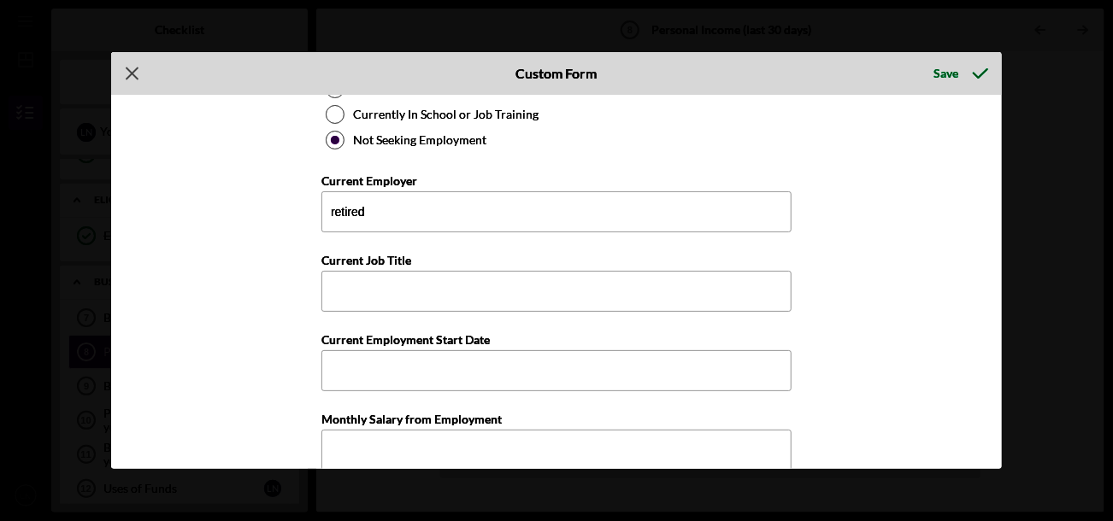
scroll to position [122, 0]
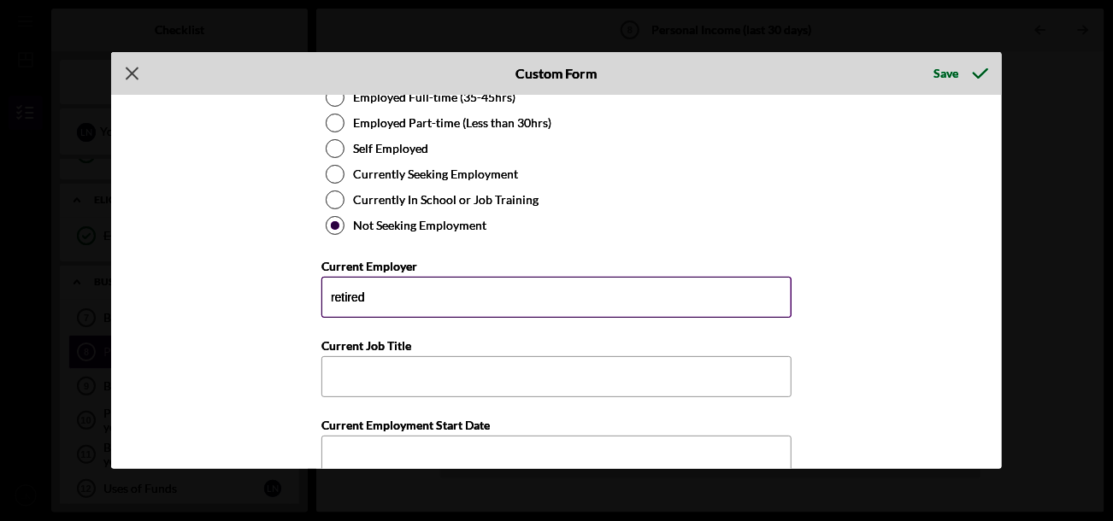
type textarea "Social Security and Retirement"
click at [436, 291] on input "retired" at bounding box center [556, 297] width 470 height 41
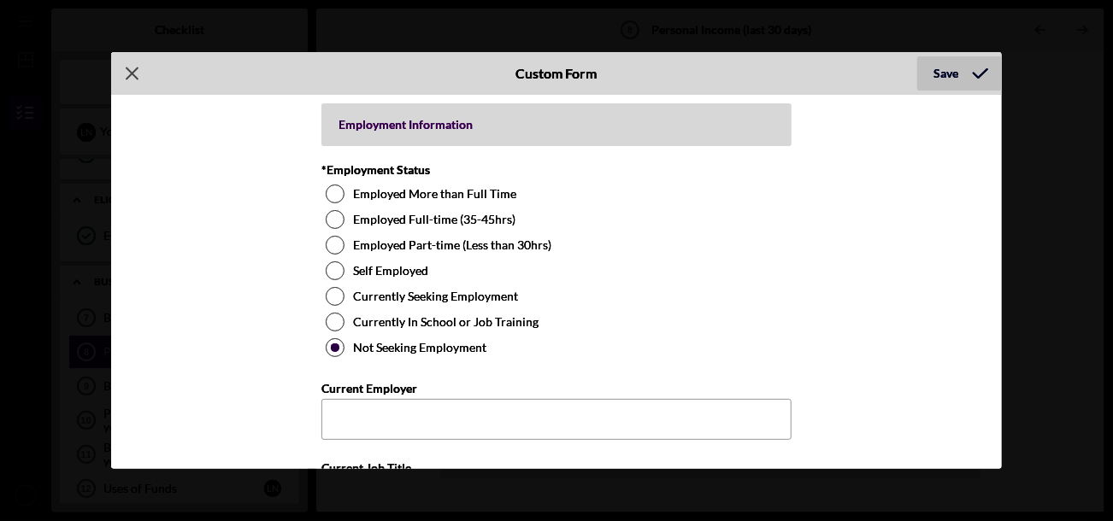
click at [944, 71] on div "Save" at bounding box center [946, 73] width 25 height 34
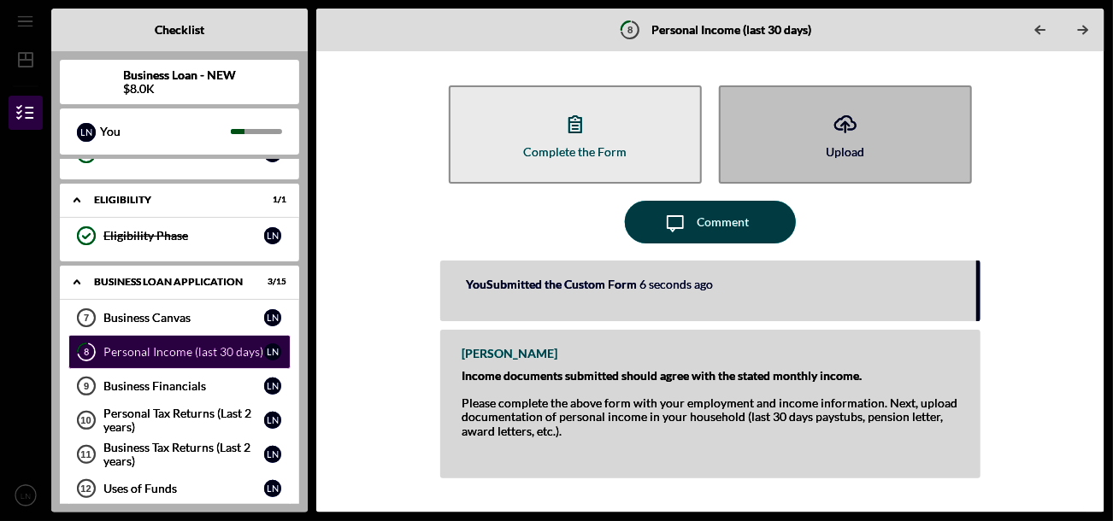
click at [832, 139] on icon "Icon/Upload" at bounding box center [845, 124] width 43 height 43
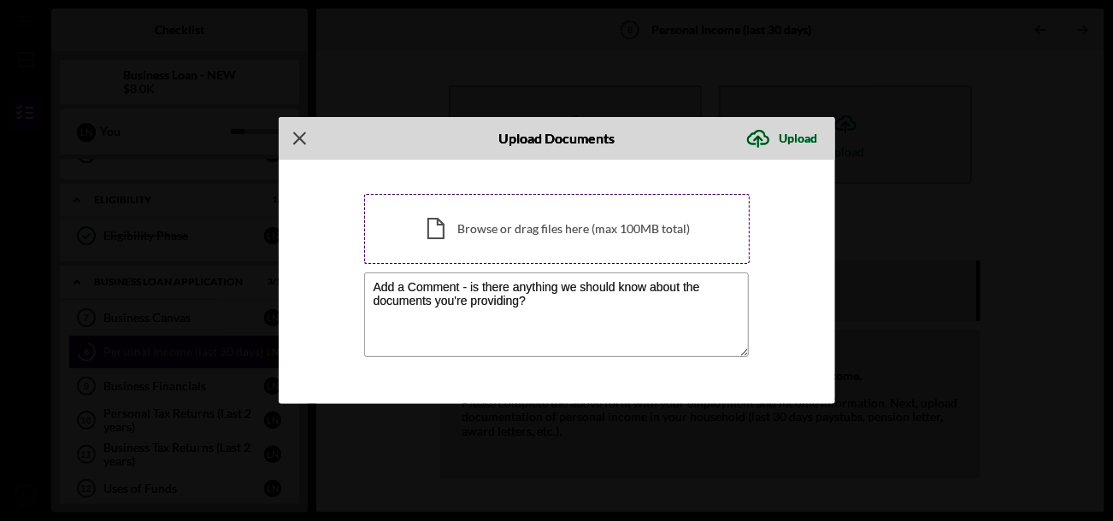
click at [549, 226] on div "Icon/Document Browse or drag files here (max 100MB total) Tap to choose files o…" at bounding box center [556, 229] width 385 height 70
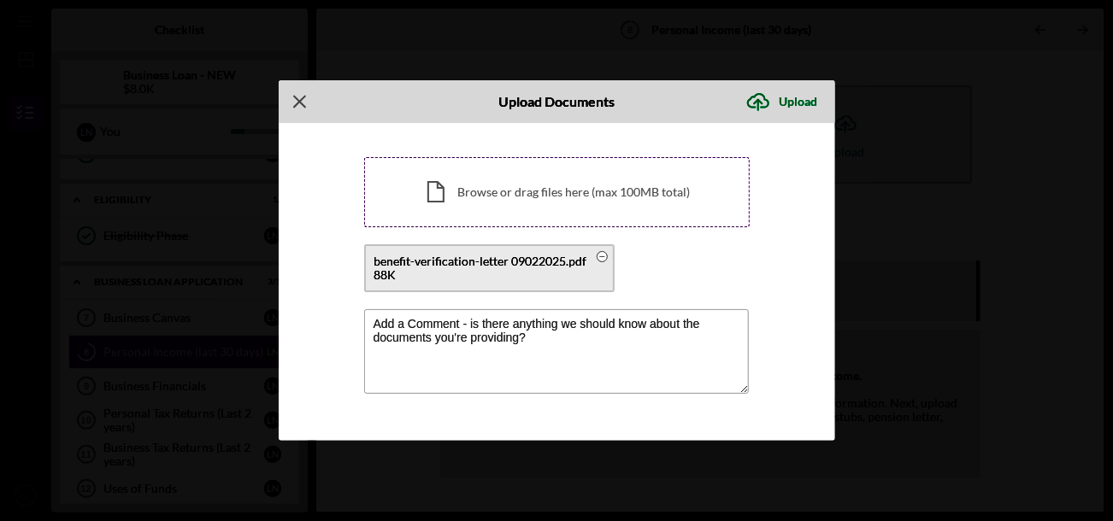
click at [636, 182] on div "Icon/Document Browse or drag files here (max 100MB total) Tap to choose files o…" at bounding box center [556, 192] width 385 height 70
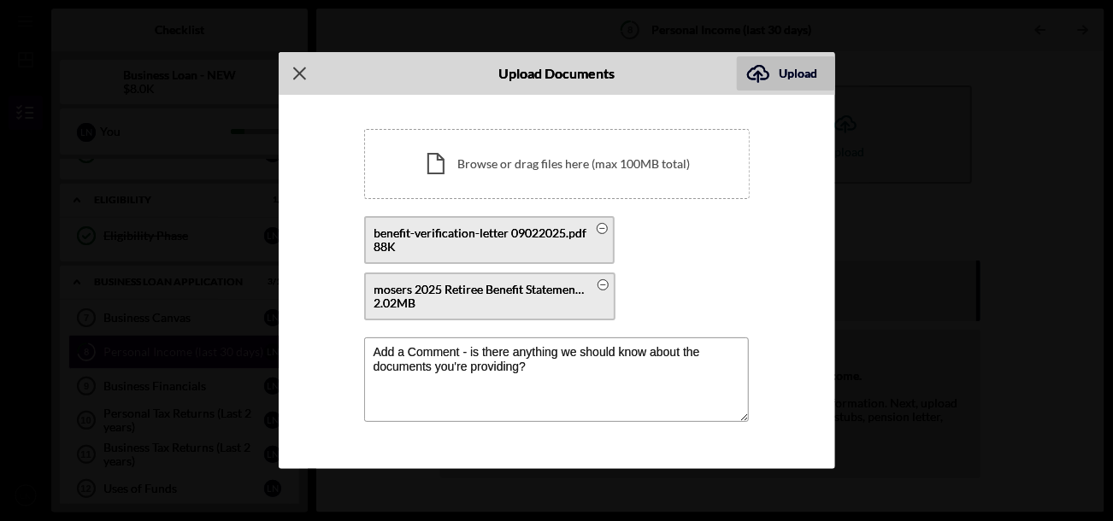
click at [776, 69] on icon "Icon/Upload" at bounding box center [758, 73] width 43 height 43
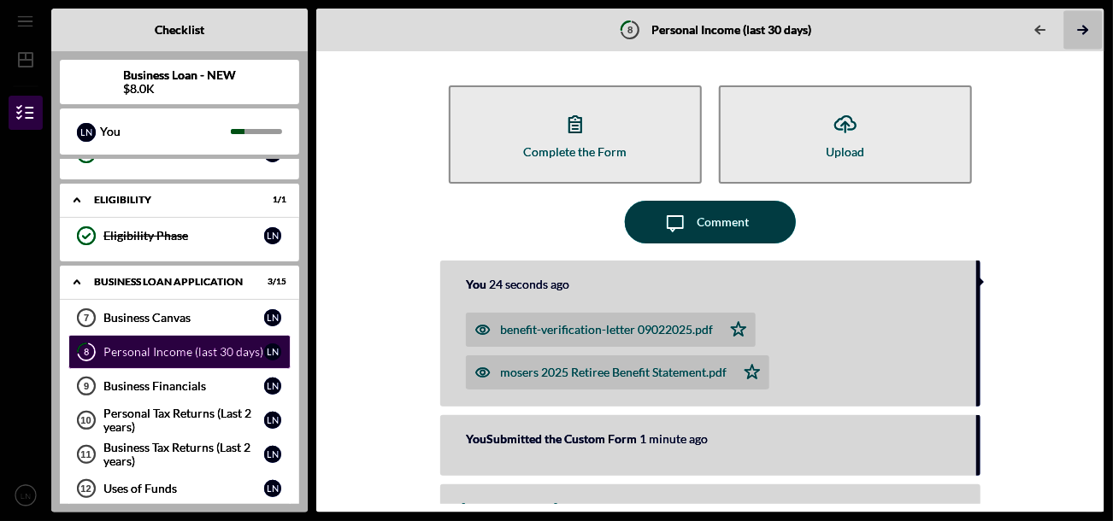
click at [1077, 26] on icon "Icon/Table Pagination Arrow" at bounding box center [1082, 30] width 38 height 38
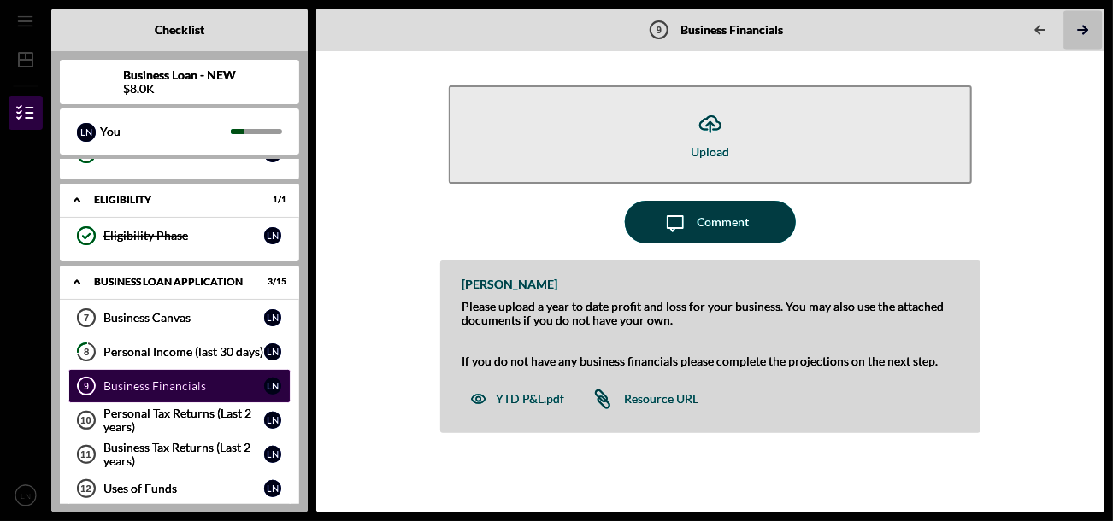
click at [1076, 31] on icon "Icon/Table Pagination Arrow" at bounding box center [1082, 30] width 38 height 38
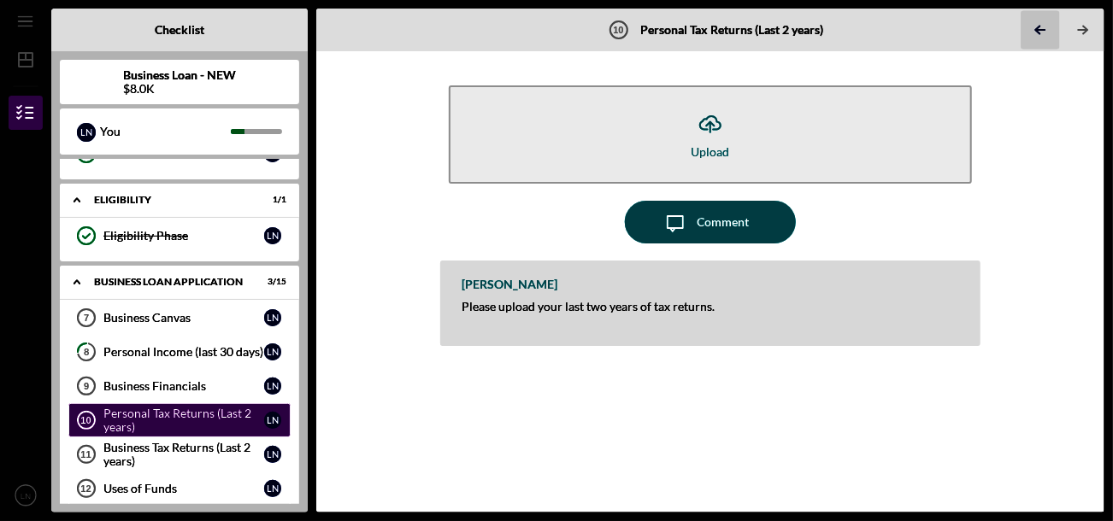
click at [1045, 28] on icon "Icon/Table Pagination Arrow" at bounding box center [1039, 30] width 38 height 38
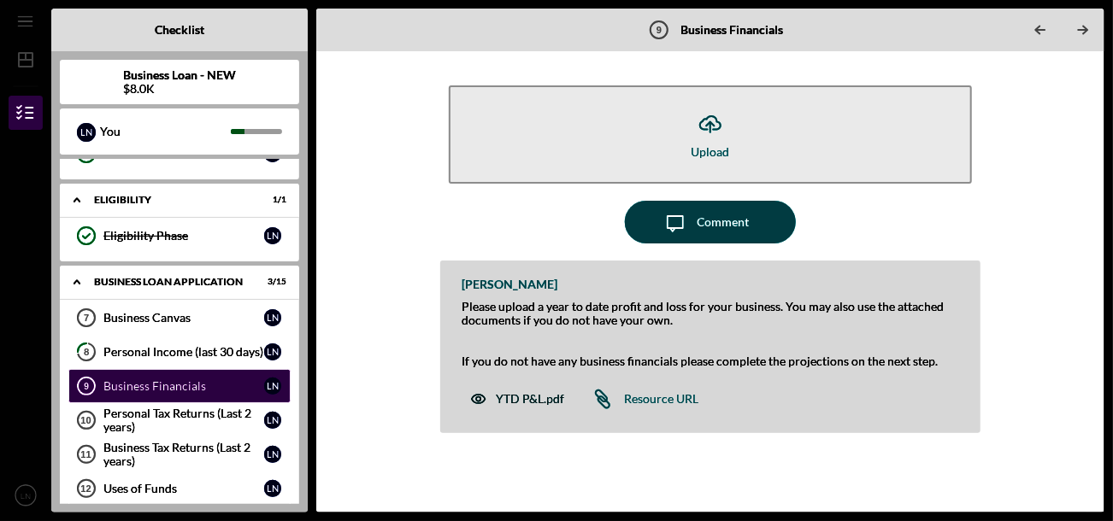
click at [523, 398] on div "YTD P&L.pdf" at bounding box center [530, 399] width 68 height 14
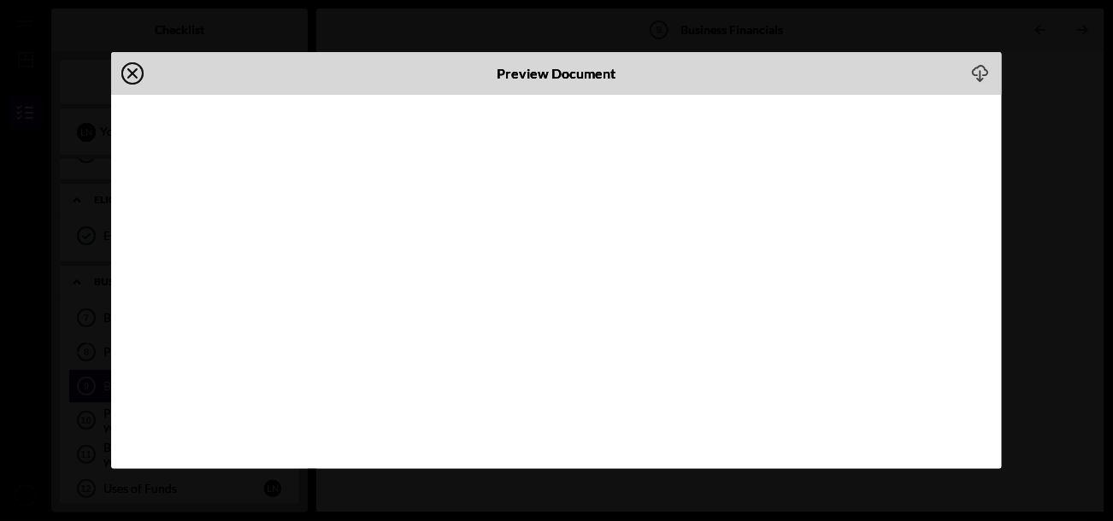
click at [132, 66] on icon "Icon/Close" at bounding box center [132, 73] width 43 height 43
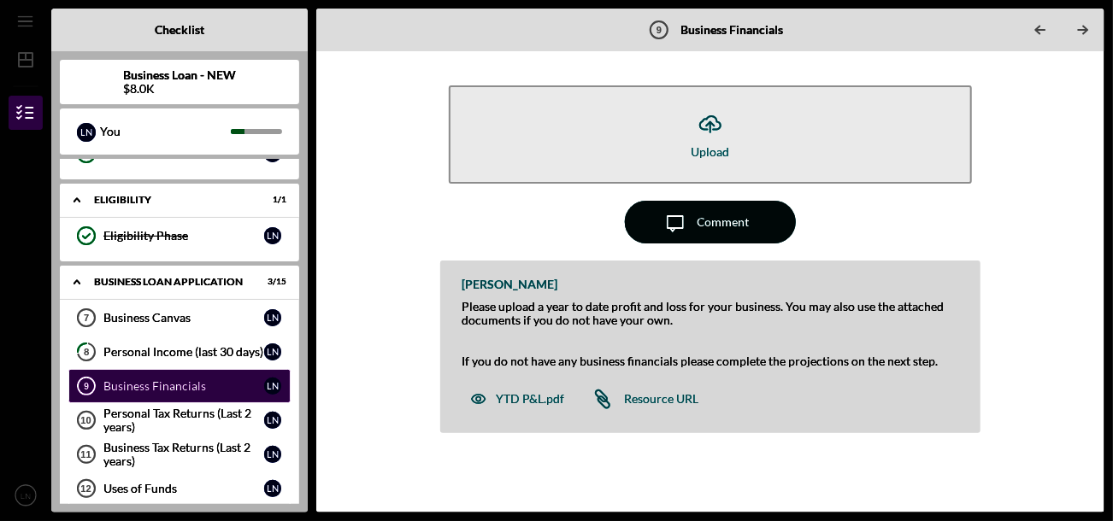
click at [732, 218] on div "Comment" at bounding box center [723, 222] width 52 height 43
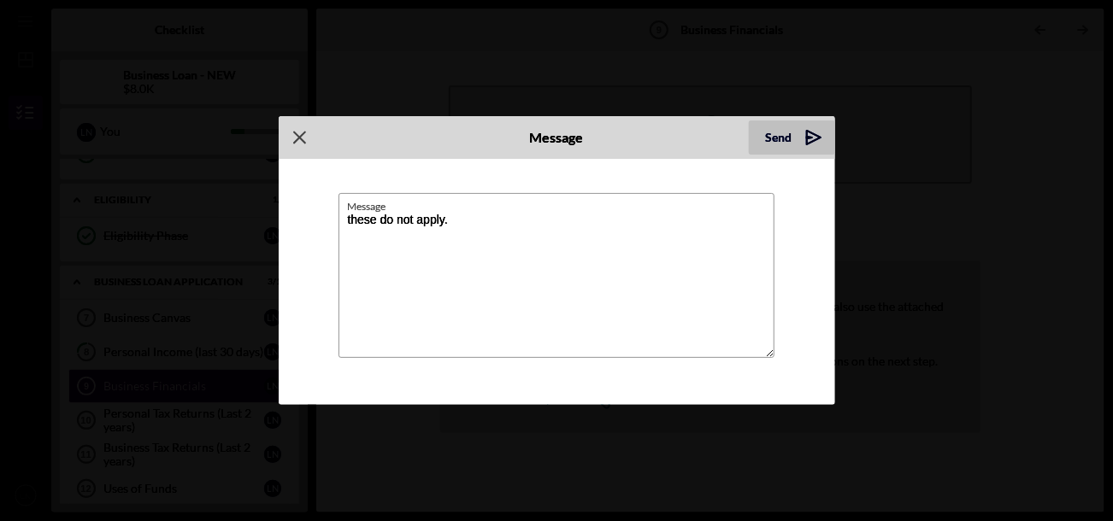
type textarea "these do not apply."
click at [775, 132] on div "Send" at bounding box center [779, 138] width 26 height 34
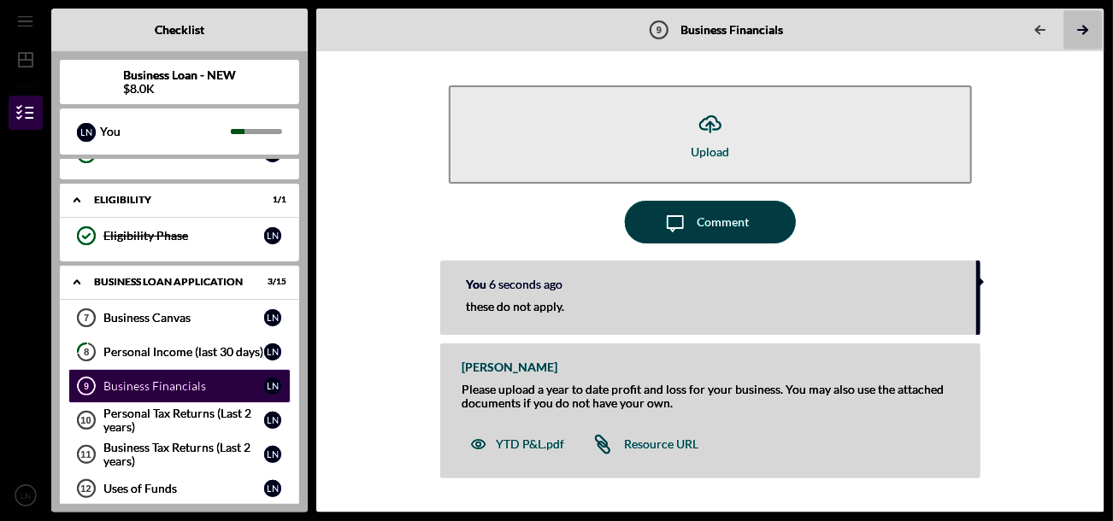
click at [1100, 25] on icon "Icon/Table Pagination Arrow" at bounding box center [1082, 30] width 38 height 38
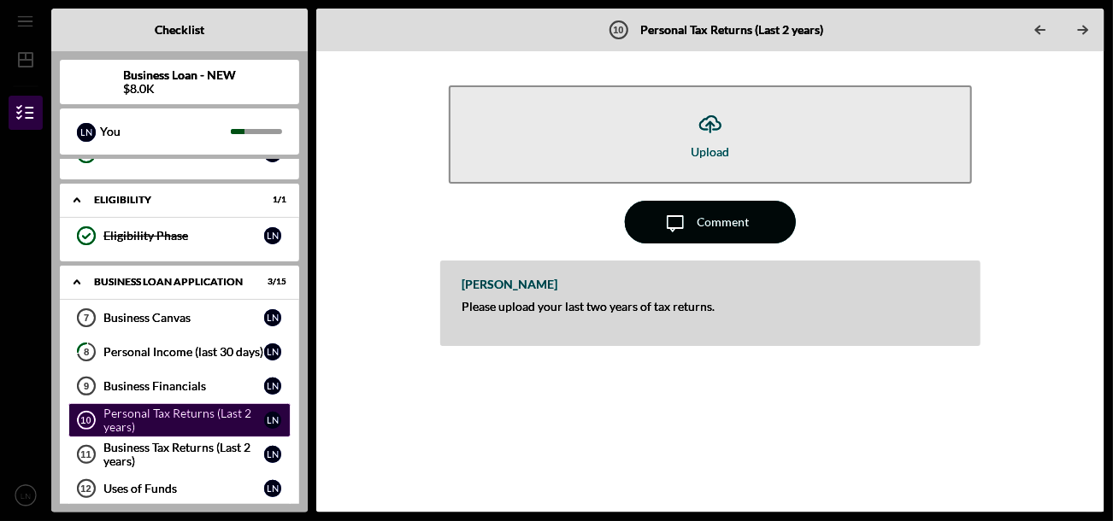
click at [733, 230] on div "Comment" at bounding box center [723, 222] width 52 height 43
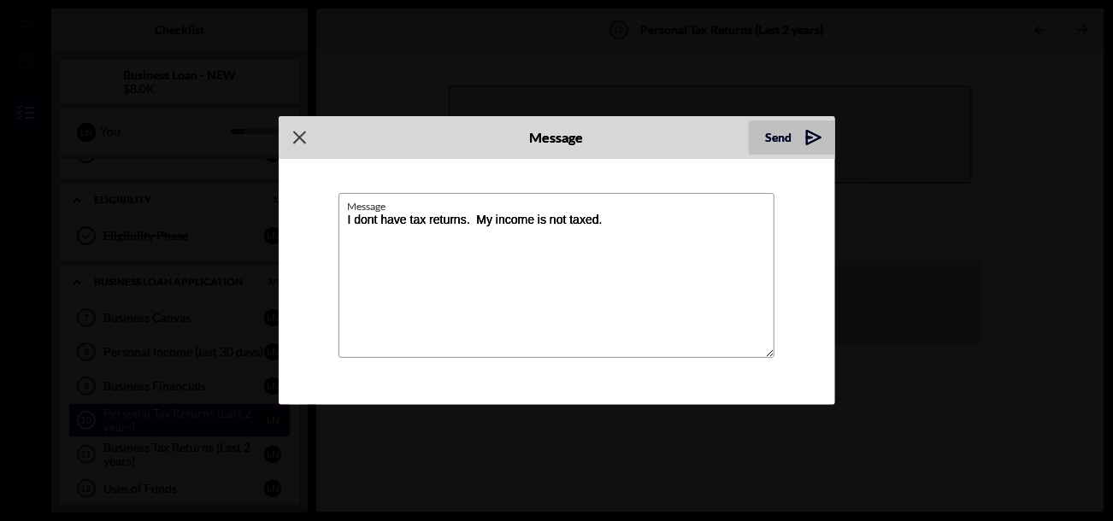
type textarea "I dont have tax returns. My income is not taxed."
click at [776, 141] on div "Send" at bounding box center [779, 138] width 26 height 34
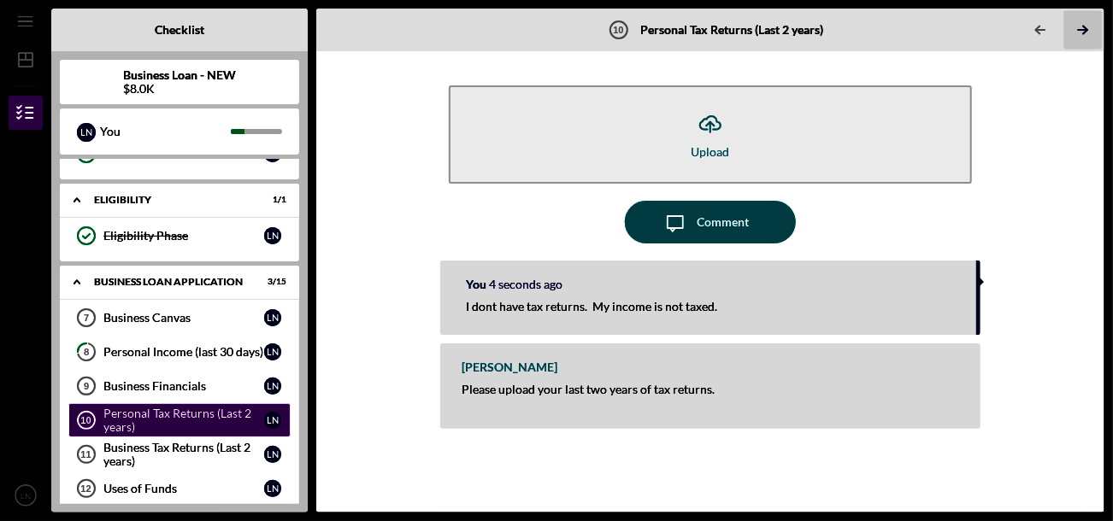
click at [1079, 33] on icon "Icon/Table Pagination Arrow" at bounding box center [1082, 30] width 38 height 38
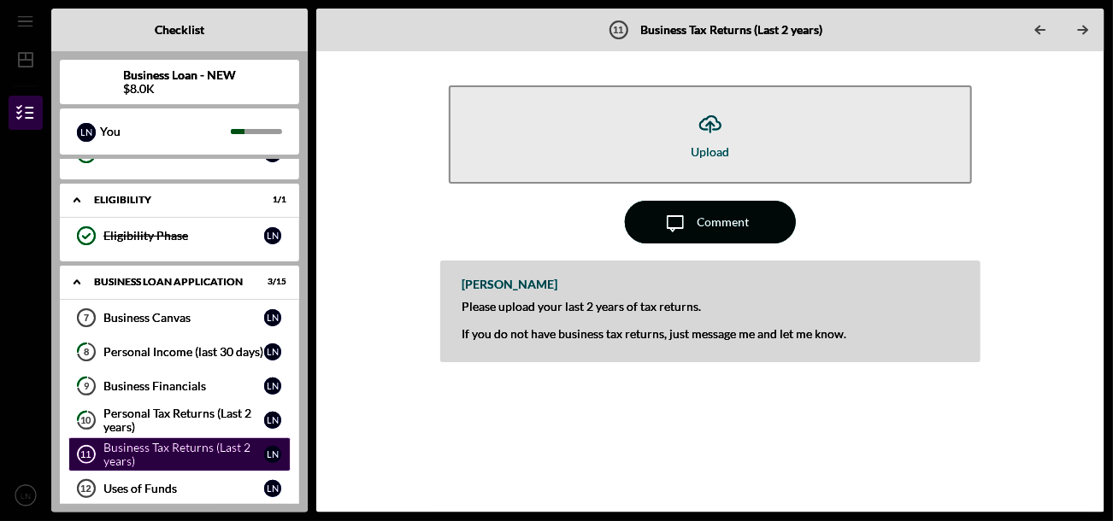
click at [675, 220] on icon "Icon/Message" at bounding box center [675, 222] width 43 height 43
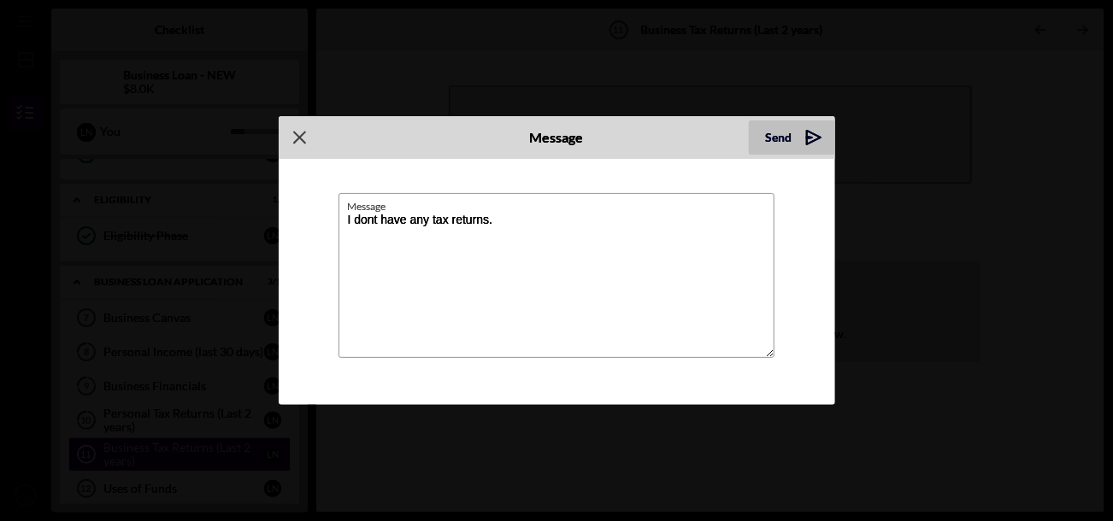
type textarea "I dont have any tax returns."
click at [791, 130] on div "Send" at bounding box center [779, 138] width 26 height 34
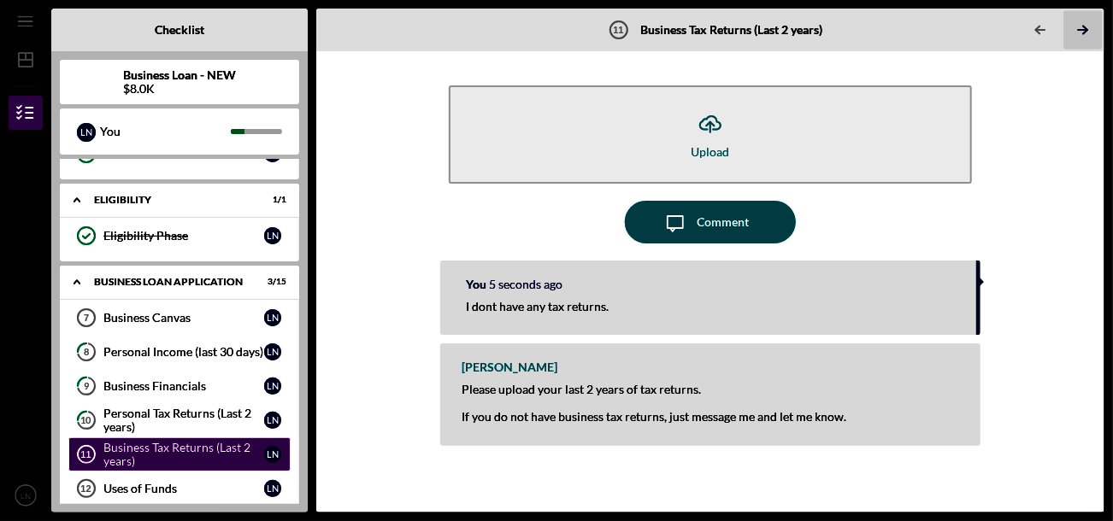
click at [1088, 26] on icon "Icon/Table Pagination Arrow" at bounding box center [1082, 30] width 38 height 38
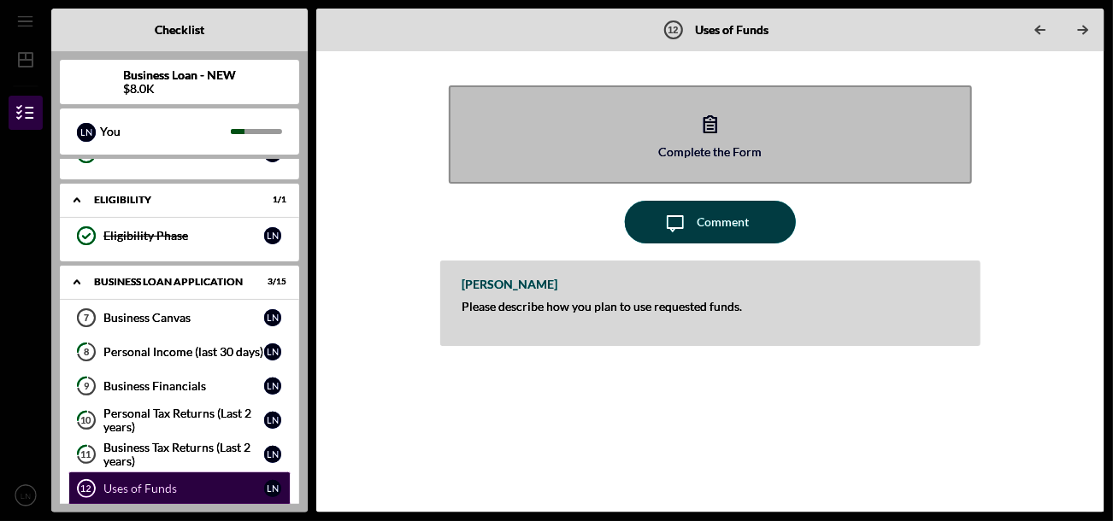
click at [719, 146] on div "Complete the Form" at bounding box center [709, 151] width 103 height 13
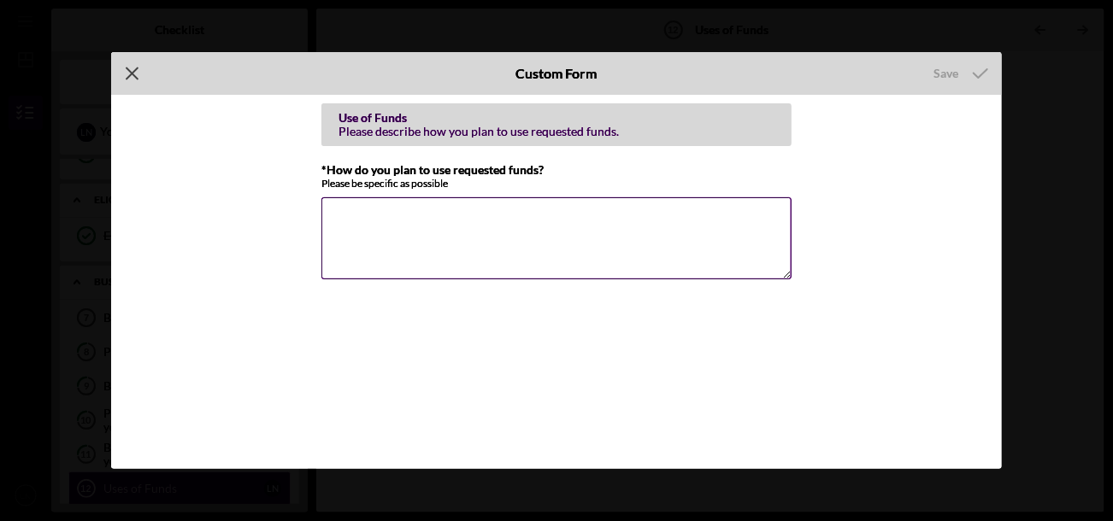
click at [579, 216] on textarea "*How do you plan to use requested funds?" at bounding box center [556, 238] width 470 height 82
type textarea "p"
type textarea "Consolidate debt."
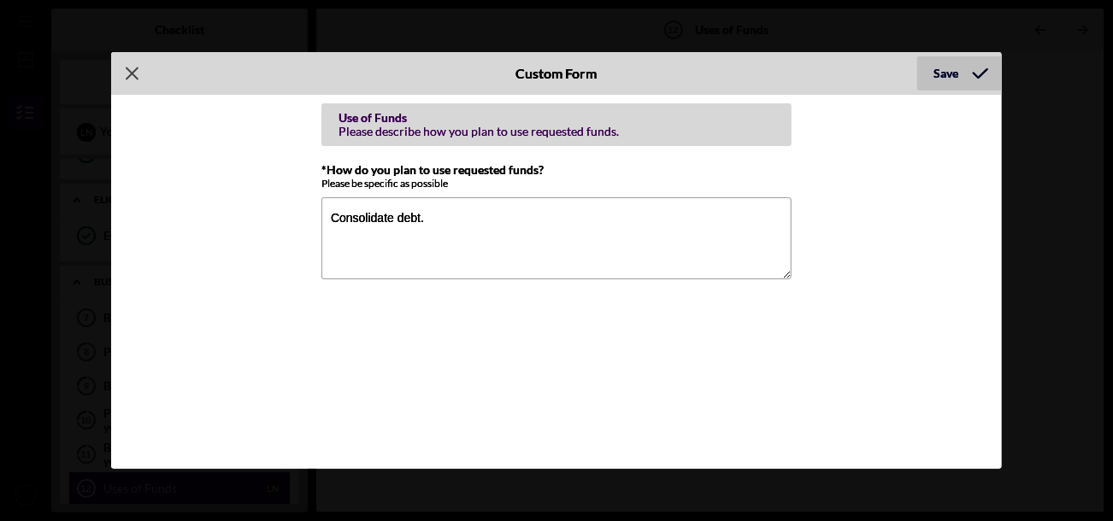
click at [944, 62] on div "Save" at bounding box center [946, 73] width 25 height 34
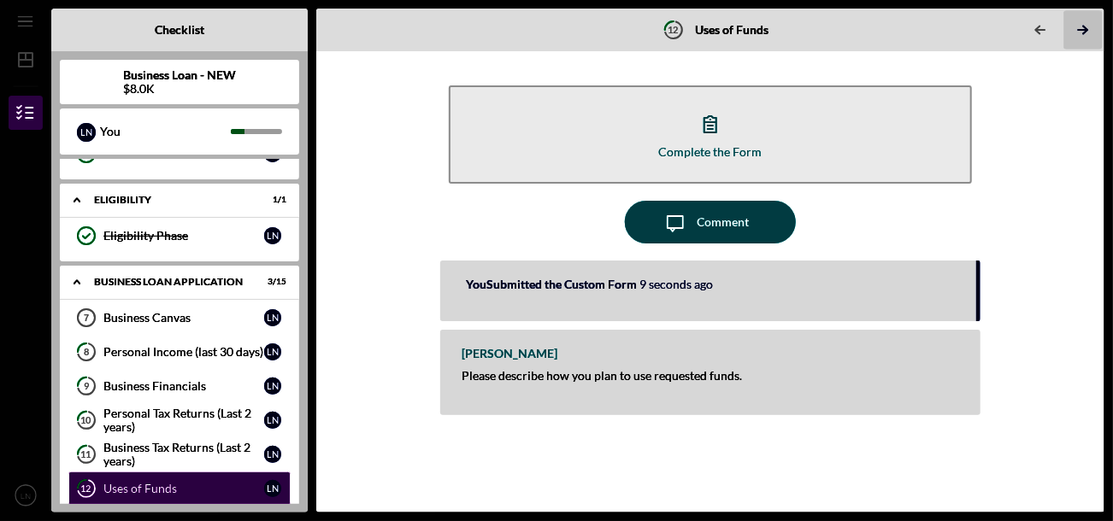
click at [1082, 29] on icon "Icon/Table Pagination Arrow" at bounding box center [1082, 30] width 38 height 38
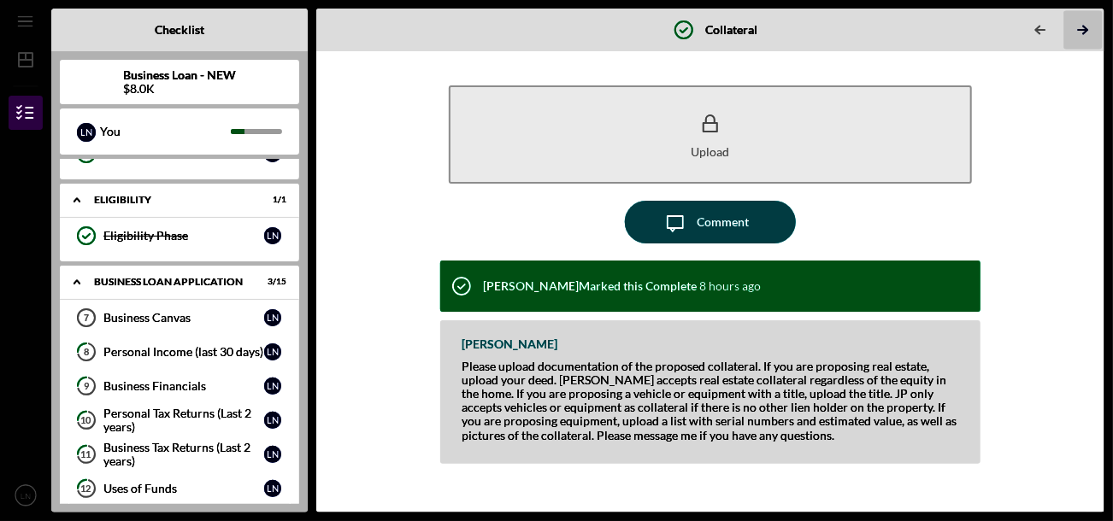
click at [1075, 28] on icon "Icon/Table Pagination Arrow" at bounding box center [1082, 30] width 38 height 38
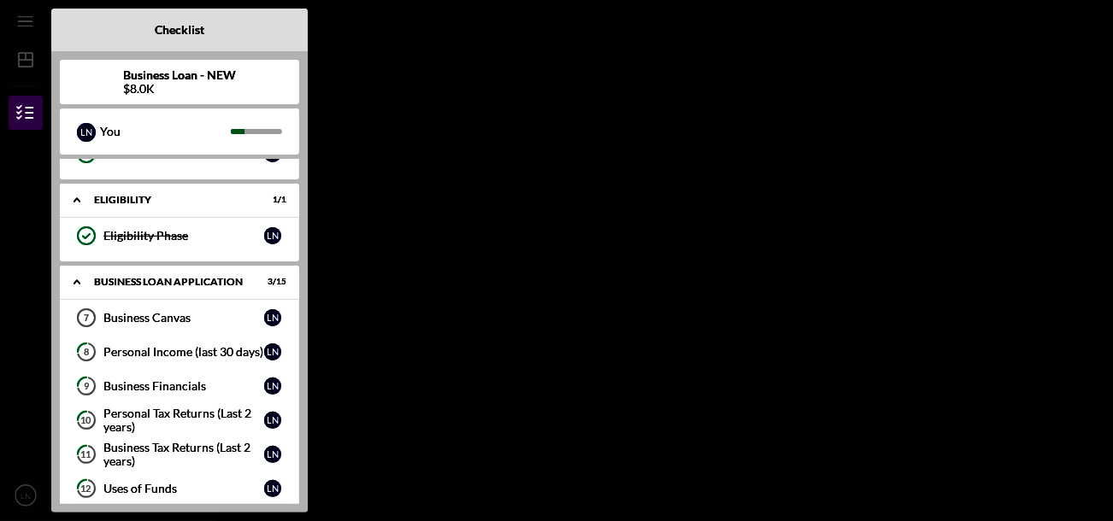
scroll to position [444, 0]
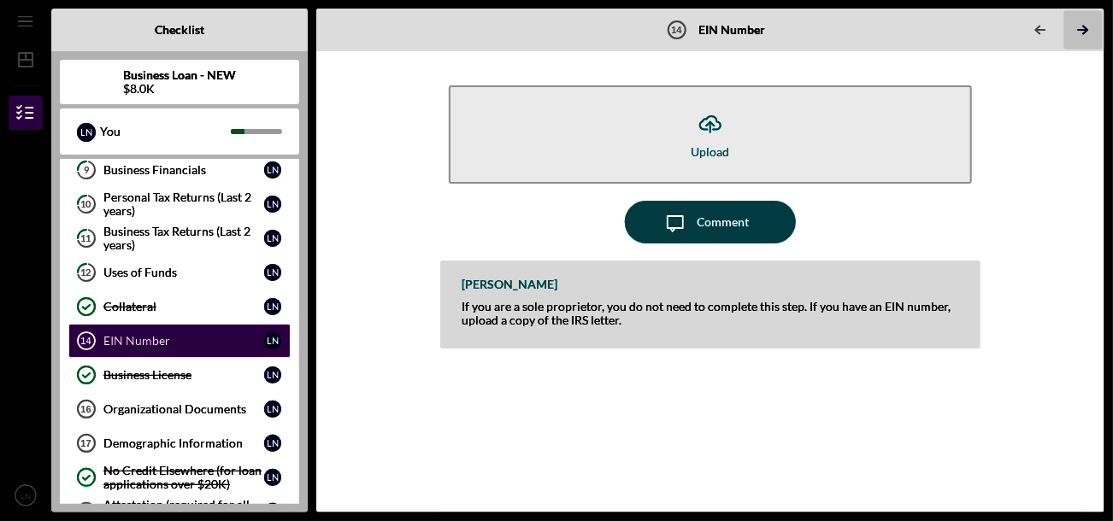
click at [1086, 28] on polyline "button" at bounding box center [1085, 30] width 4 height 8
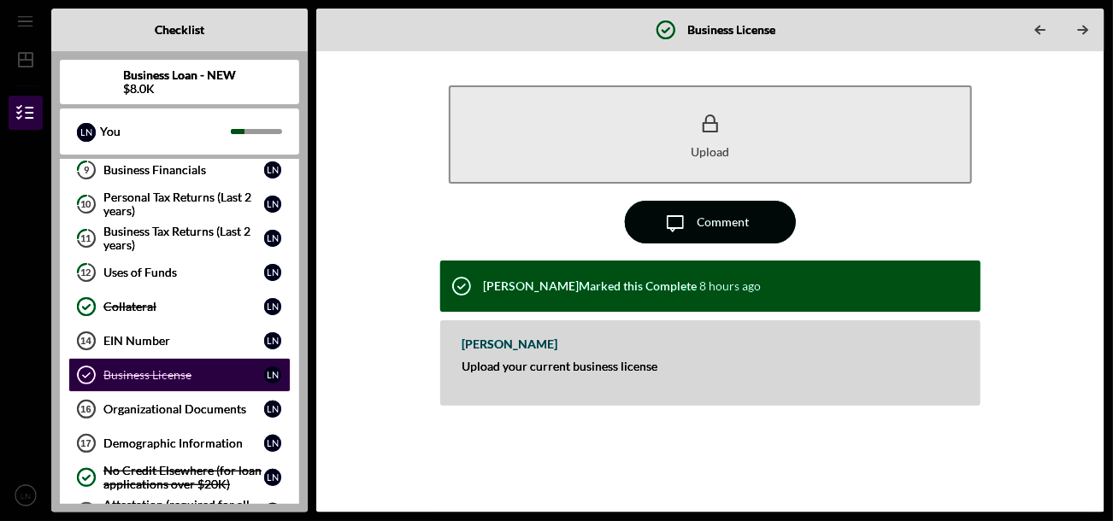
click at [746, 220] on div "Comment" at bounding box center [723, 222] width 52 height 43
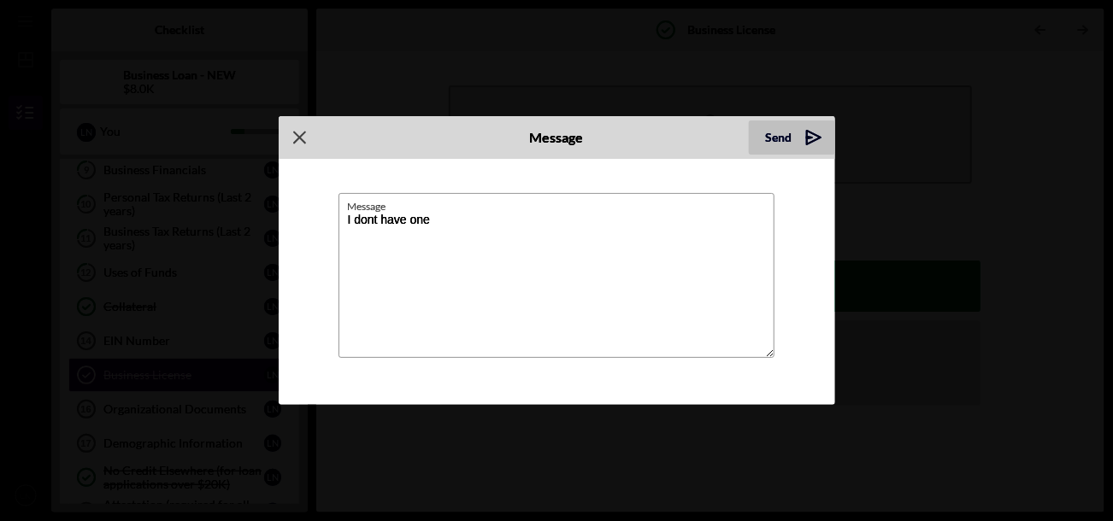
type textarea "I dont have one"
click at [784, 123] on div "Send" at bounding box center [779, 138] width 26 height 34
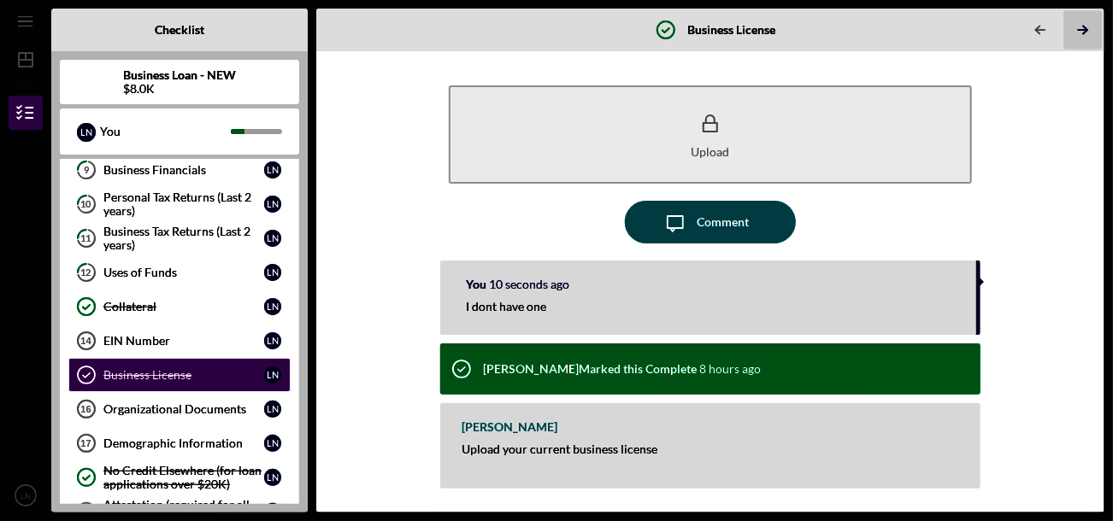
click at [1083, 23] on icon "Icon/Table Pagination Arrow" at bounding box center [1082, 30] width 38 height 38
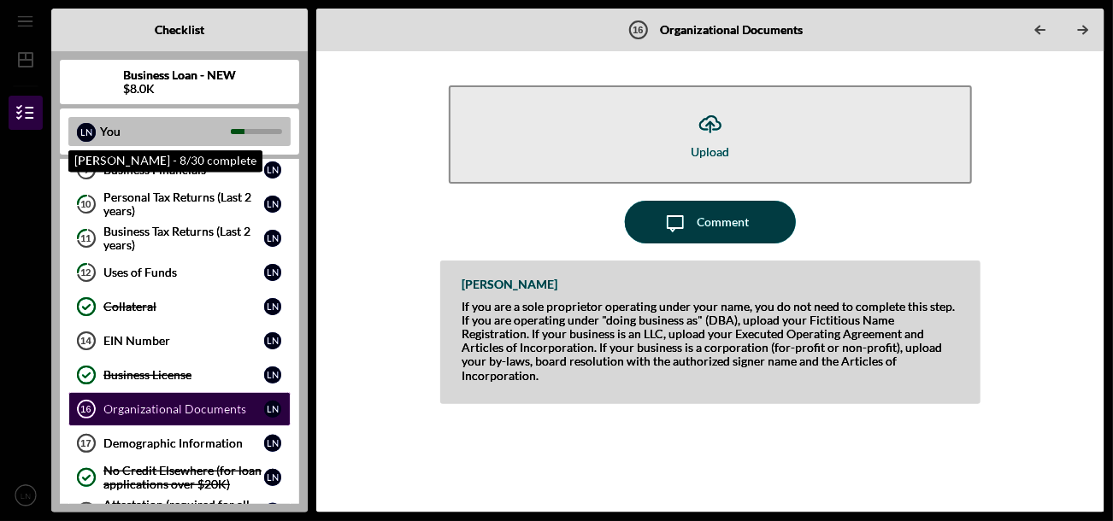
click at [116, 132] on div "You" at bounding box center [165, 131] width 131 height 29
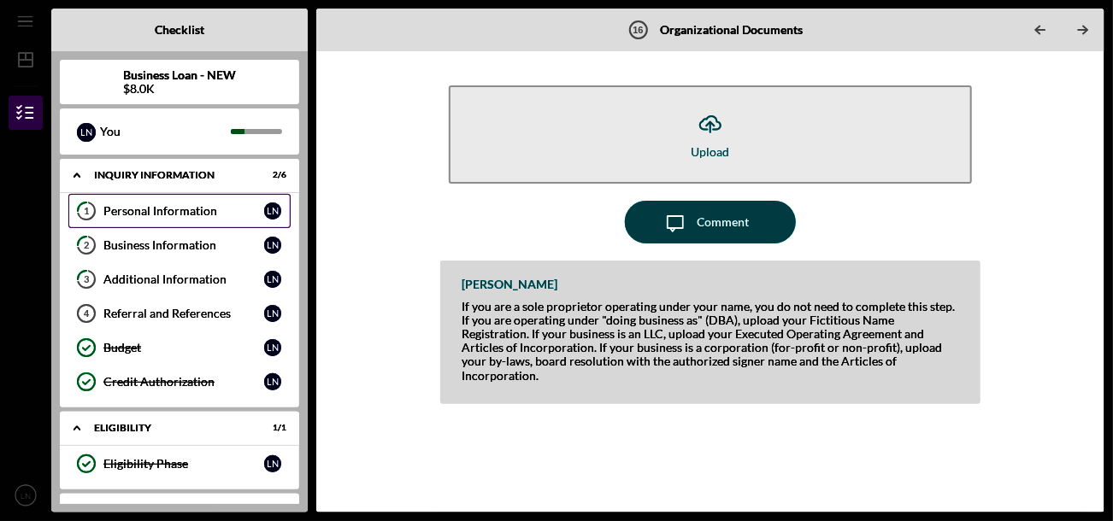
click at [126, 204] on div "Personal Information" at bounding box center [183, 211] width 161 height 14
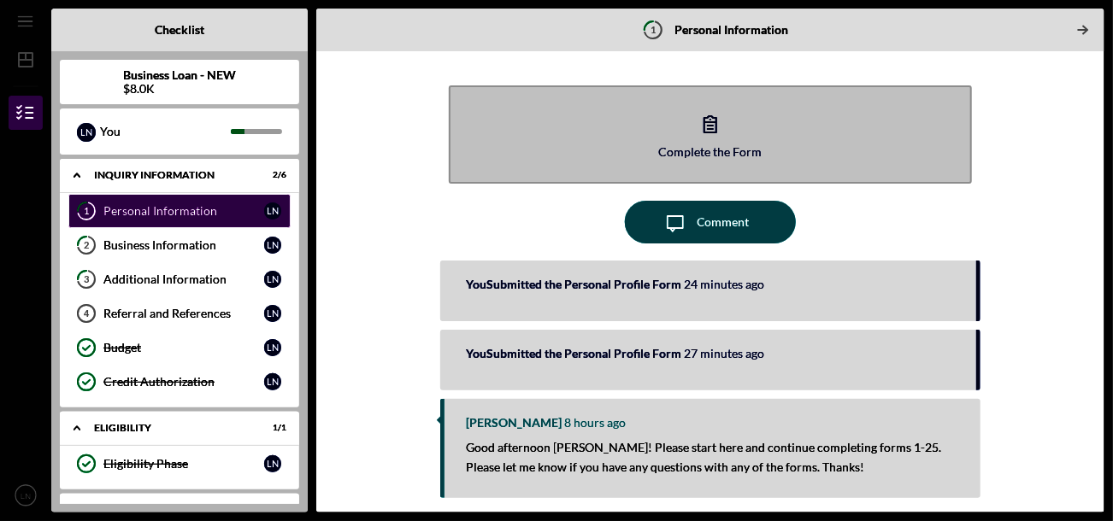
click at [633, 140] on button "Complete the Form Form" at bounding box center [710, 134] width 522 height 98
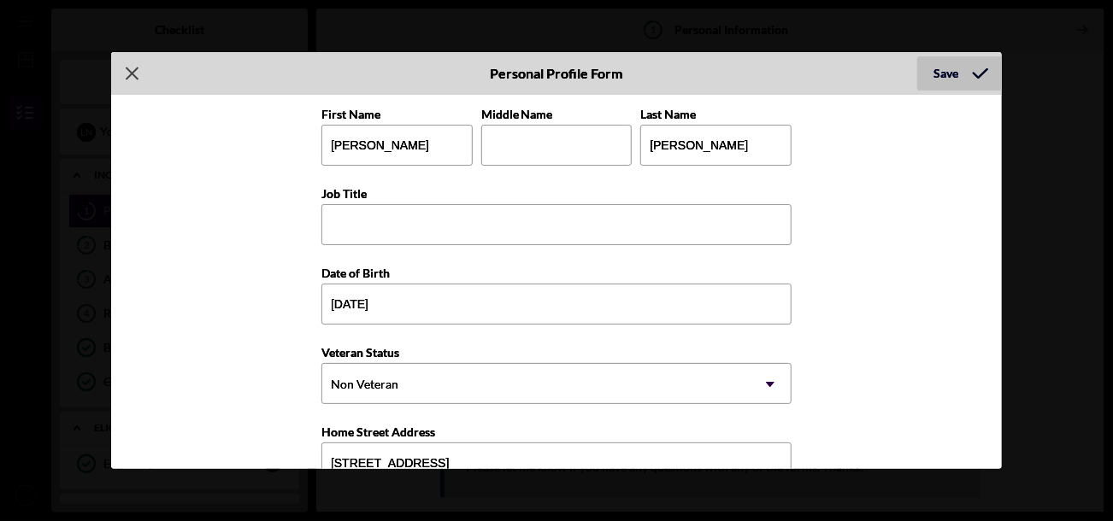
click at [926, 81] on button "Save" at bounding box center [959, 73] width 85 height 34
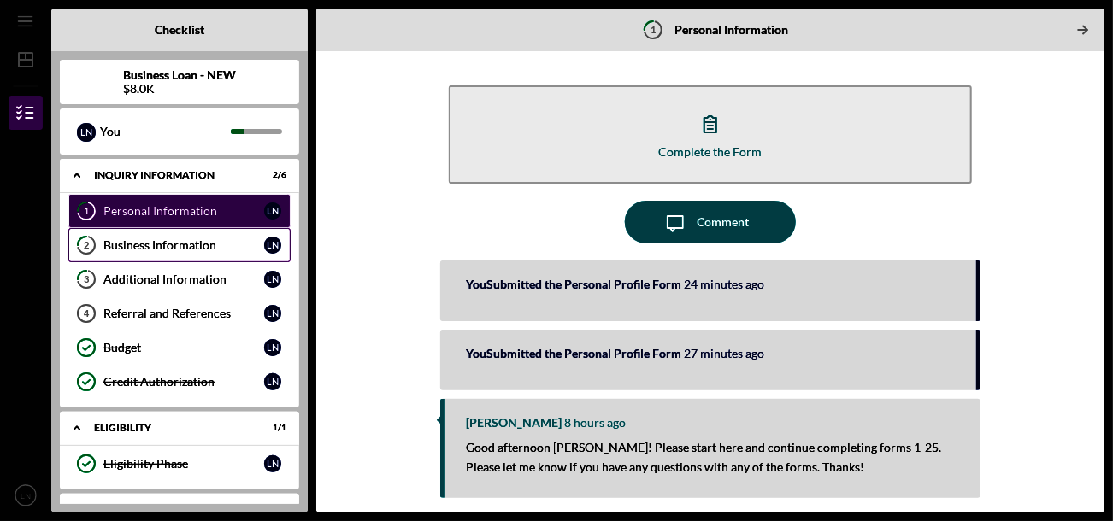
click at [160, 252] on link "2 Business Information L N" at bounding box center [179, 245] width 222 height 34
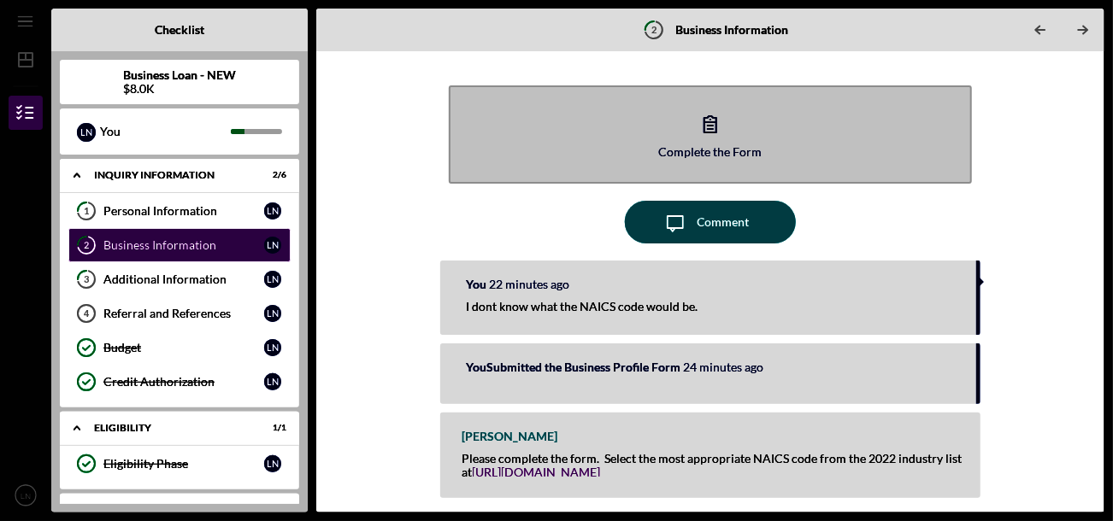
click at [681, 139] on button "Complete the Form Form" at bounding box center [710, 134] width 522 height 98
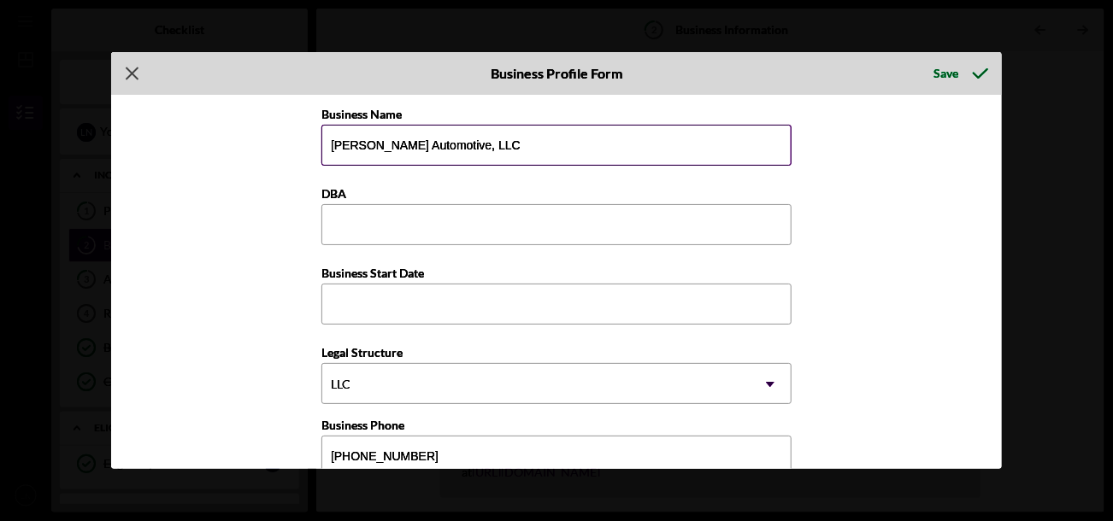
click at [505, 133] on input "[PERSON_NAME] Automotive, LLC" at bounding box center [556, 145] width 470 height 41
click at [471, 140] on input "[PERSON_NAME]-DBA" at bounding box center [556, 145] width 470 height 41
click at [450, 145] on input "[PERSON_NAME]-DBA" at bounding box center [556, 145] width 470 height 41
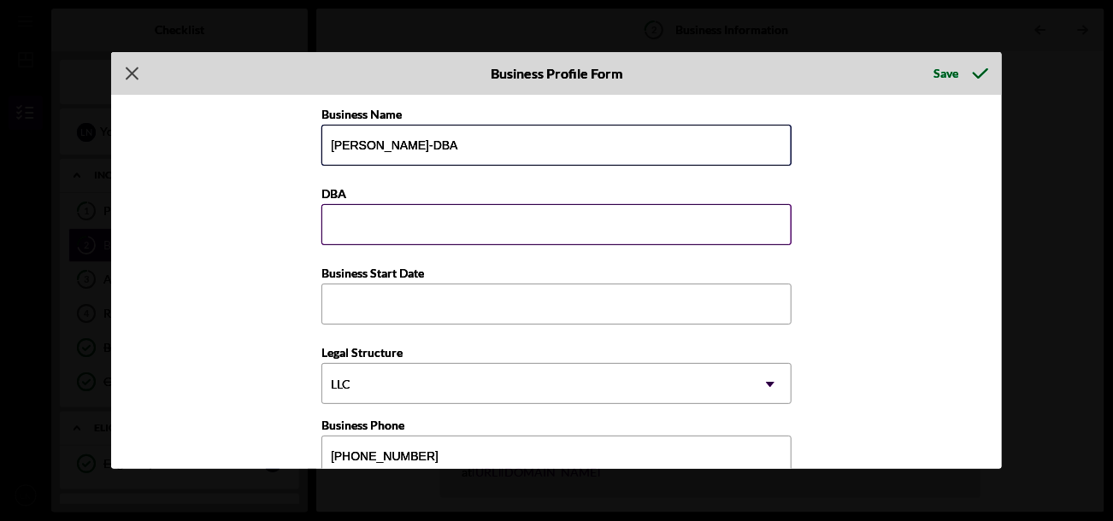
type input "[PERSON_NAME]-DBA"
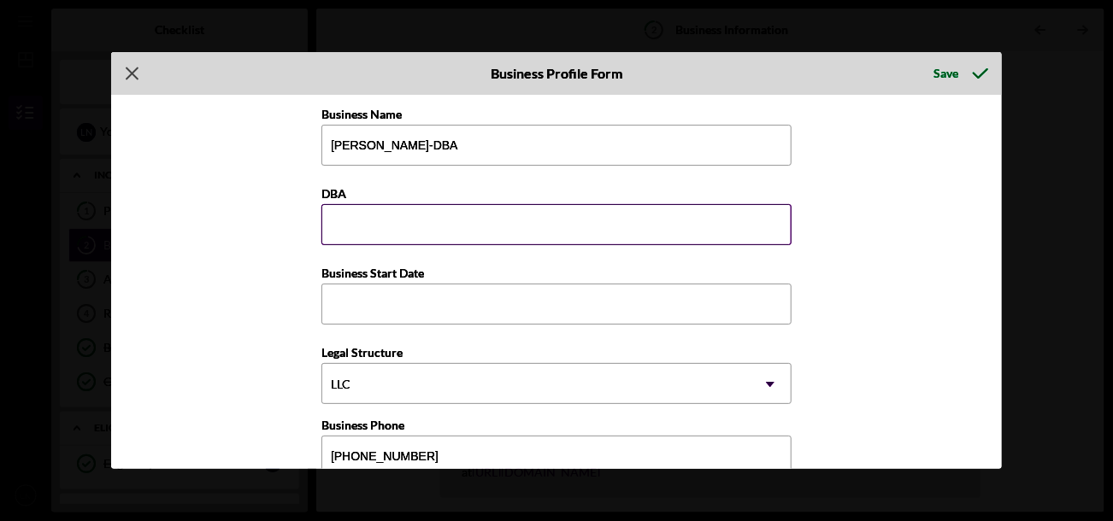
click at [343, 218] on input "DBA" at bounding box center [556, 224] width 470 height 41
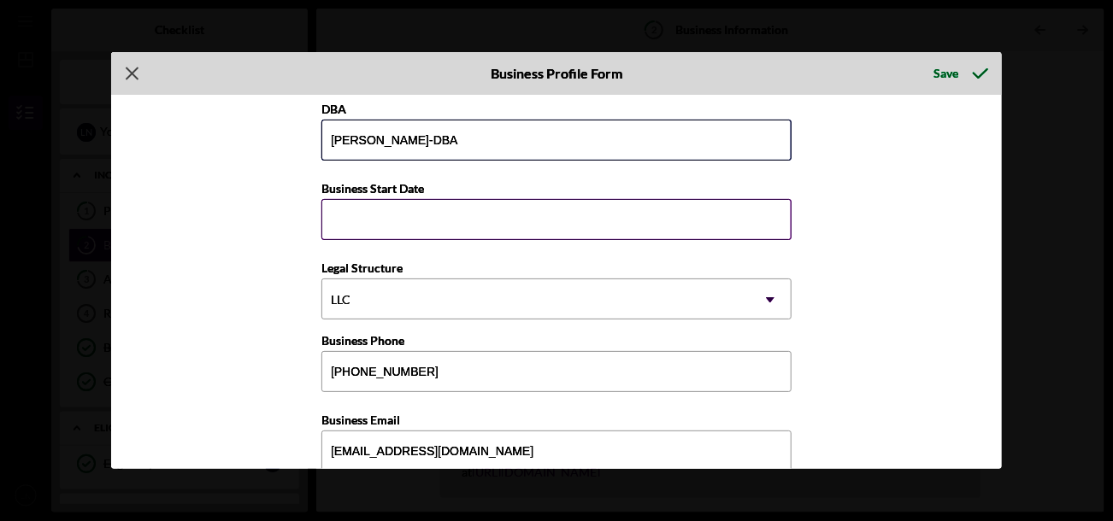
scroll to position [171, 0]
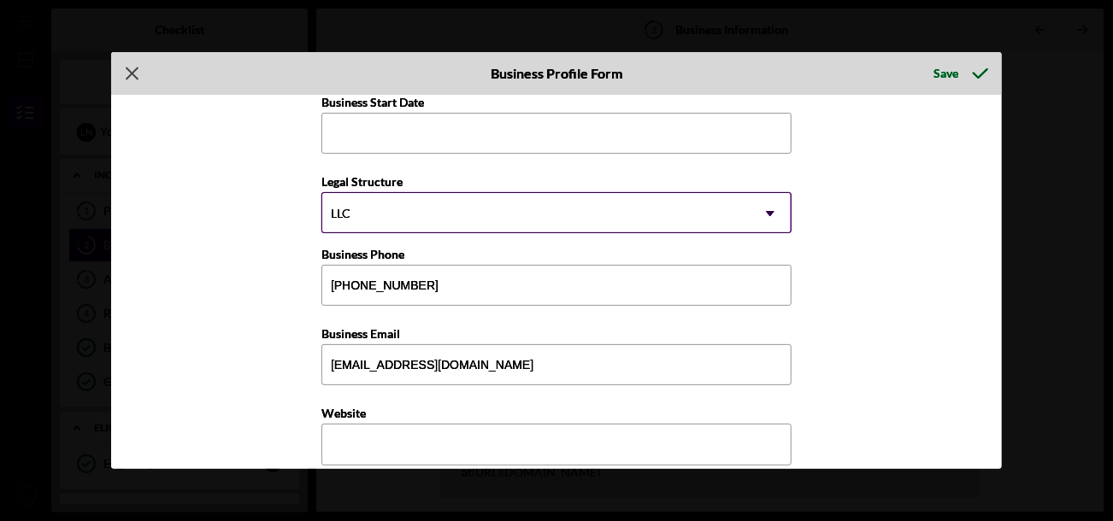
type input "[PERSON_NAME]-DBA"
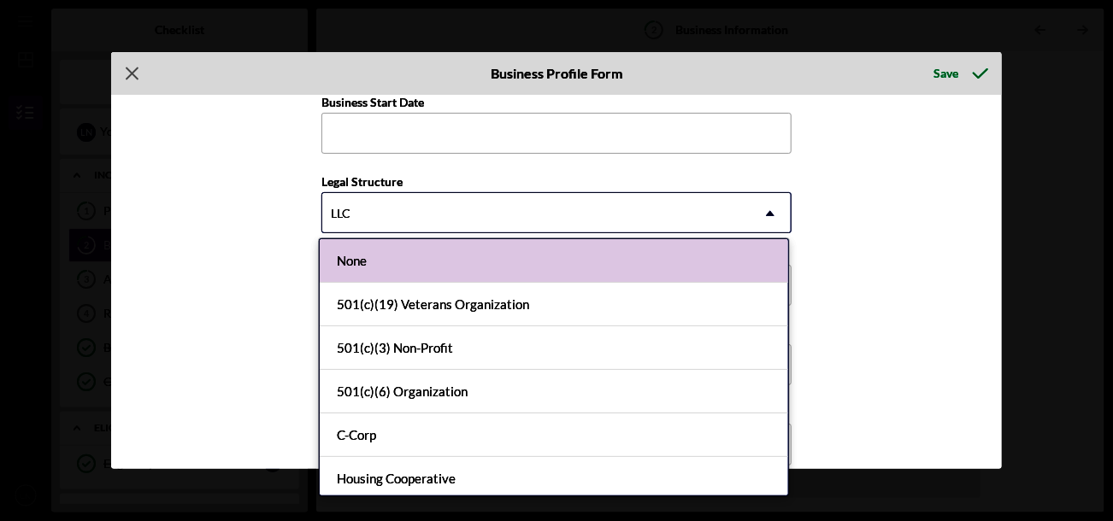
click at [395, 208] on div "LLC" at bounding box center [535, 213] width 427 height 39
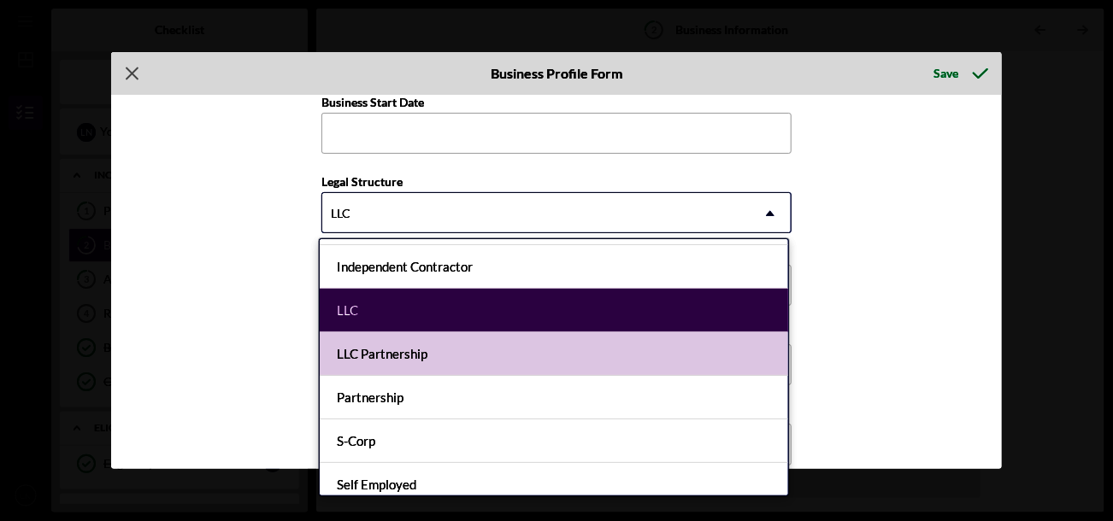
scroll to position [342, 0]
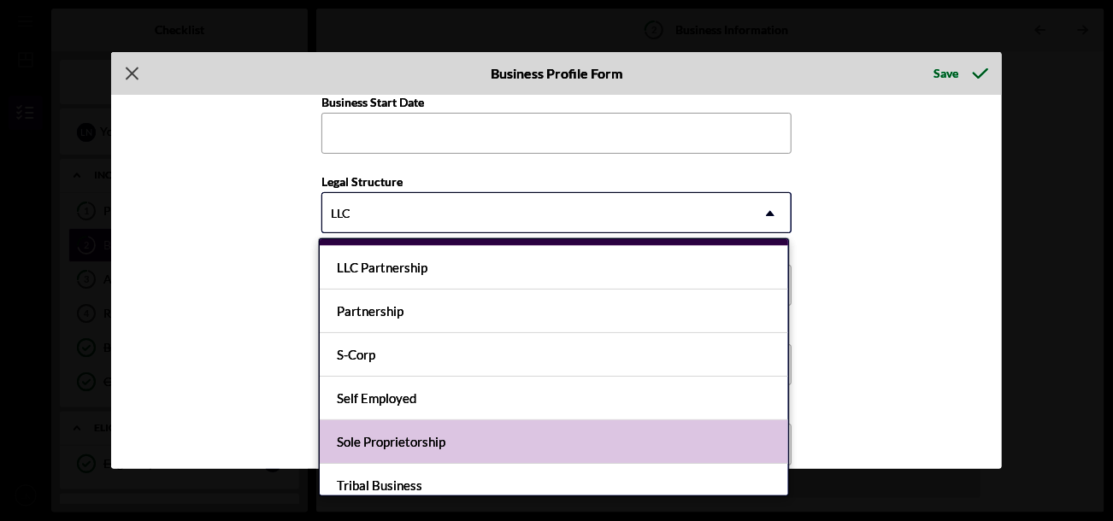
click at [484, 434] on div "Sole Proprietorship" at bounding box center [554, 443] width 468 height 44
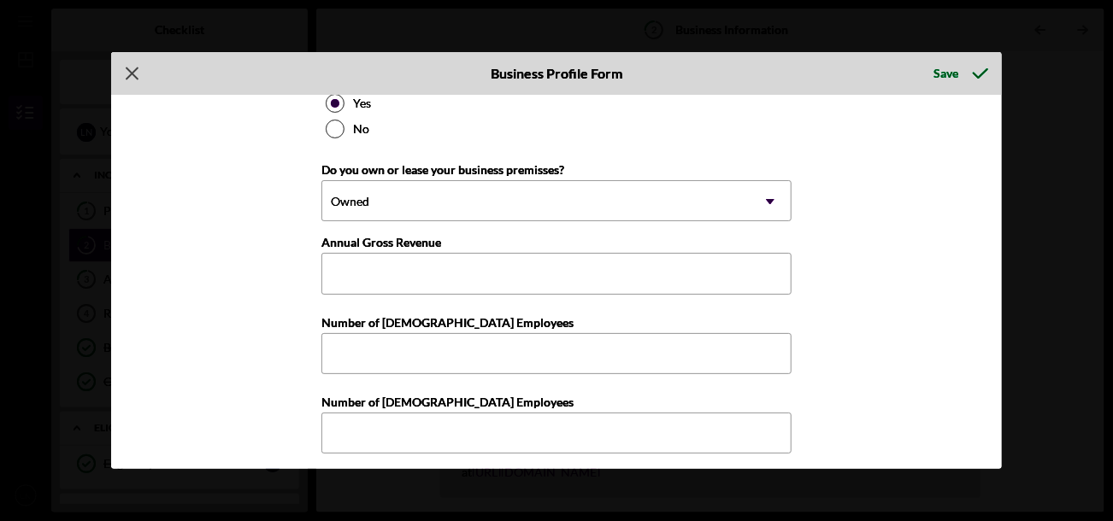
scroll to position [1278, 0]
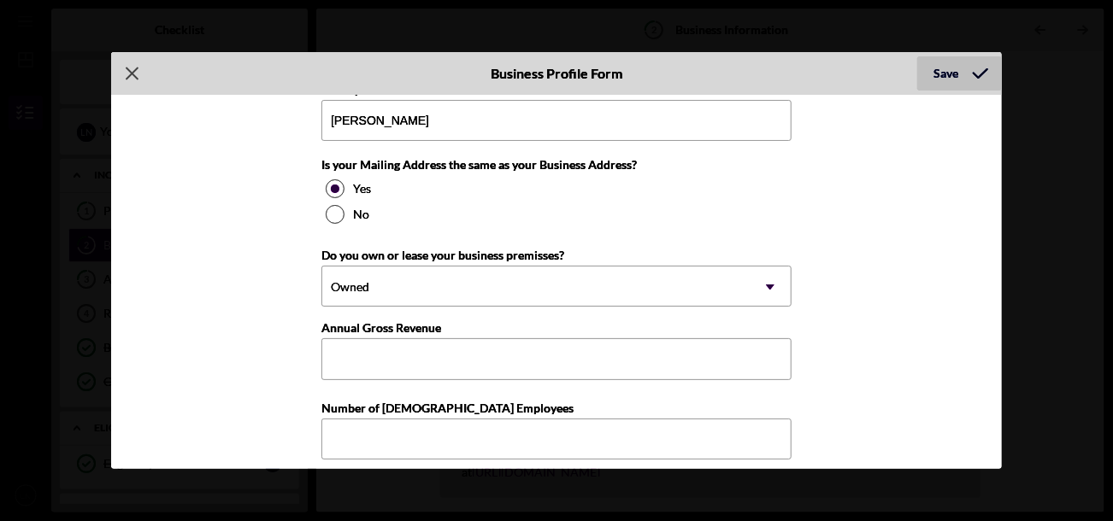
click at [948, 67] on div "Save" at bounding box center [946, 73] width 25 height 34
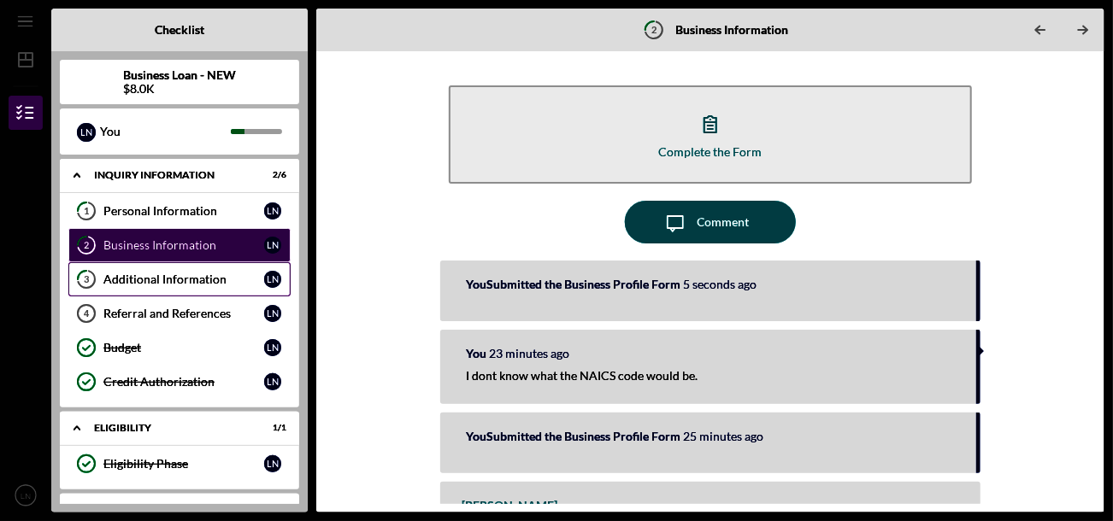
click at [146, 276] on div "Additional Information" at bounding box center [183, 280] width 161 height 14
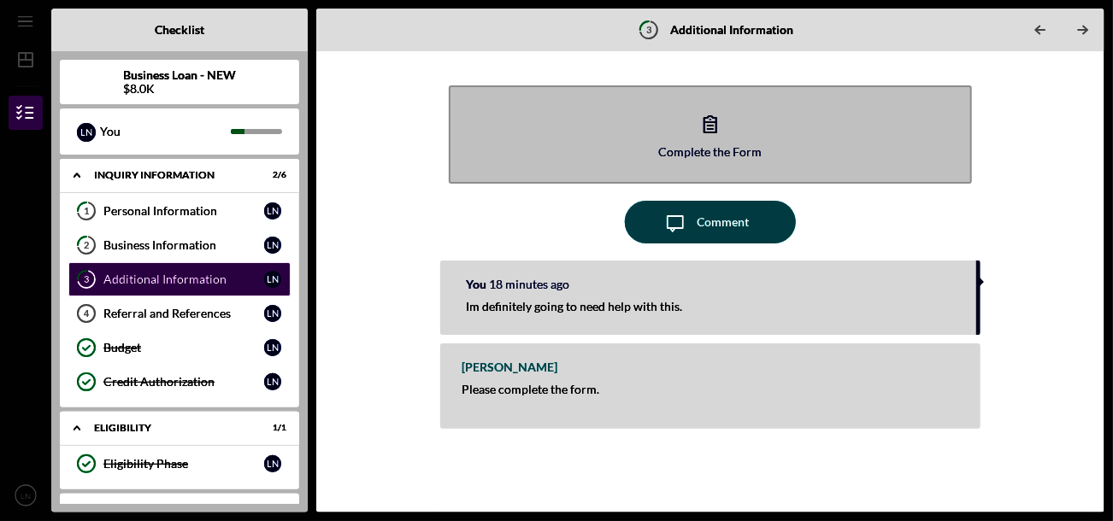
click at [705, 132] on icon "button" at bounding box center [710, 124] width 12 height 16
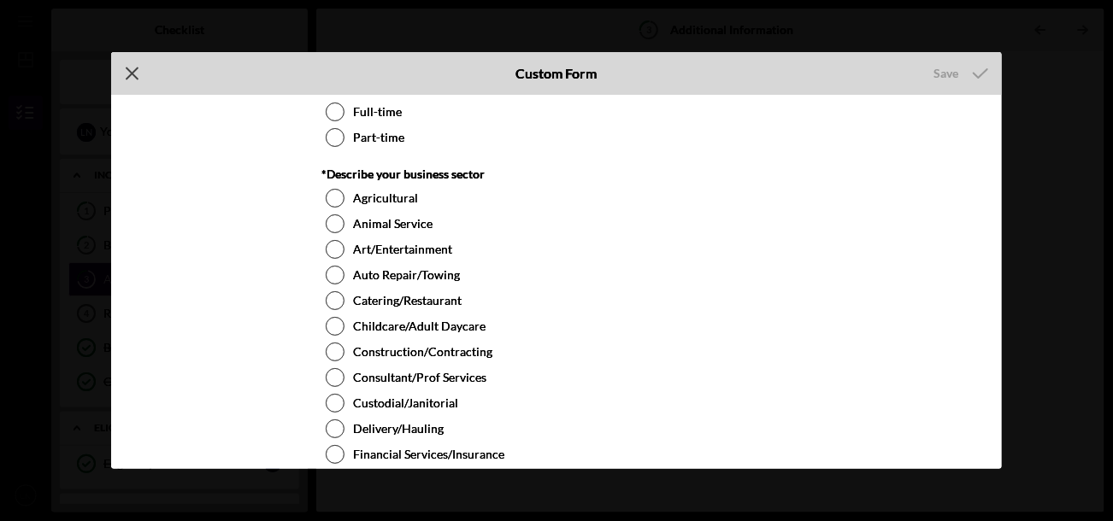
scroll to position [597, 0]
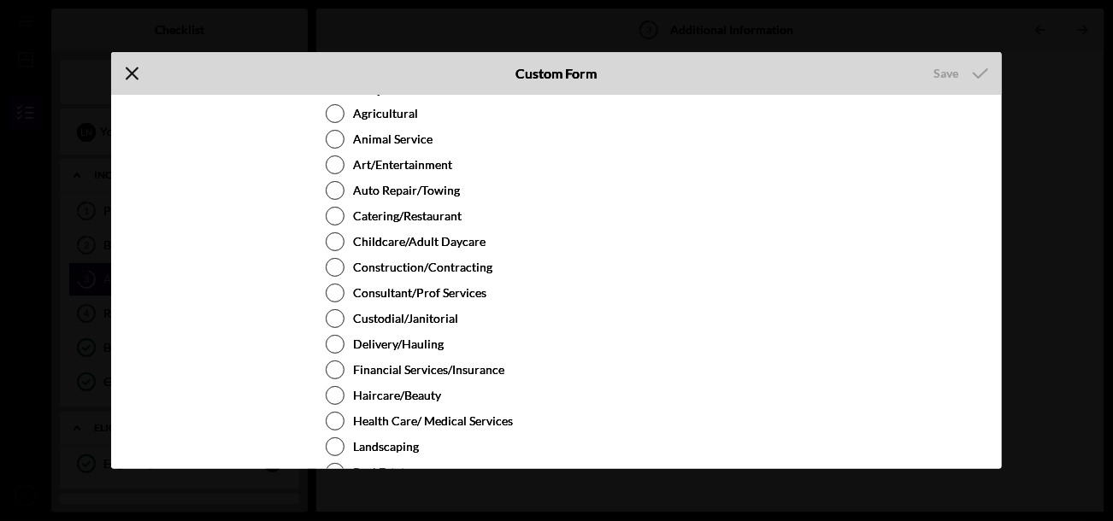
click at [141, 73] on icon "Icon/Menu Close" at bounding box center [132, 73] width 43 height 43
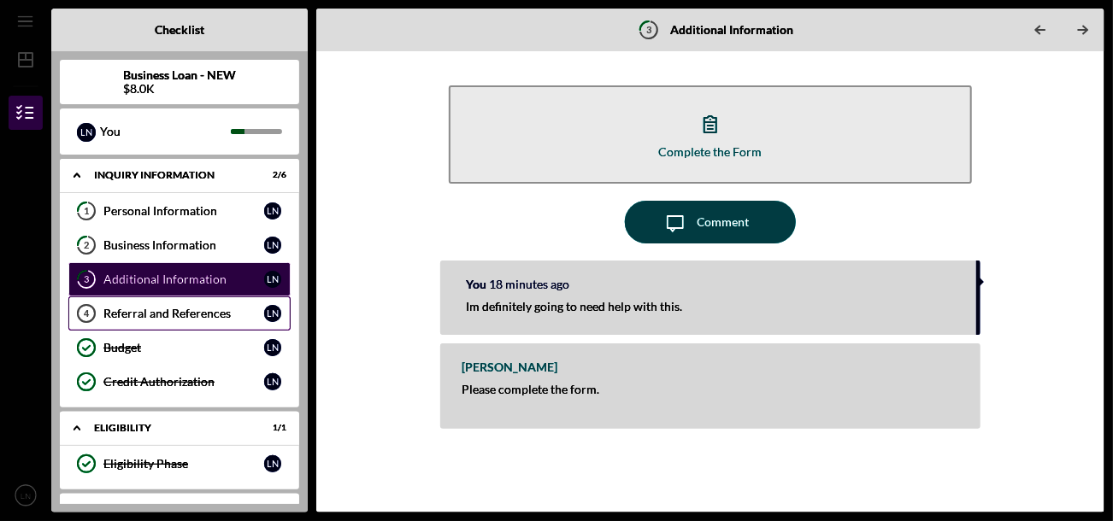
click at [106, 312] on div "Referral and References" at bounding box center [183, 314] width 161 height 14
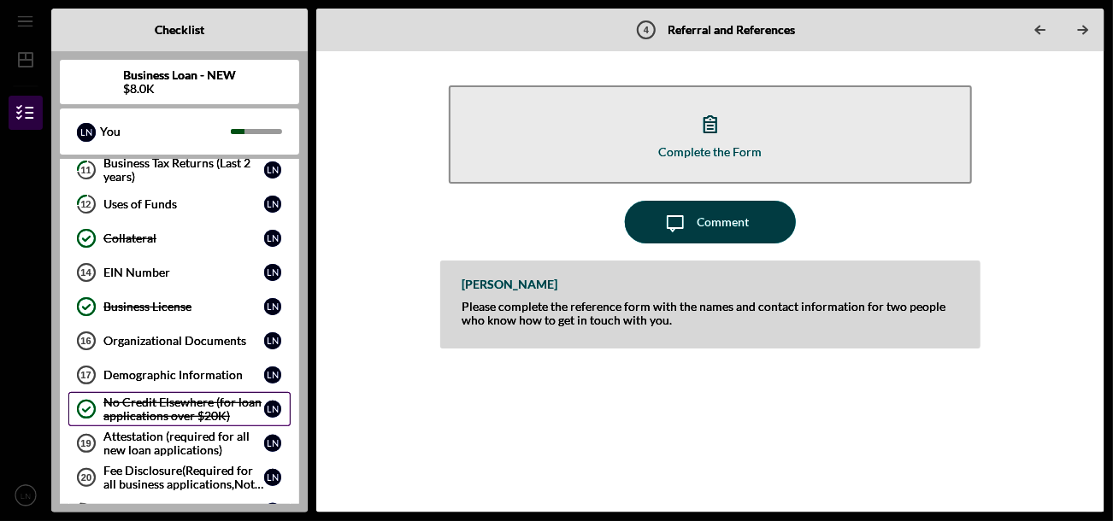
scroll to position [597, 0]
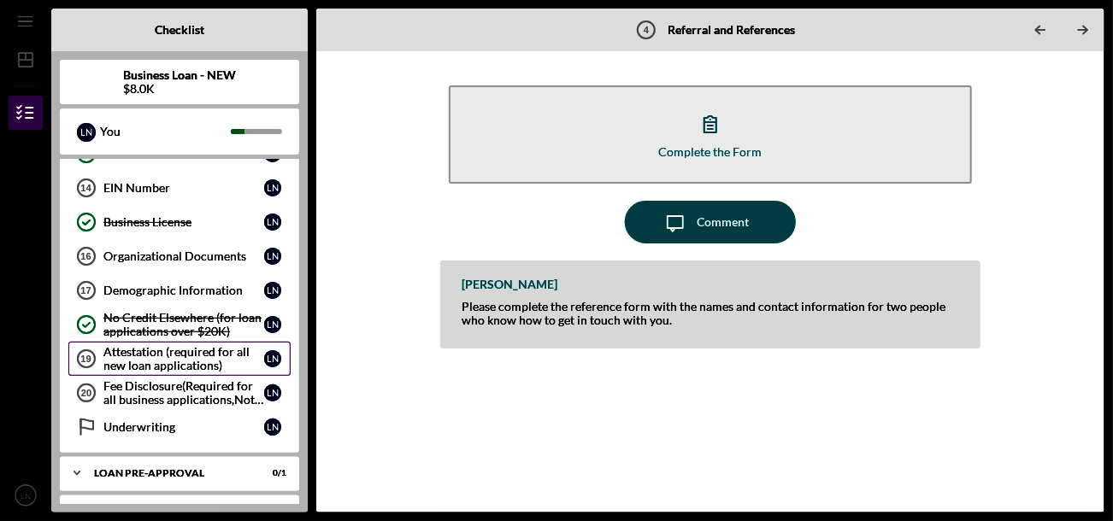
click at [156, 348] on div "Attestation (required for all new loan applications)" at bounding box center [183, 358] width 161 height 27
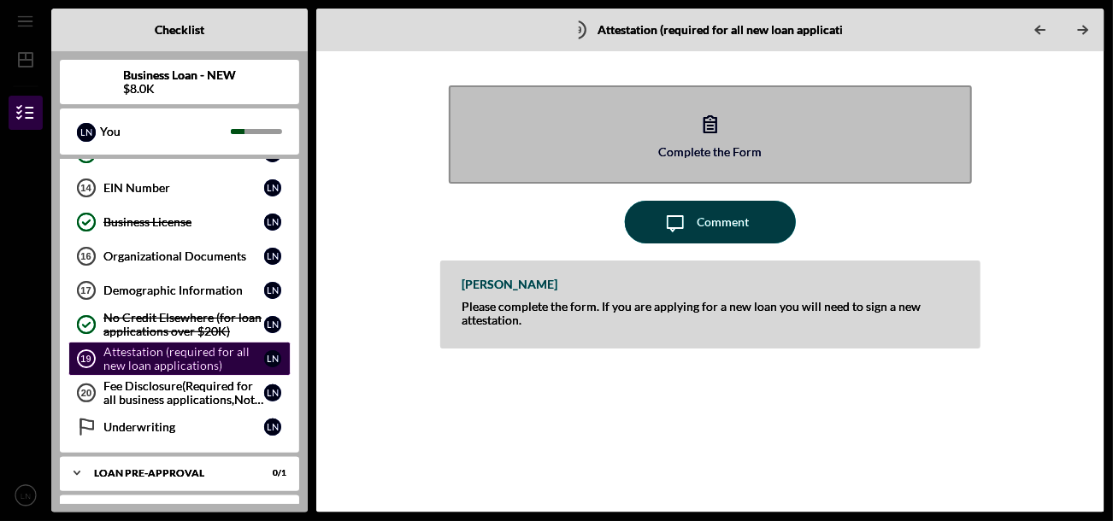
click at [682, 161] on button "Complete the Form Form" at bounding box center [710, 134] width 522 height 98
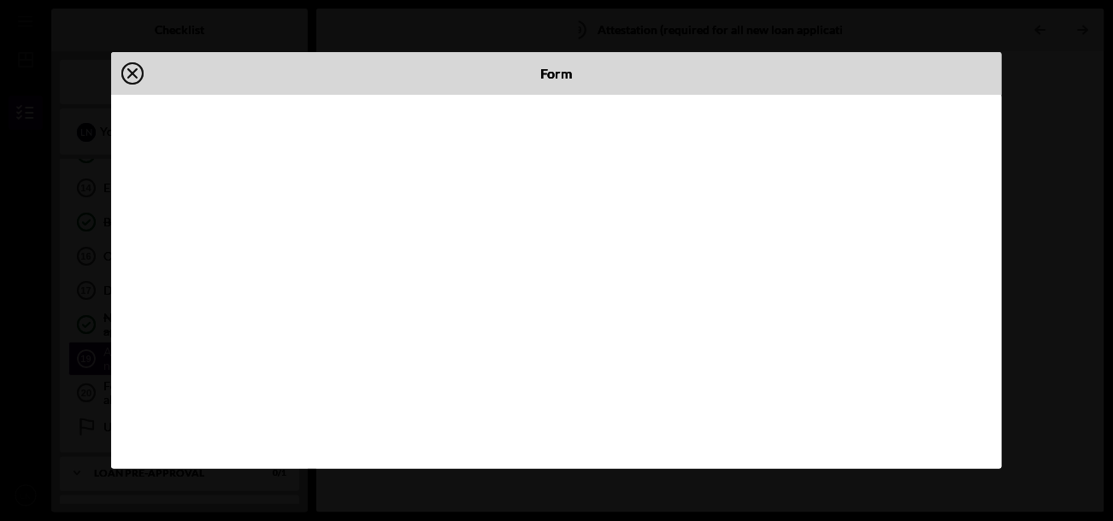
click at [142, 64] on icon "Icon/Close" at bounding box center [132, 73] width 43 height 43
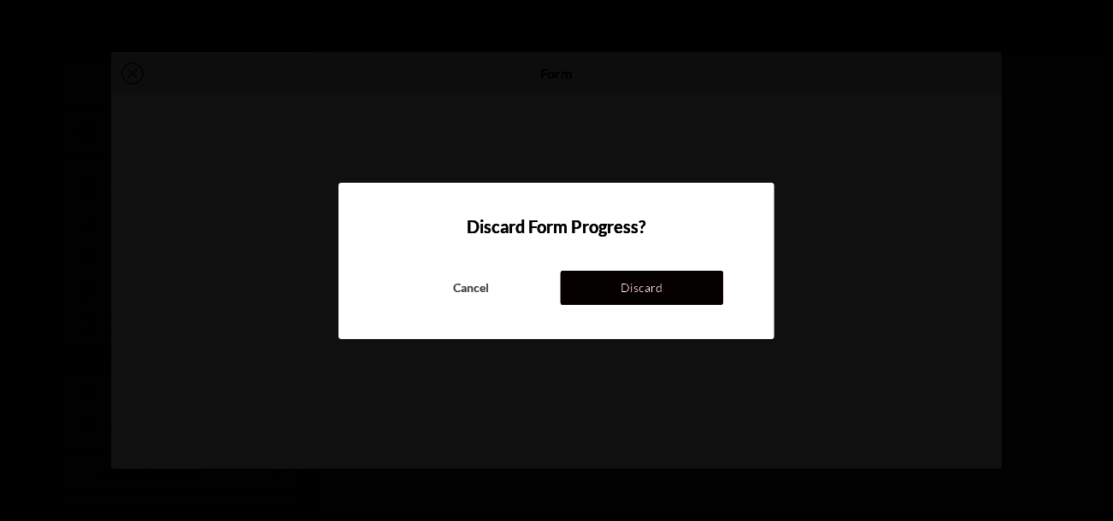
click at [635, 297] on div "Discard" at bounding box center [642, 288] width 42 height 34
